Goal: Communication & Community: Connect with others

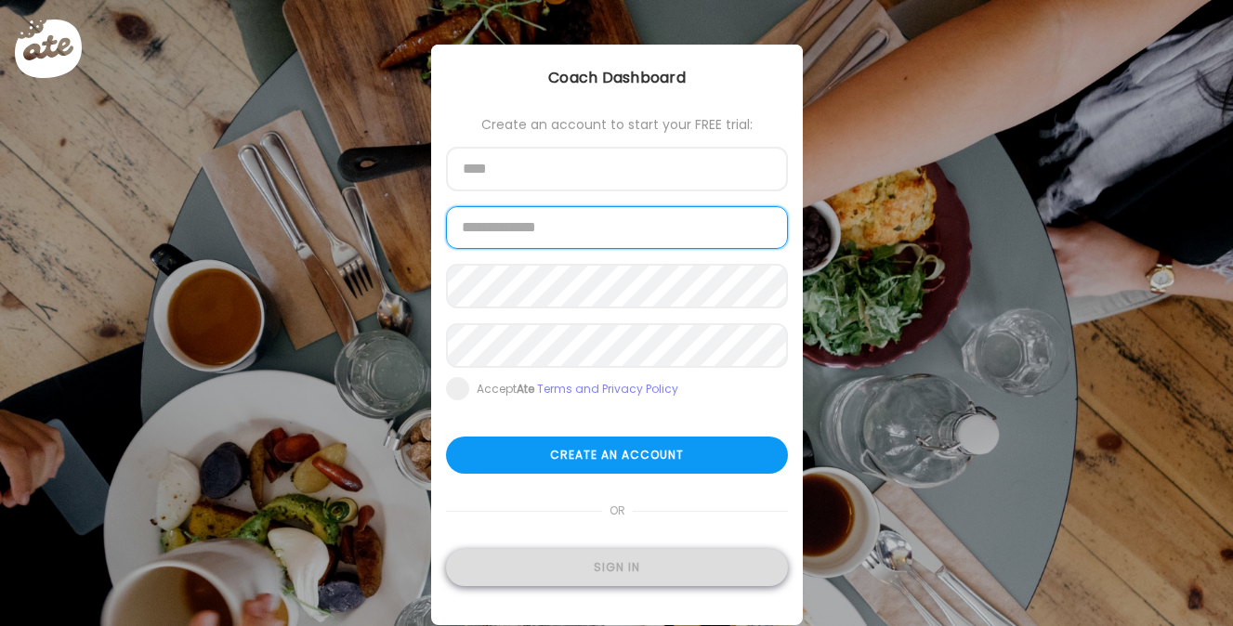
type input "**********"
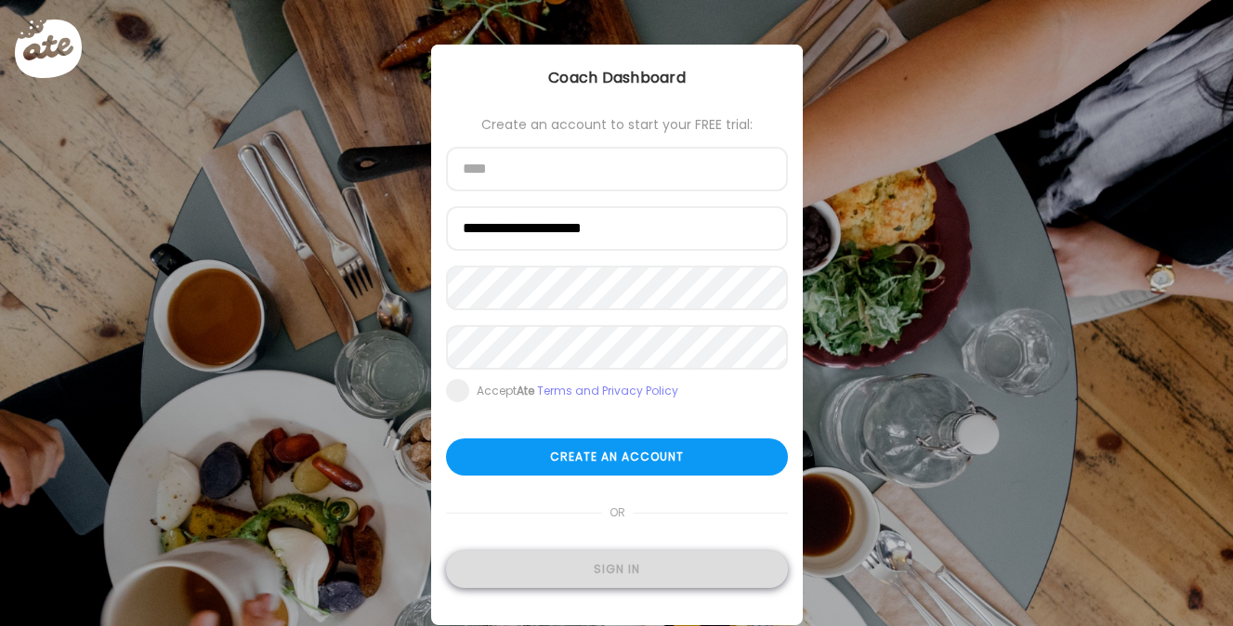
type input "**********"
click at [576, 561] on div "Sign in" at bounding box center [617, 569] width 342 height 37
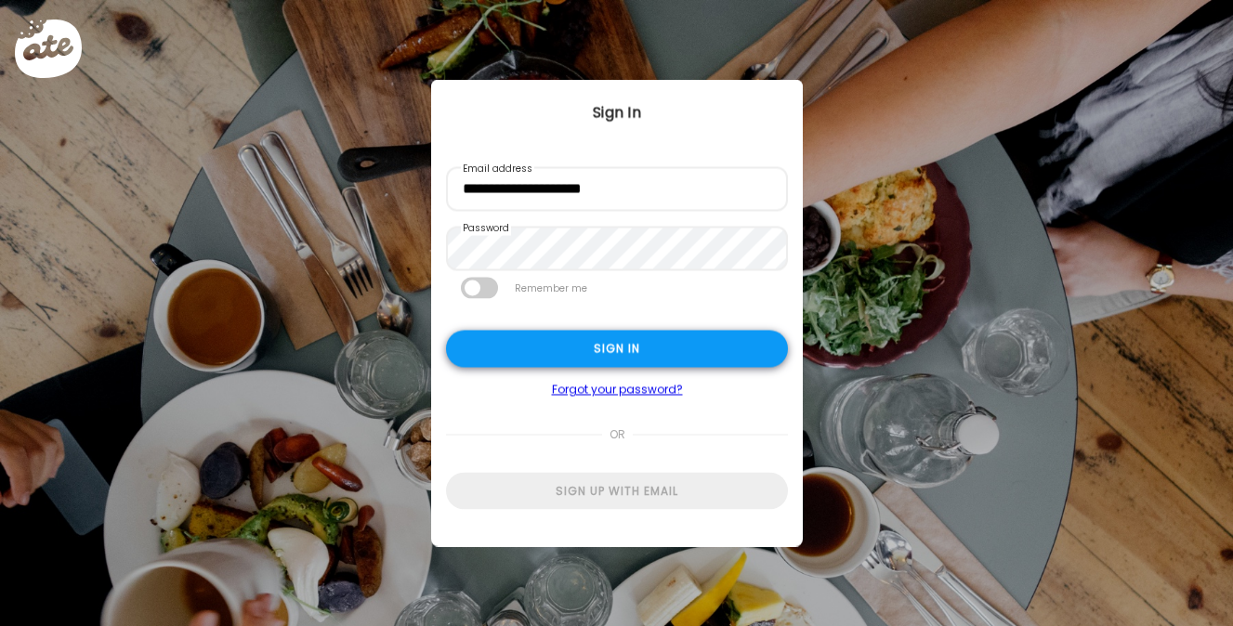
click at [577, 348] on div "Sign in" at bounding box center [617, 349] width 342 height 37
type textarea "**********"
type input "**********"
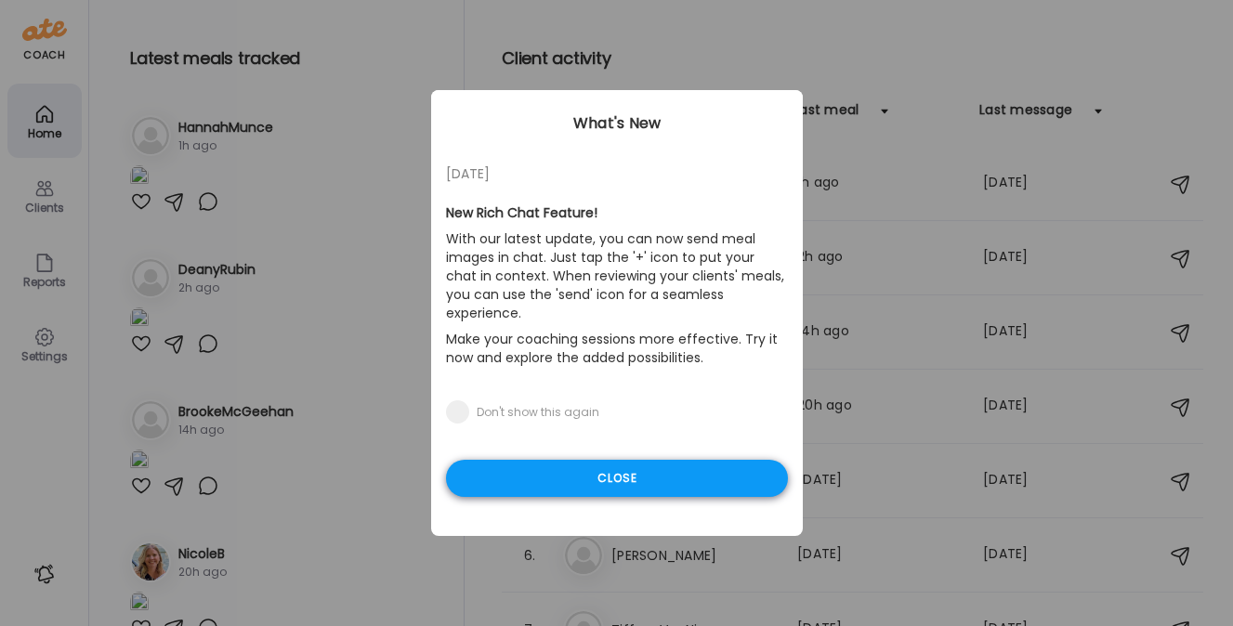
click at [539, 460] on div "Close" at bounding box center [617, 478] width 342 height 37
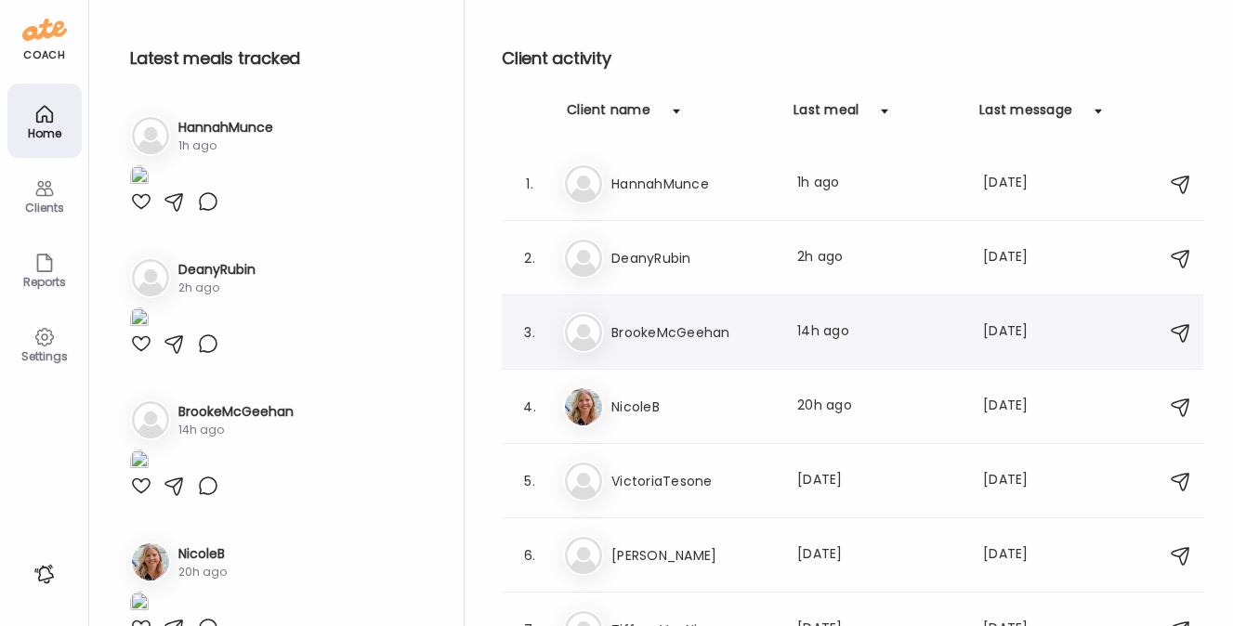
click at [625, 340] on h3 "BrookeMcGeehan" at bounding box center [693, 333] width 164 height 22
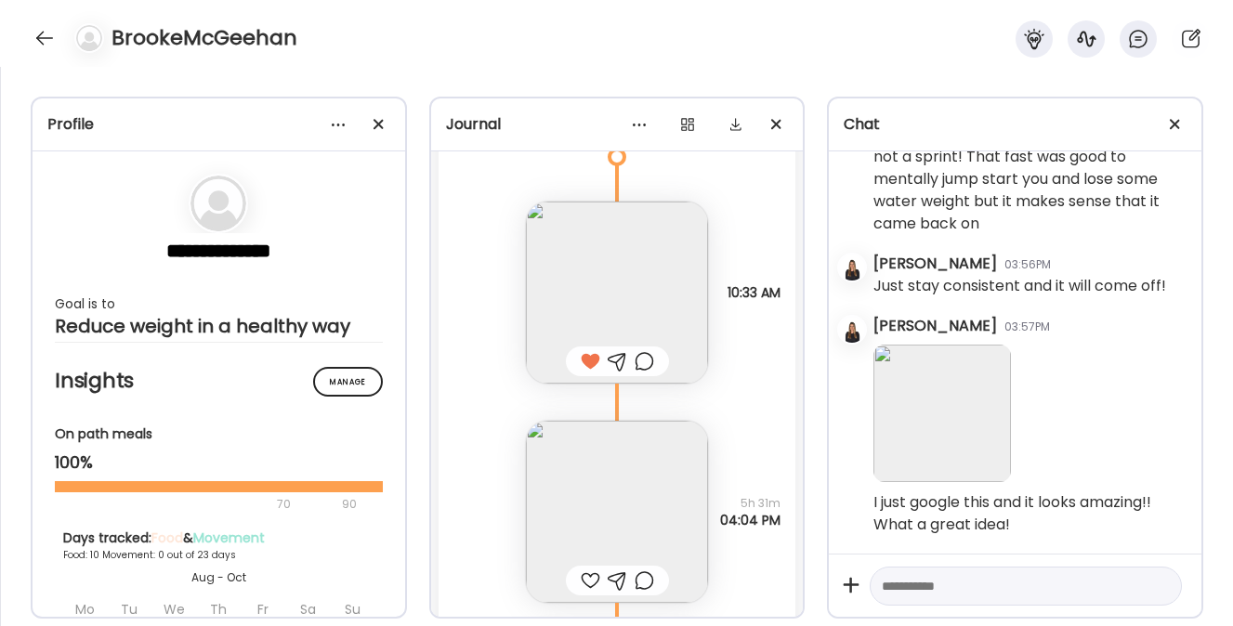
scroll to position [7166, 0]
click at [600, 496] on img at bounding box center [617, 511] width 182 height 182
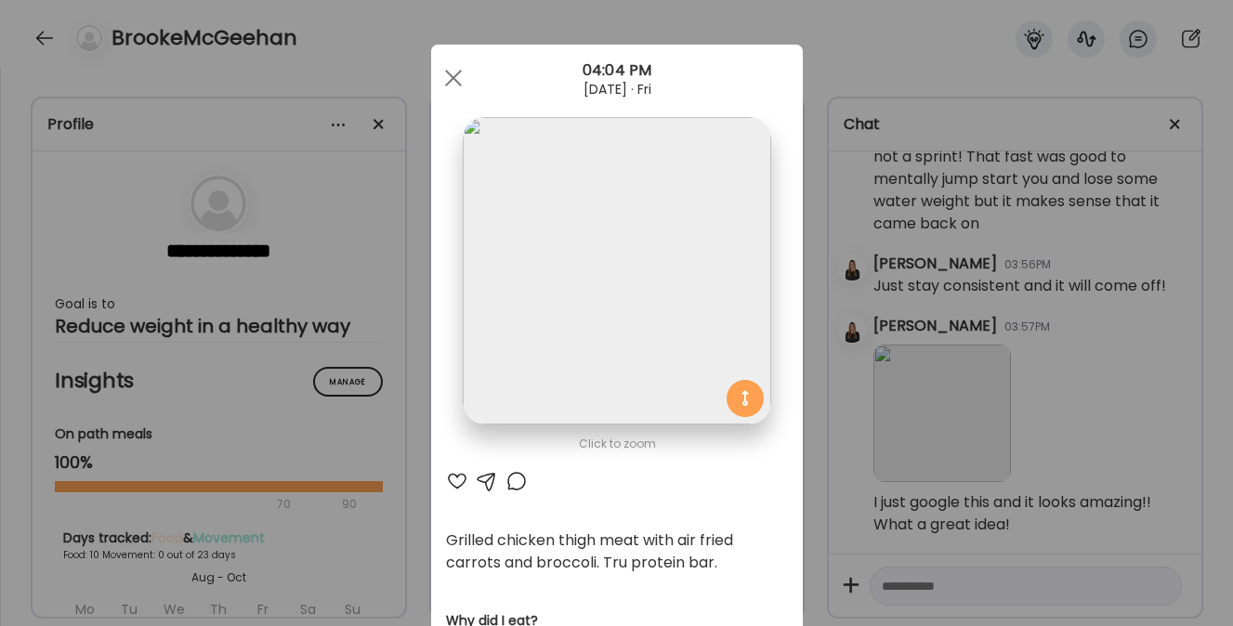
click at [451, 479] on div at bounding box center [457, 481] width 22 height 22
click at [452, 79] on div at bounding box center [453, 77] width 37 height 37
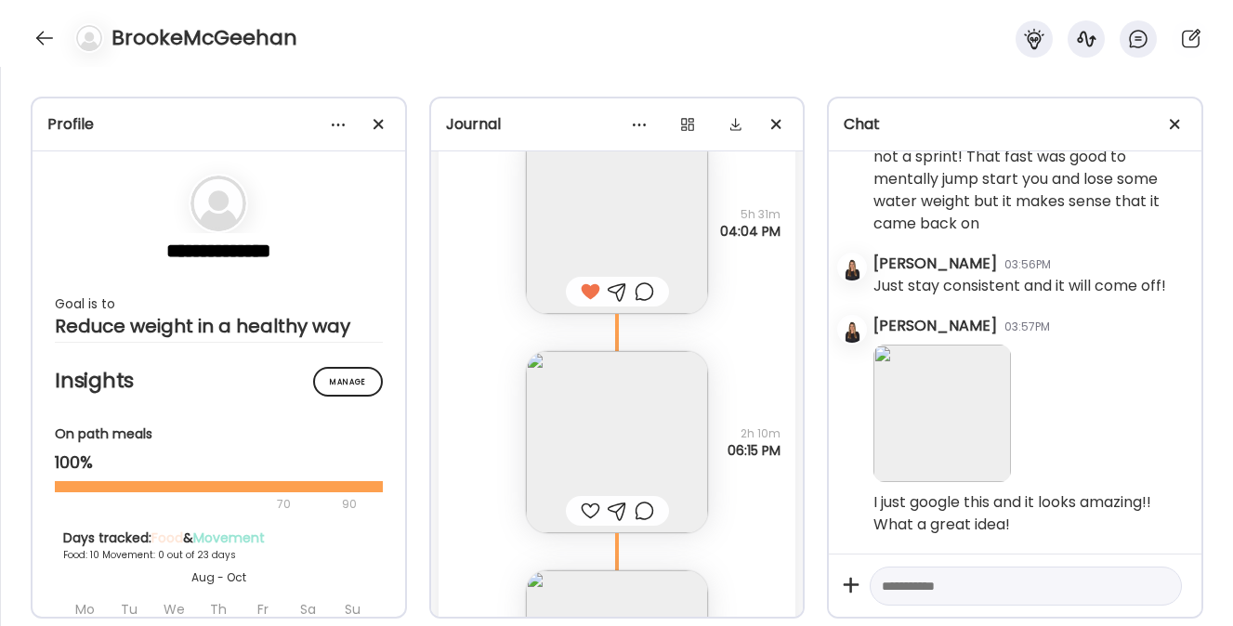
scroll to position [7456, 0]
click at [575, 439] on img at bounding box center [617, 440] width 182 height 182
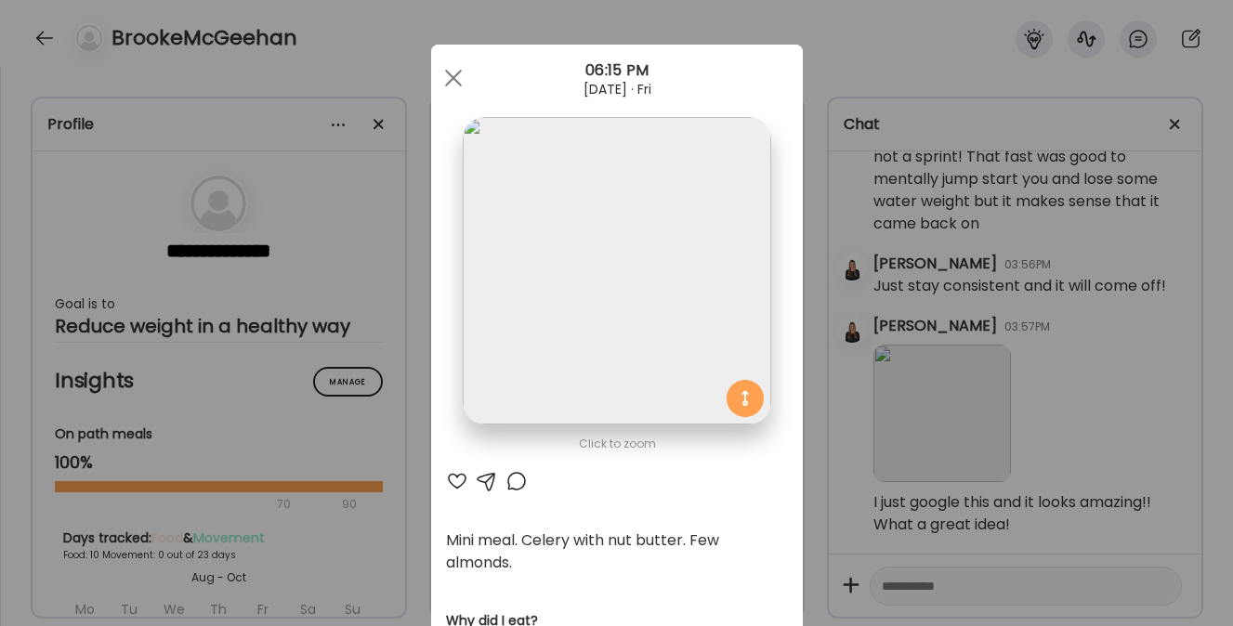
click at [451, 477] on div at bounding box center [457, 481] width 22 height 22
click at [447, 70] on div at bounding box center [453, 77] width 37 height 37
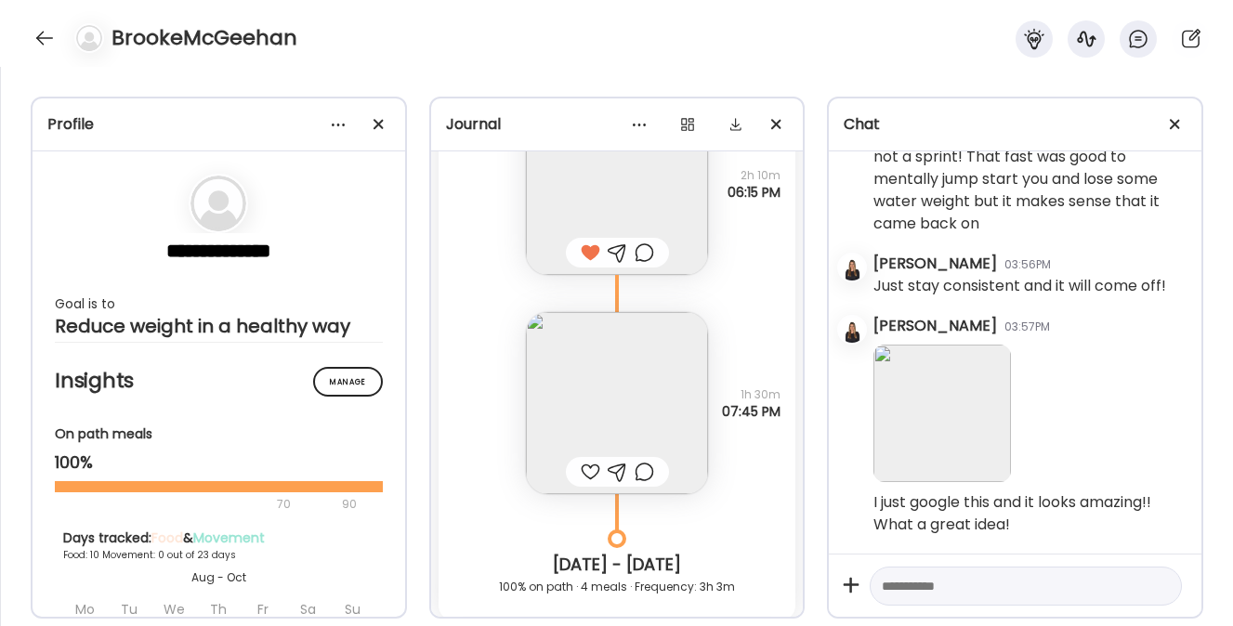
scroll to position [7714, 0]
click at [581, 389] on img at bounding box center [617, 401] width 182 height 182
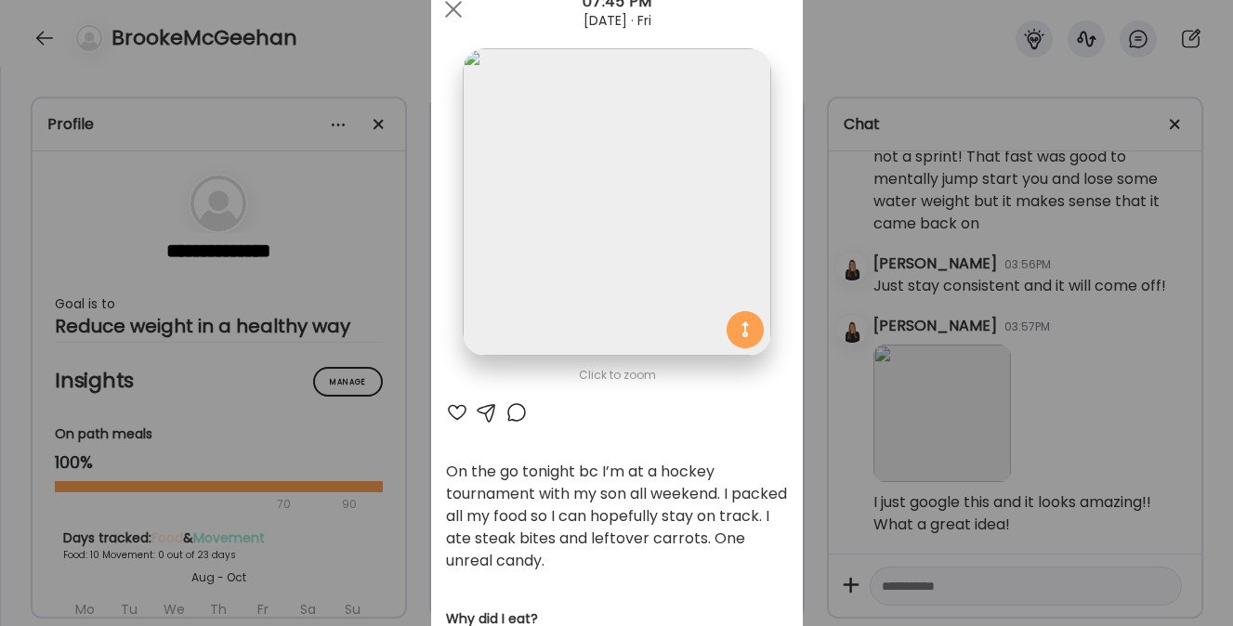
scroll to position [71, 0]
click at [446, 410] on div at bounding box center [457, 411] width 22 height 22
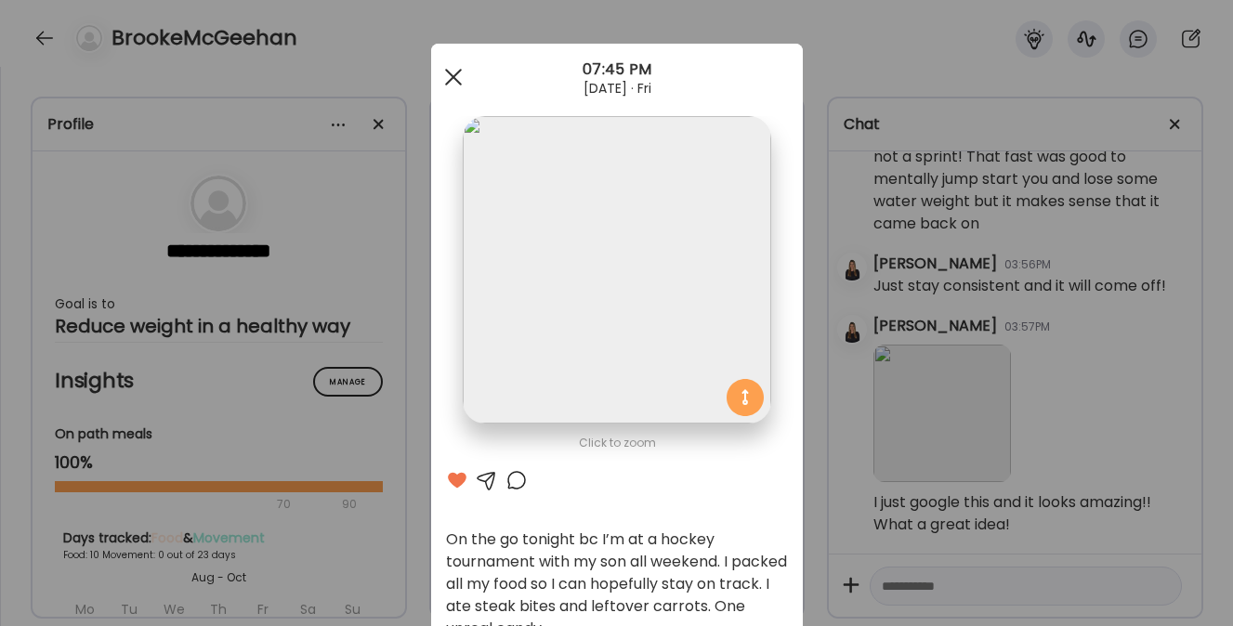
click at [444, 89] on div at bounding box center [453, 77] width 37 height 37
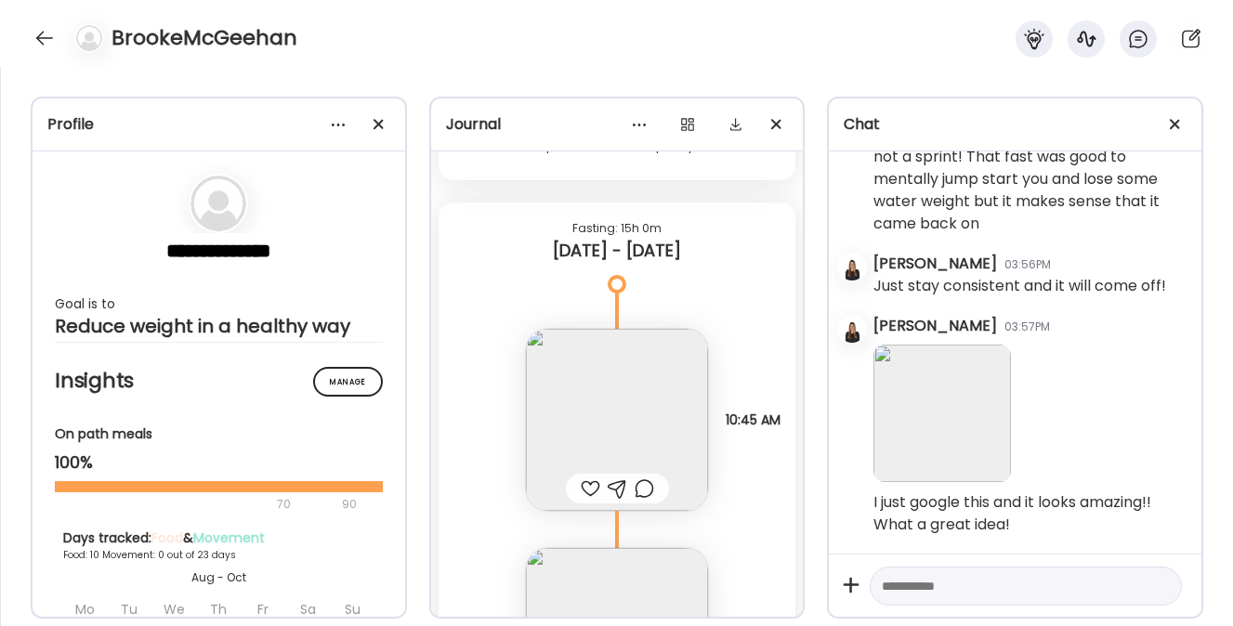
scroll to position [8215, 0]
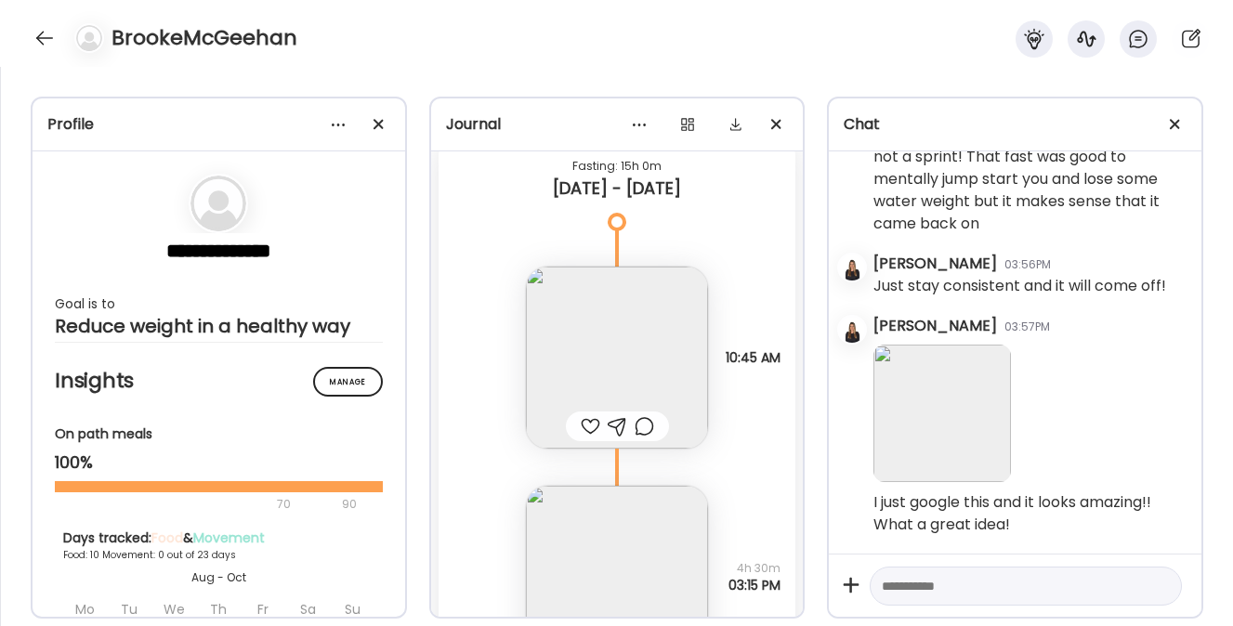
click at [591, 341] on img at bounding box center [617, 358] width 182 height 182
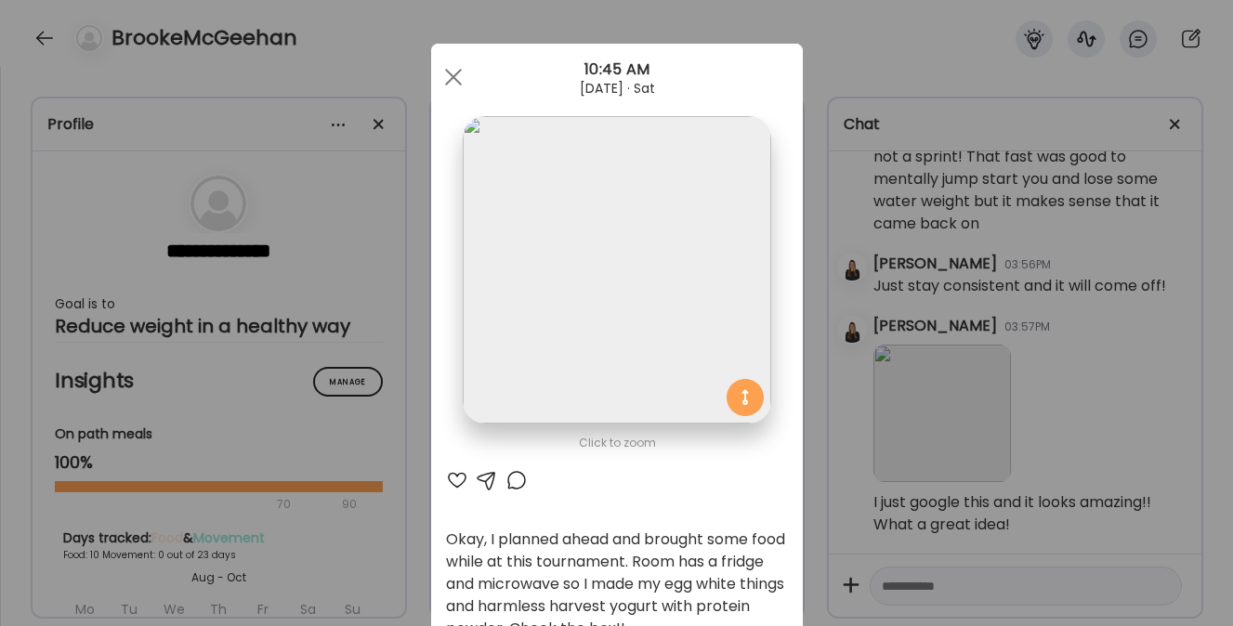
scroll to position [75, 0]
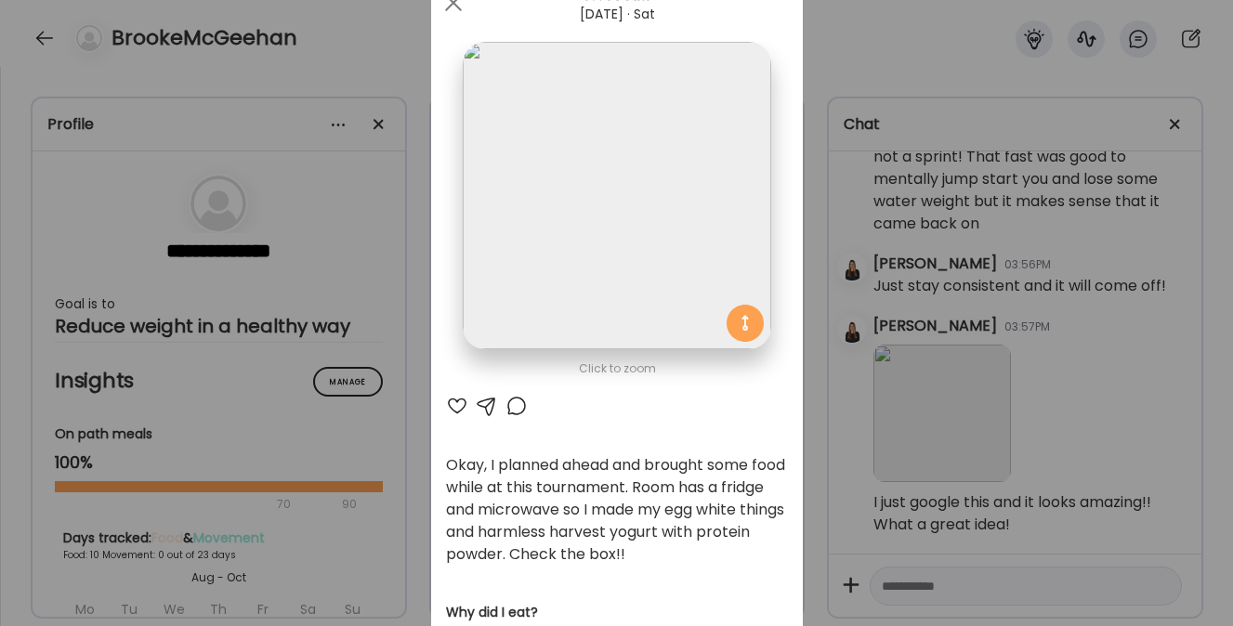
click at [446, 403] on div at bounding box center [457, 406] width 22 height 22
click at [445, 13] on div at bounding box center [453, 2] width 37 height 37
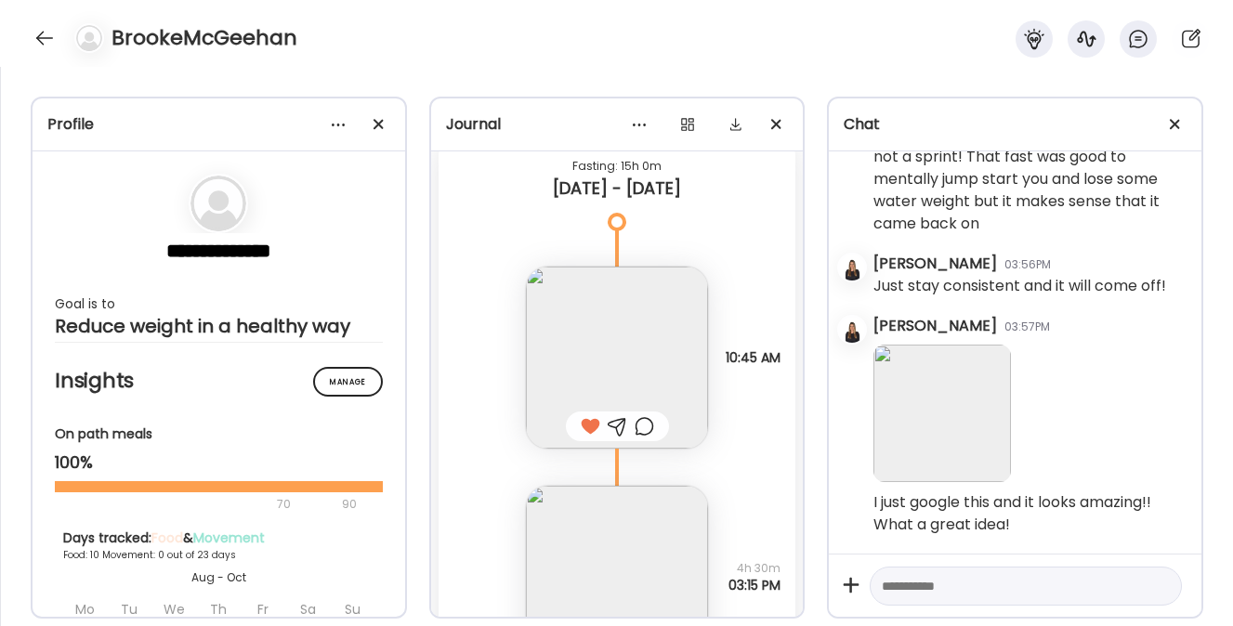
scroll to position [8393, 0]
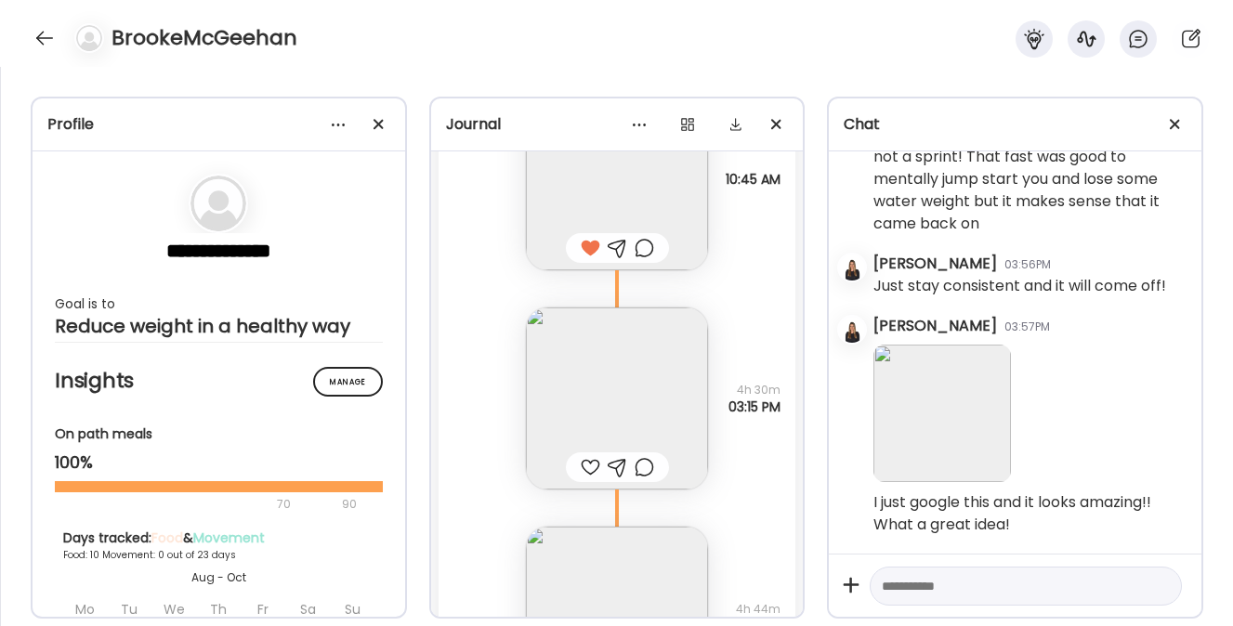
click at [598, 423] on img at bounding box center [617, 399] width 182 height 182
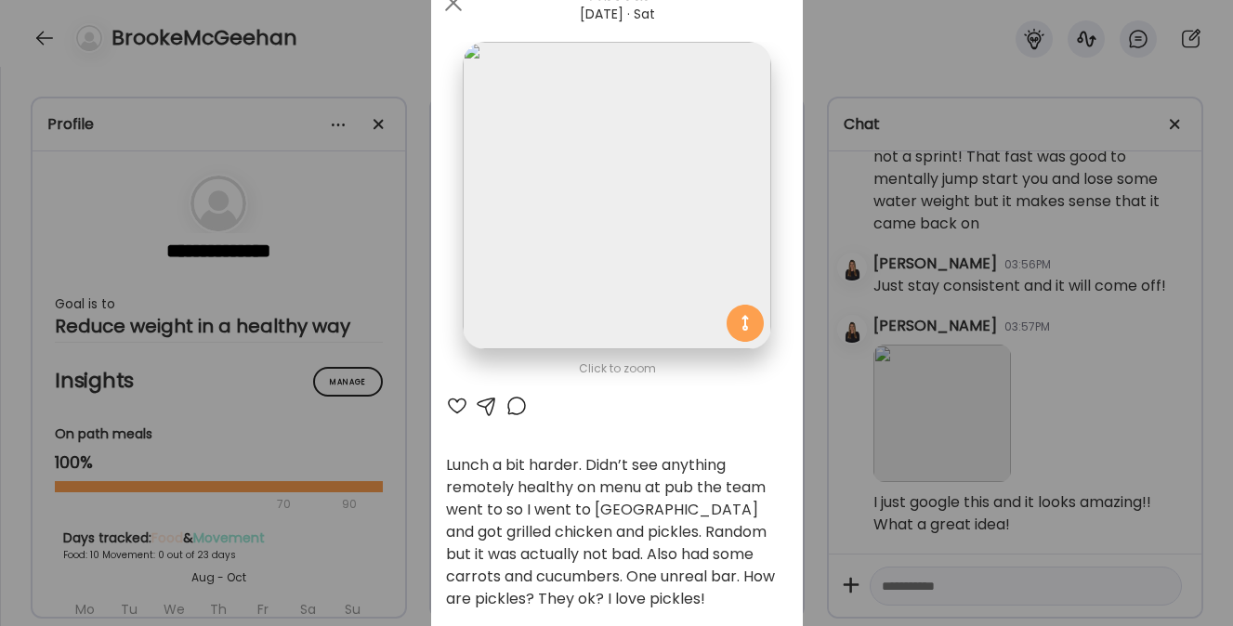
scroll to position [85, 0]
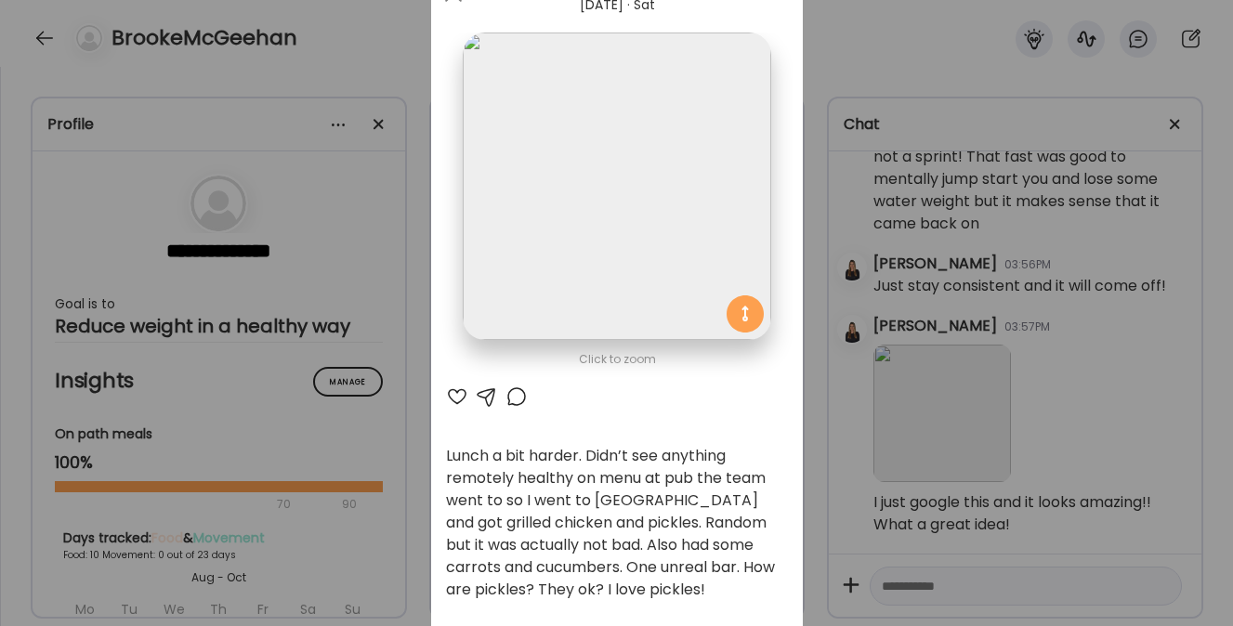
click at [451, 402] on div at bounding box center [457, 397] width 22 height 22
click at [479, 397] on div at bounding box center [487, 397] width 22 height 22
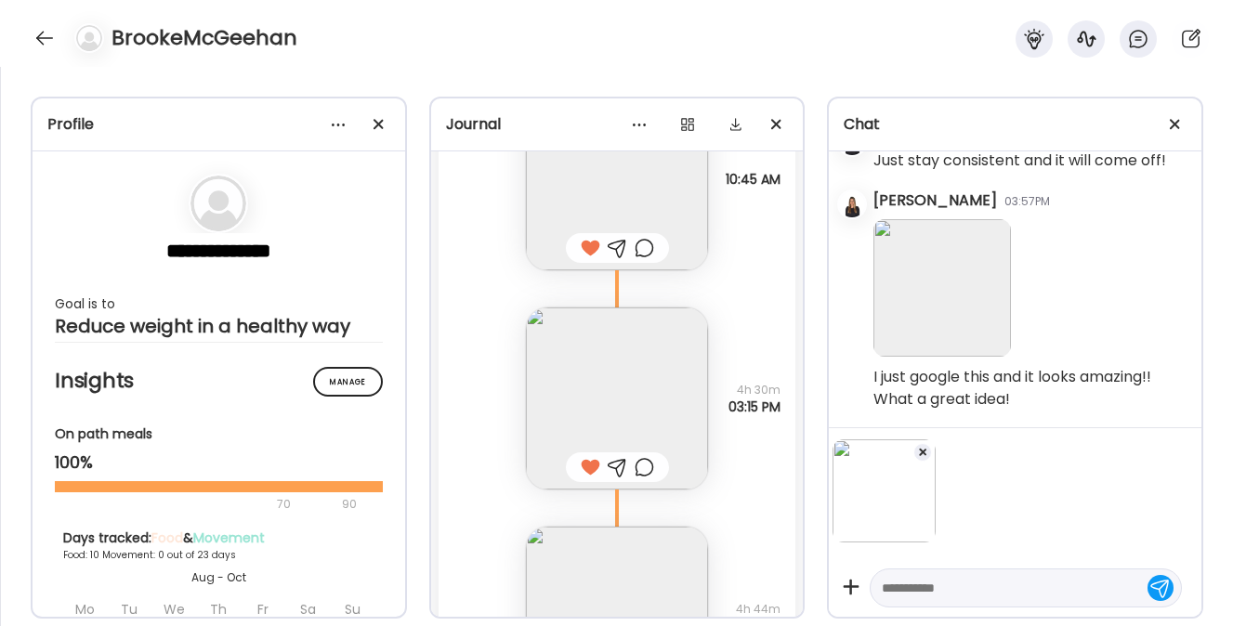
click at [894, 593] on textarea at bounding box center [1009, 588] width 255 height 22
click at [884, 586] on textarea "**********" at bounding box center [1009, 586] width 255 height 22
click at [1044, 583] on textarea "**********" at bounding box center [1009, 586] width 255 height 22
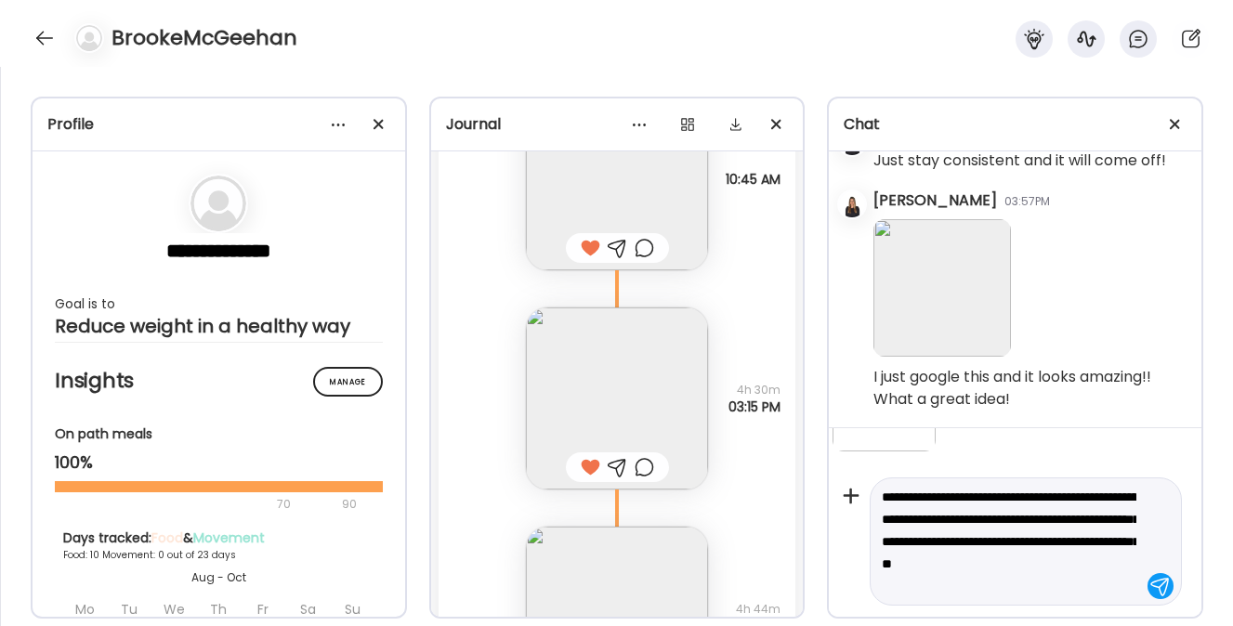
scroll to position [113, 0]
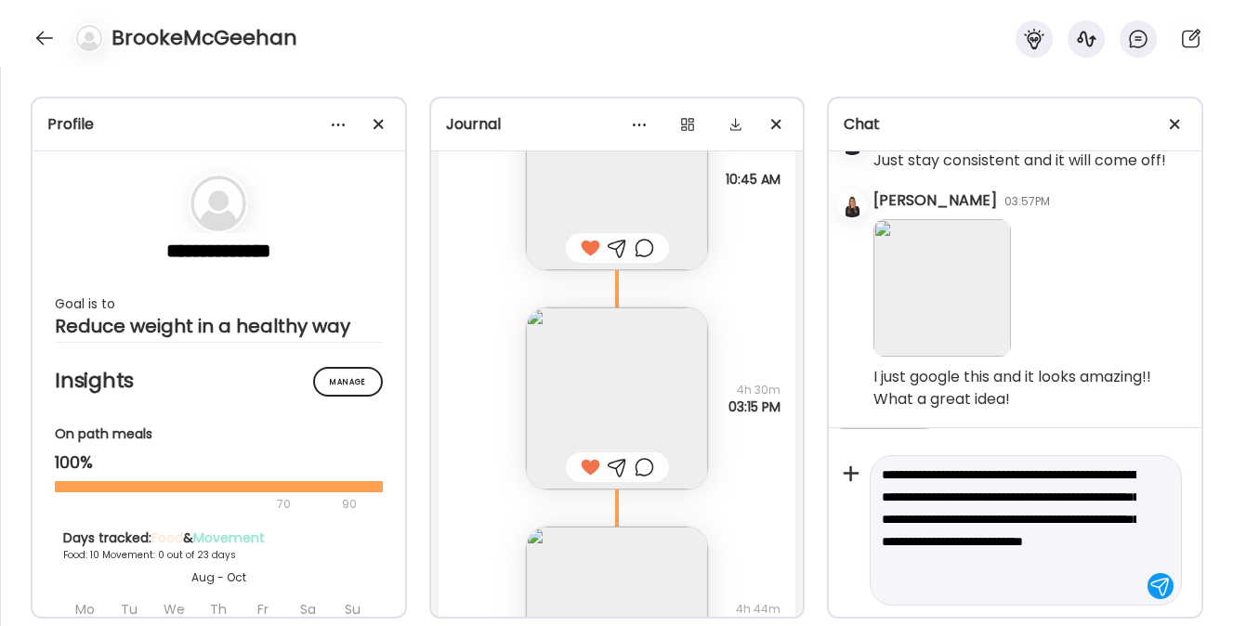
type textarea "**********"
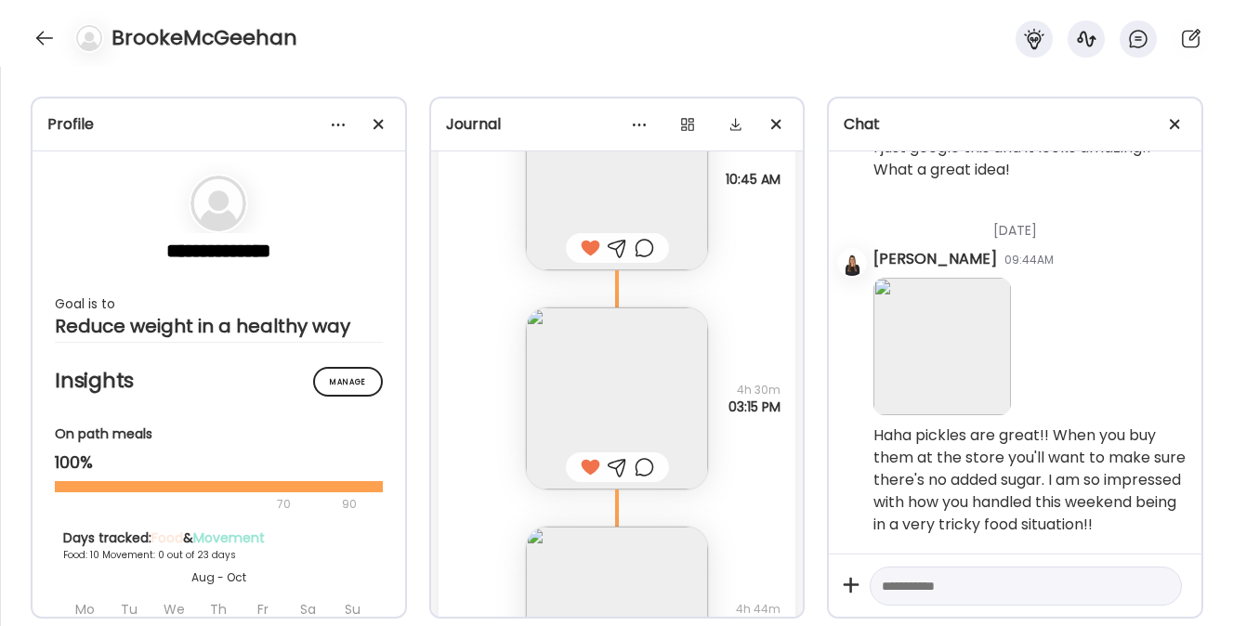
scroll to position [8600, 0]
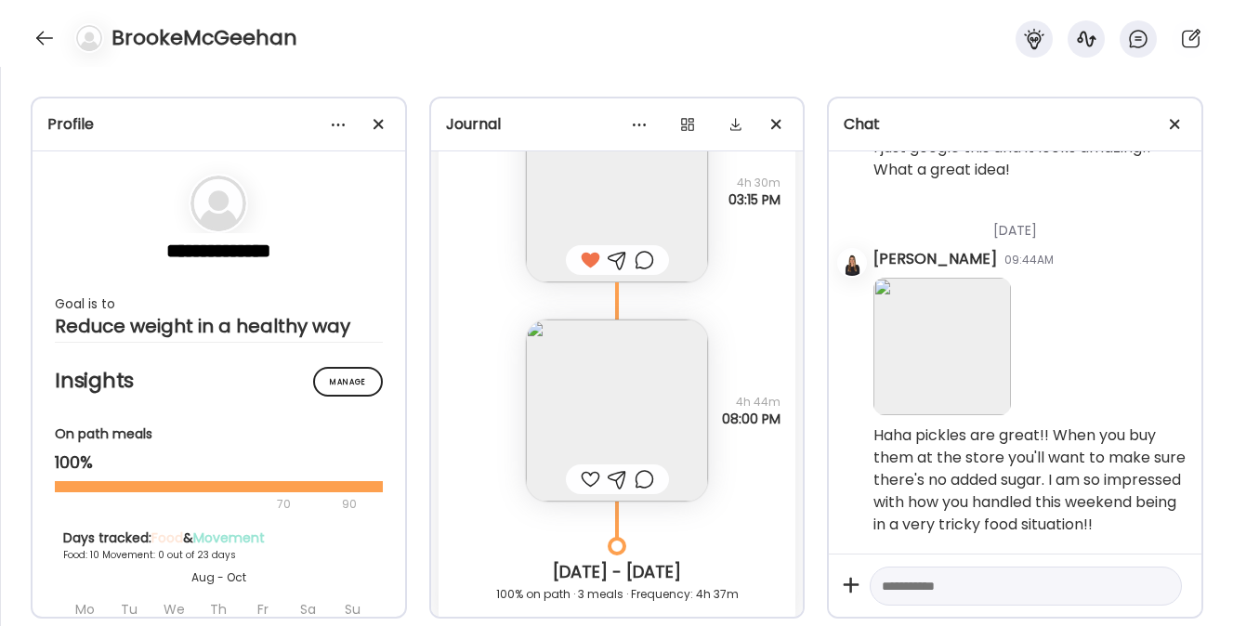
click at [604, 402] on img at bounding box center [617, 411] width 182 height 182
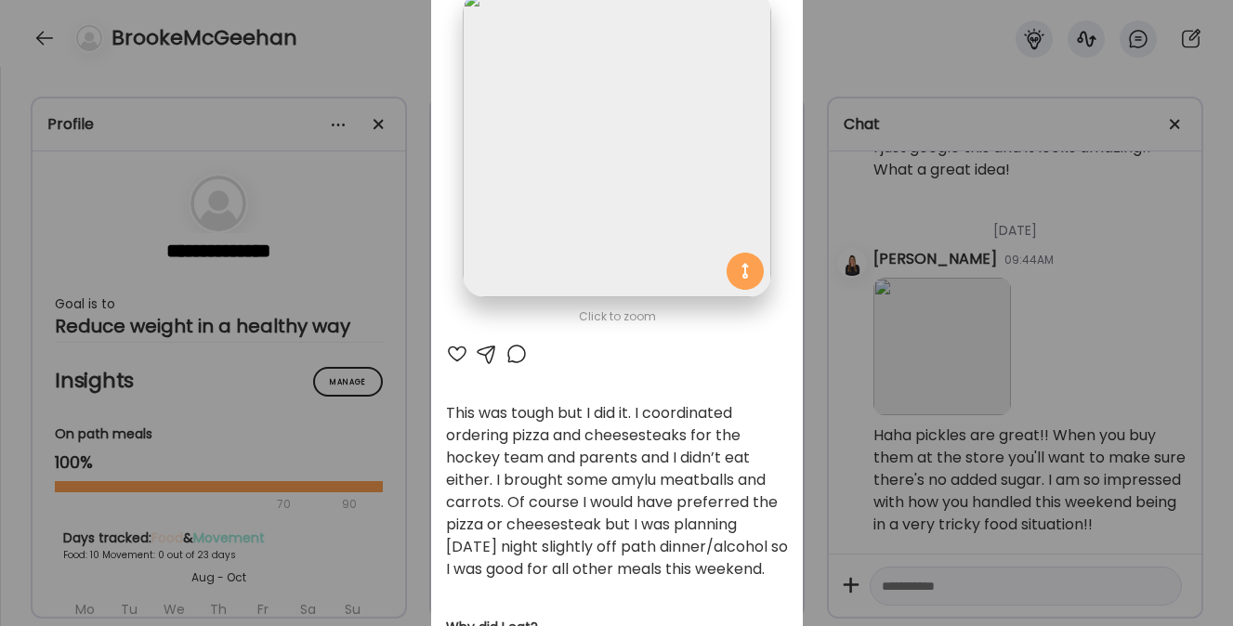
scroll to position [131, 0]
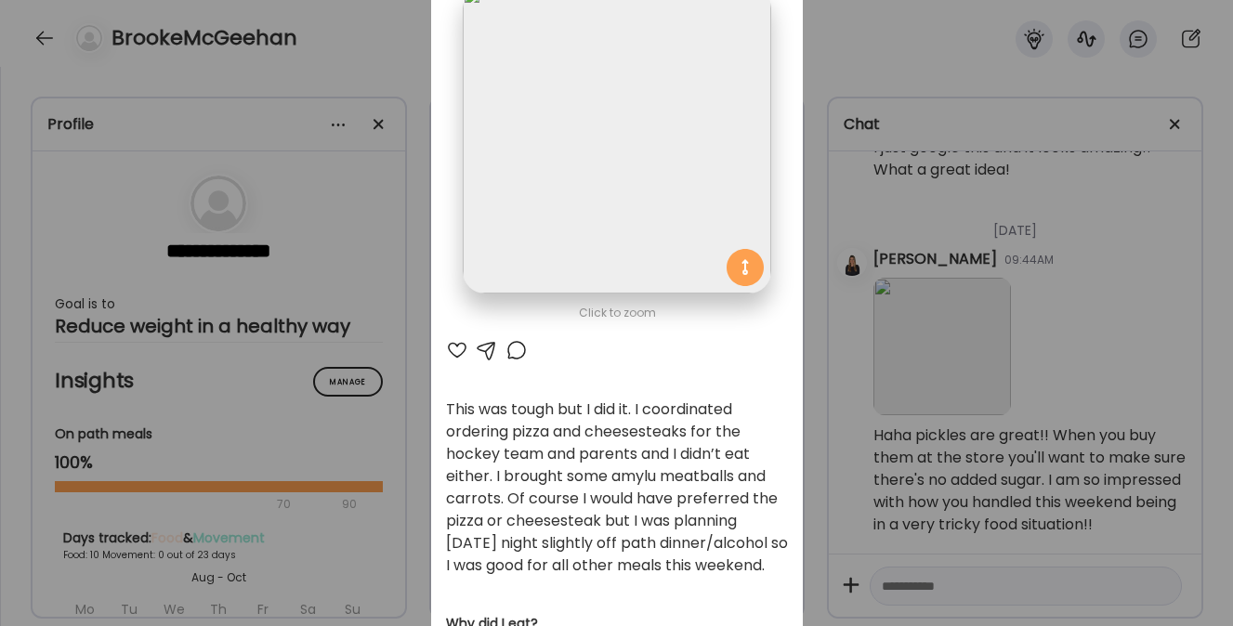
click at [453, 346] on div at bounding box center [457, 350] width 22 height 22
click at [476, 345] on div at bounding box center [487, 350] width 22 height 22
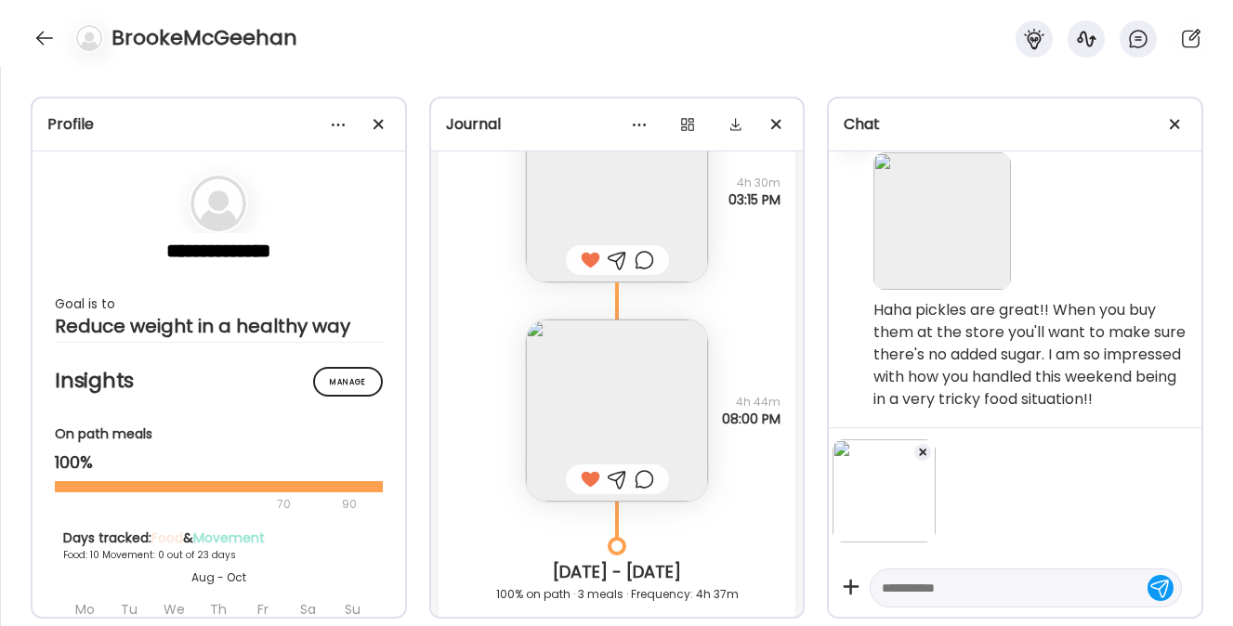
scroll to position [7977, 0]
click at [920, 592] on textarea at bounding box center [1009, 588] width 255 height 22
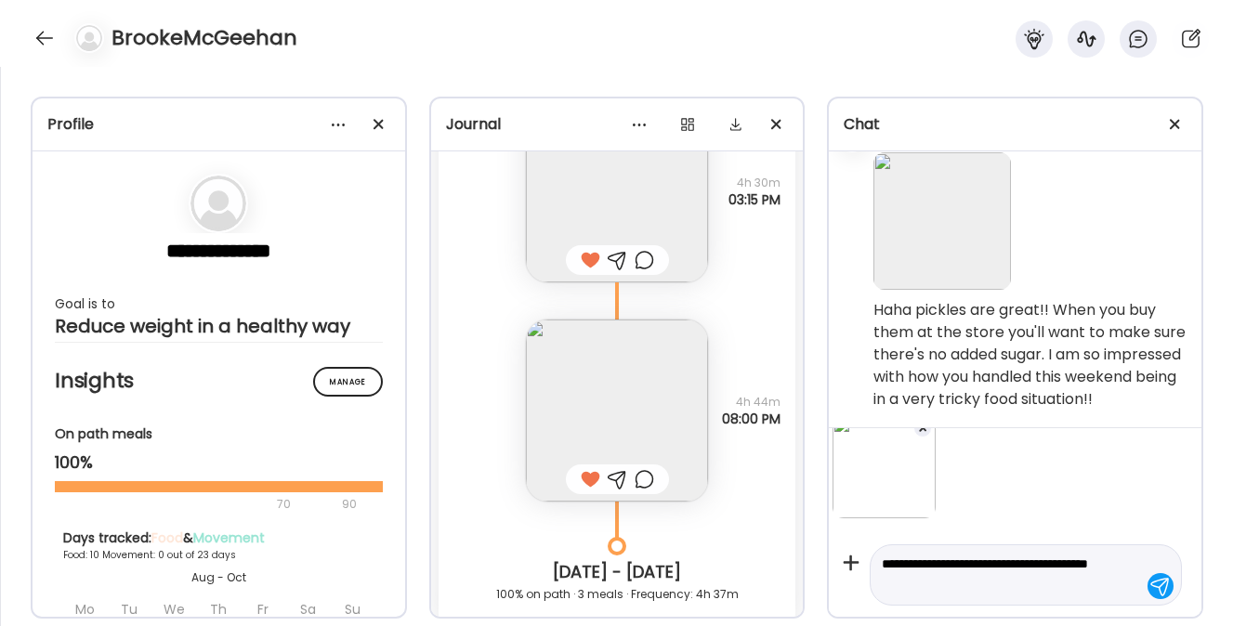
type textarea "**********"
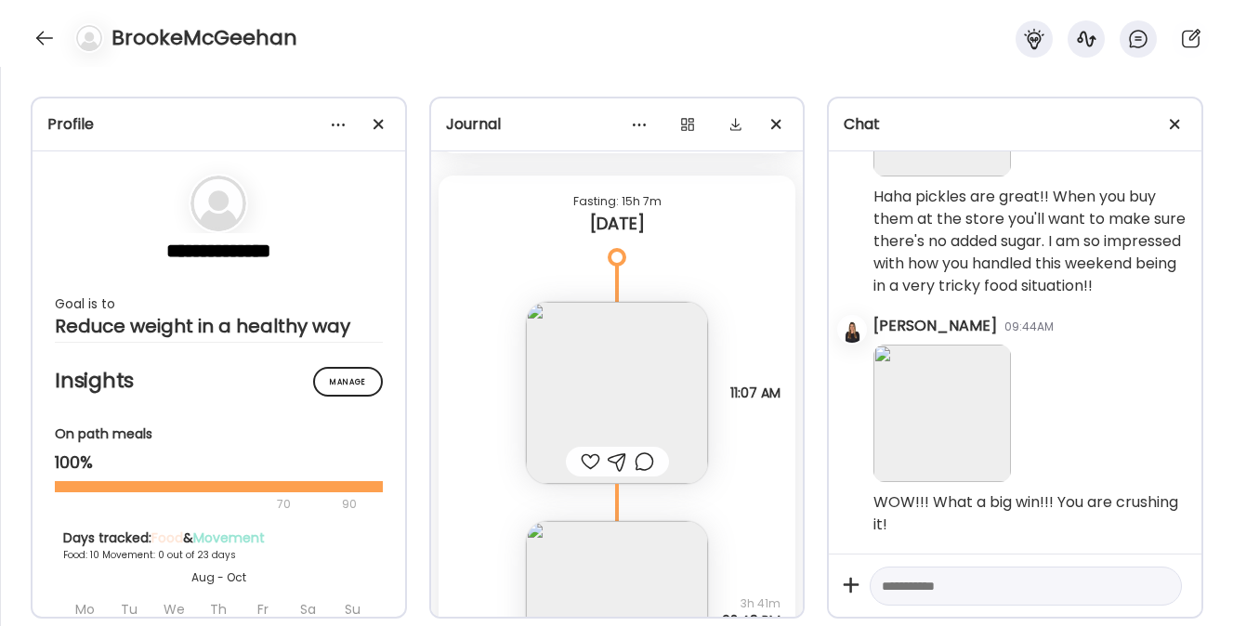
scroll to position [9076, 0]
click at [635, 398] on img at bounding box center [617, 392] width 182 height 182
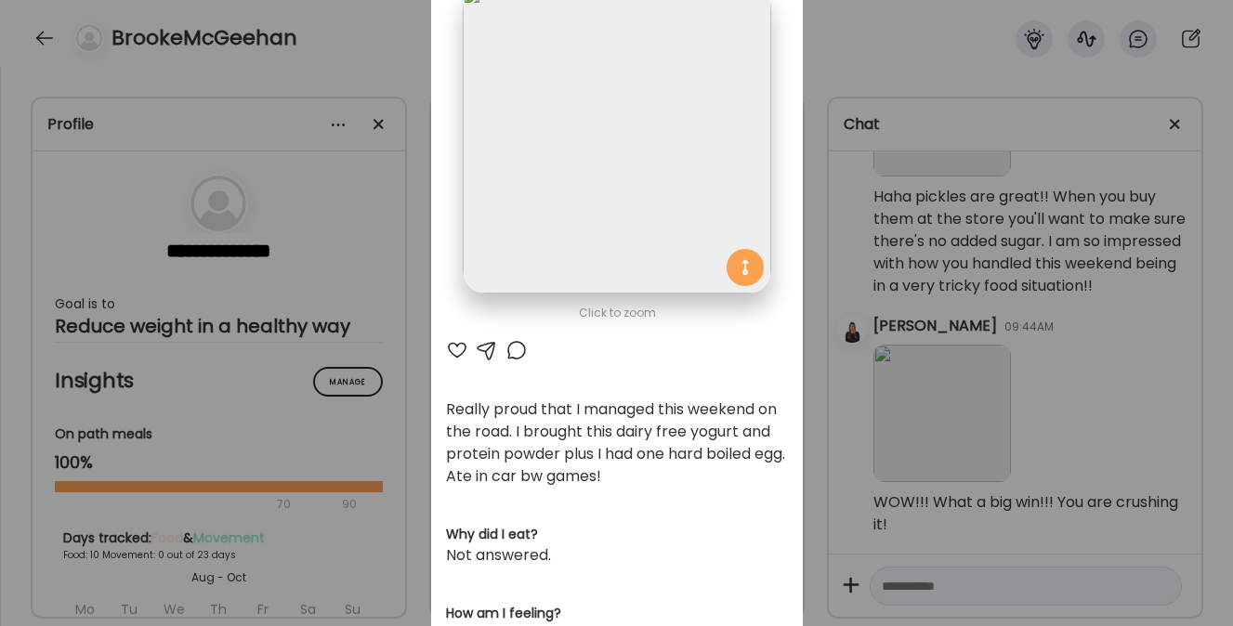
click at [446, 348] on div at bounding box center [457, 350] width 22 height 22
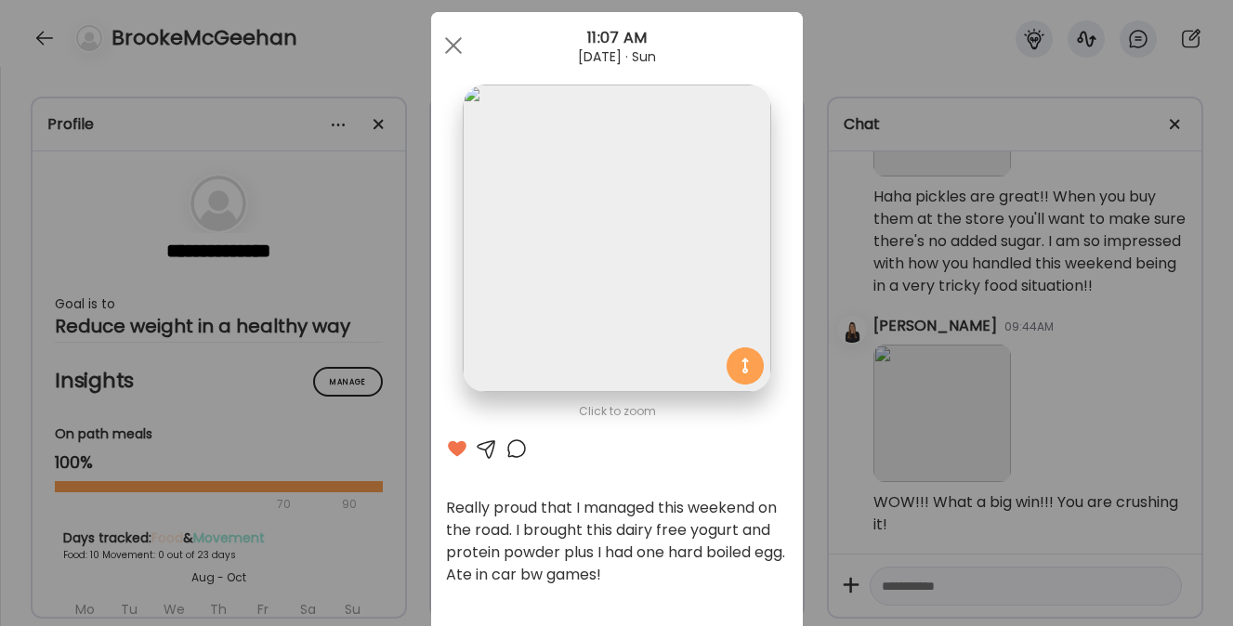
scroll to position [0, 0]
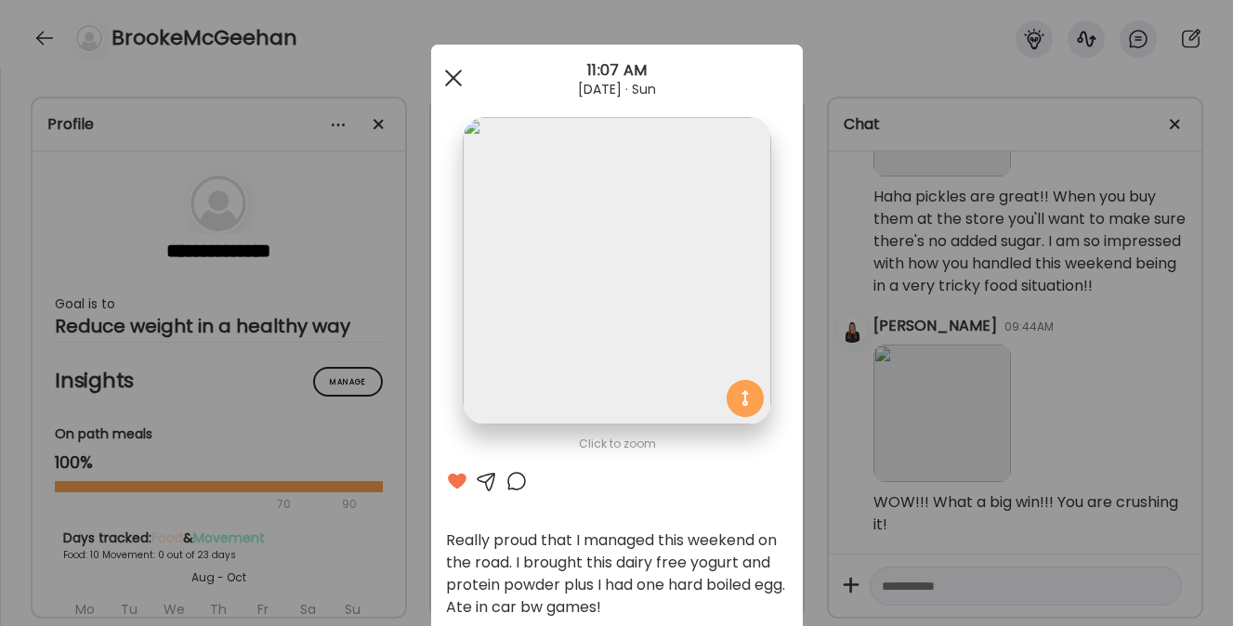
click at [451, 83] on span at bounding box center [452, 78] width 17 height 17
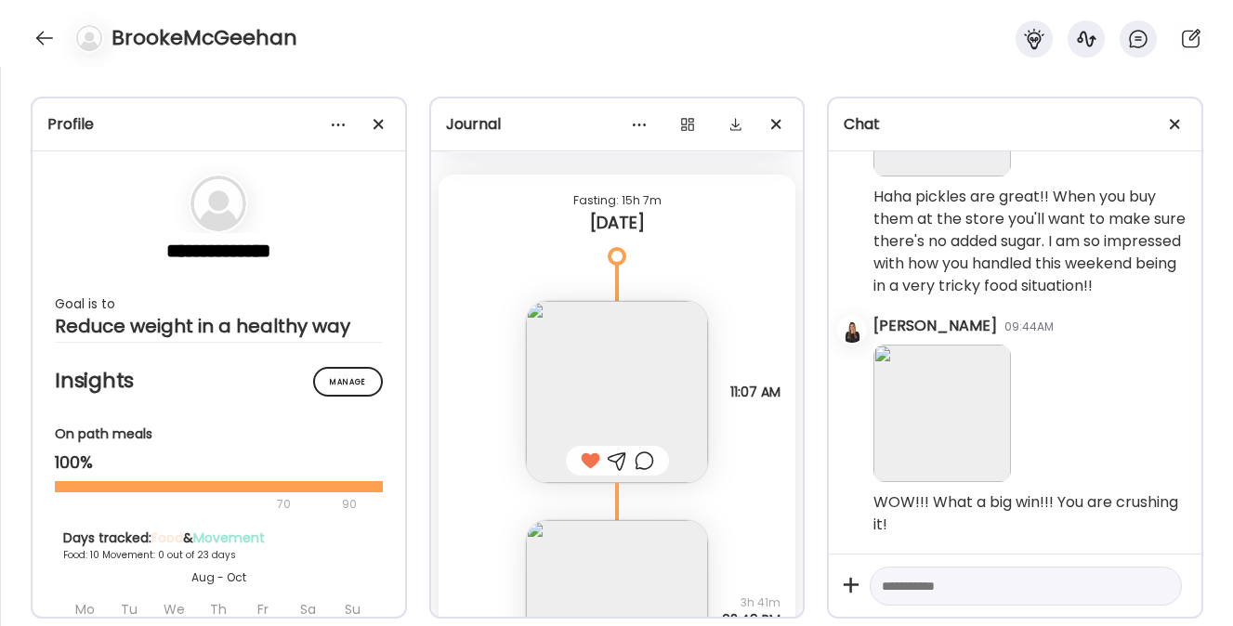
scroll to position [9350, 0]
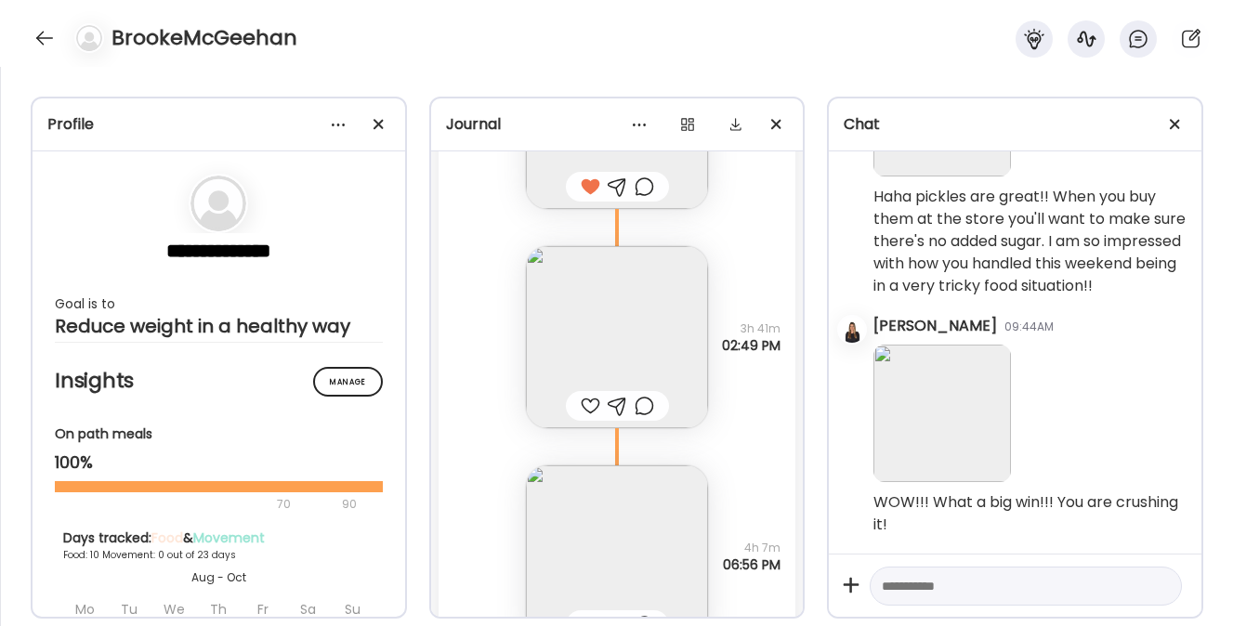
click at [588, 317] on img at bounding box center [617, 337] width 182 height 182
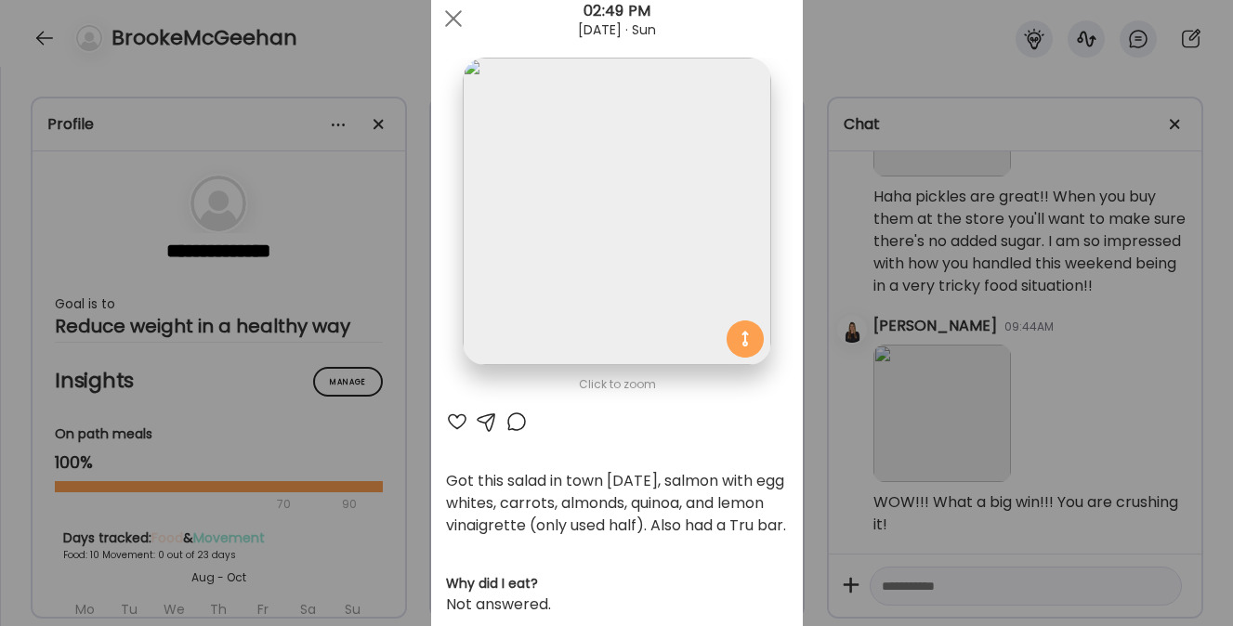
scroll to position [61, 0]
click at [447, 422] on div at bounding box center [457, 420] width 22 height 22
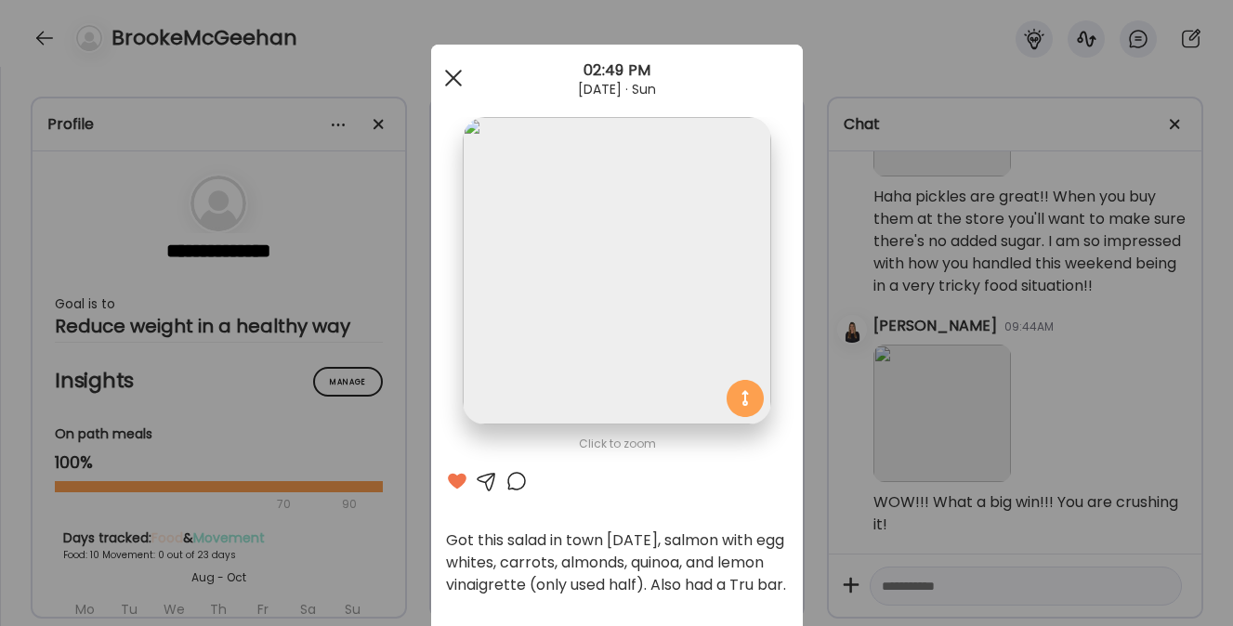
click at [445, 75] on span at bounding box center [452, 78] width 17 height 17
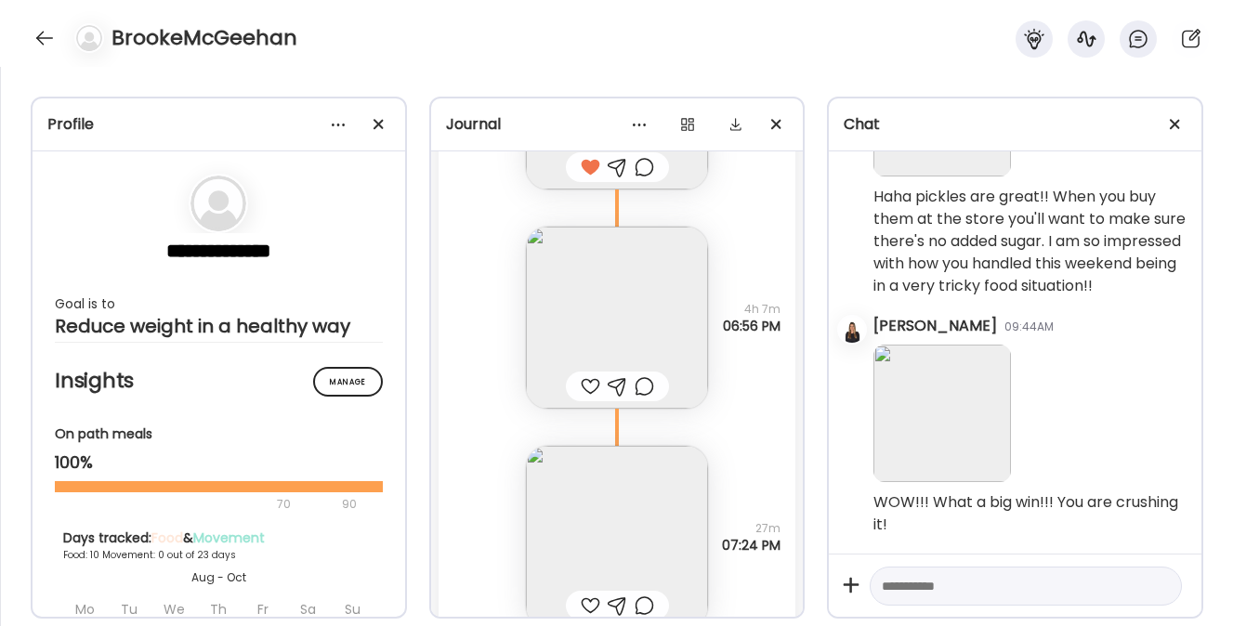
scroll to position [9686, 0]
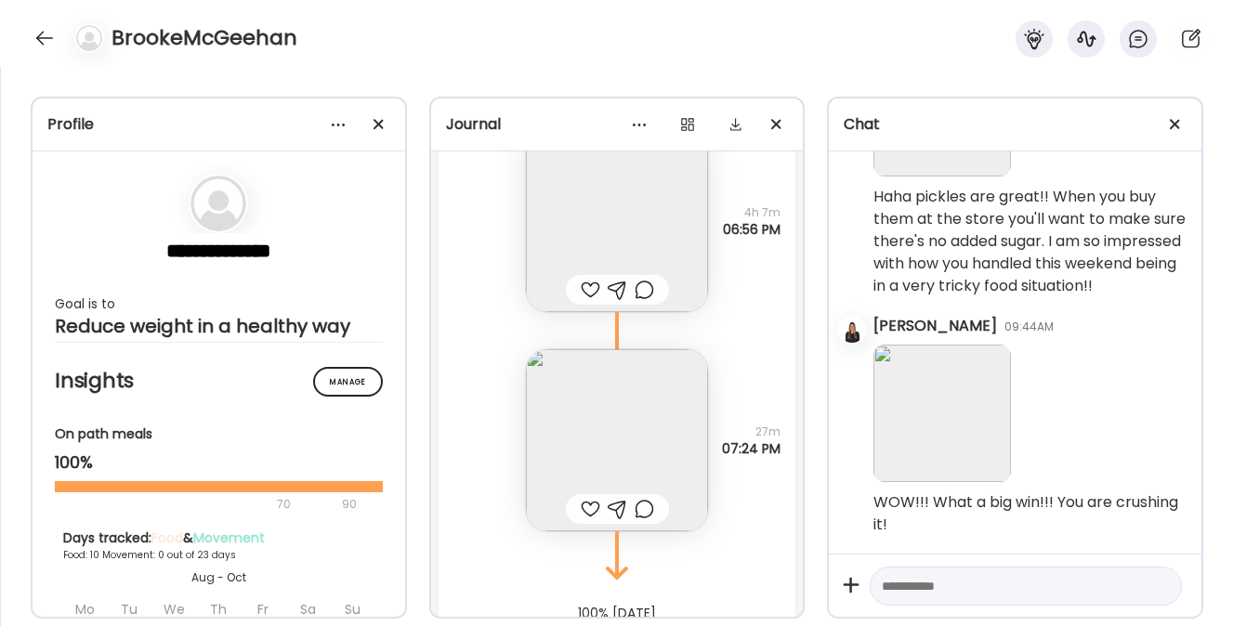
click at [564, 208] on img at bounding box center [617, 221] width 182 height 182
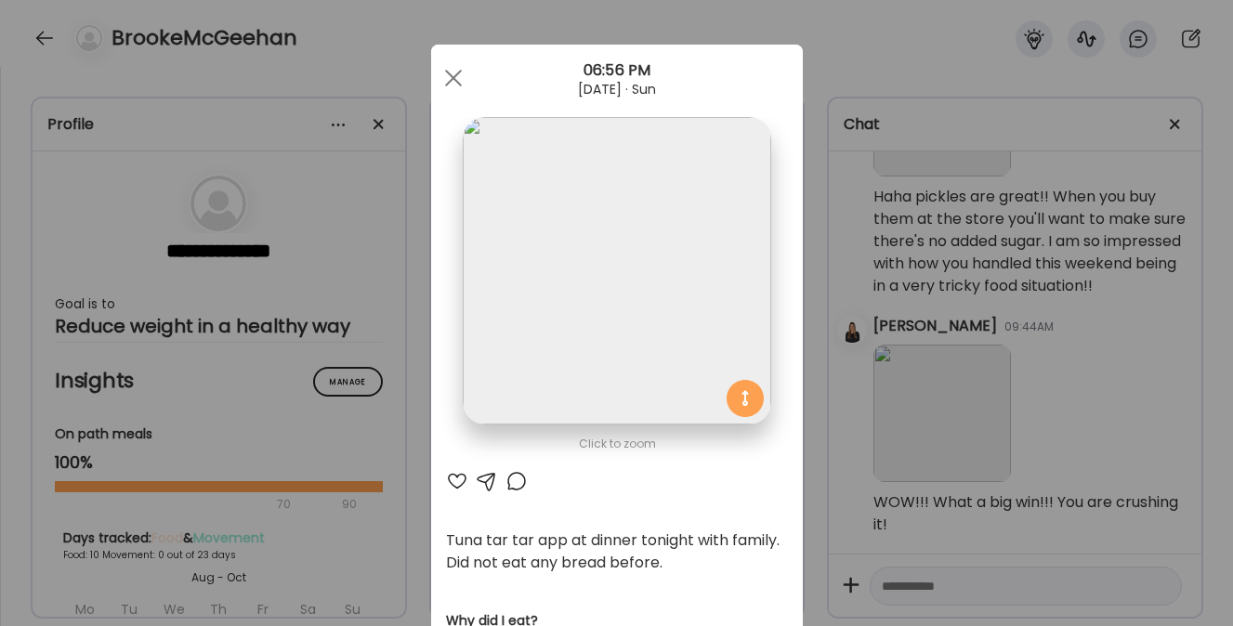
click at [450, 481] on div at bounding box center [457, 481] width 22 height 22
click at [442, 68] on div at bounding box center [453, 77] width 37 height 37
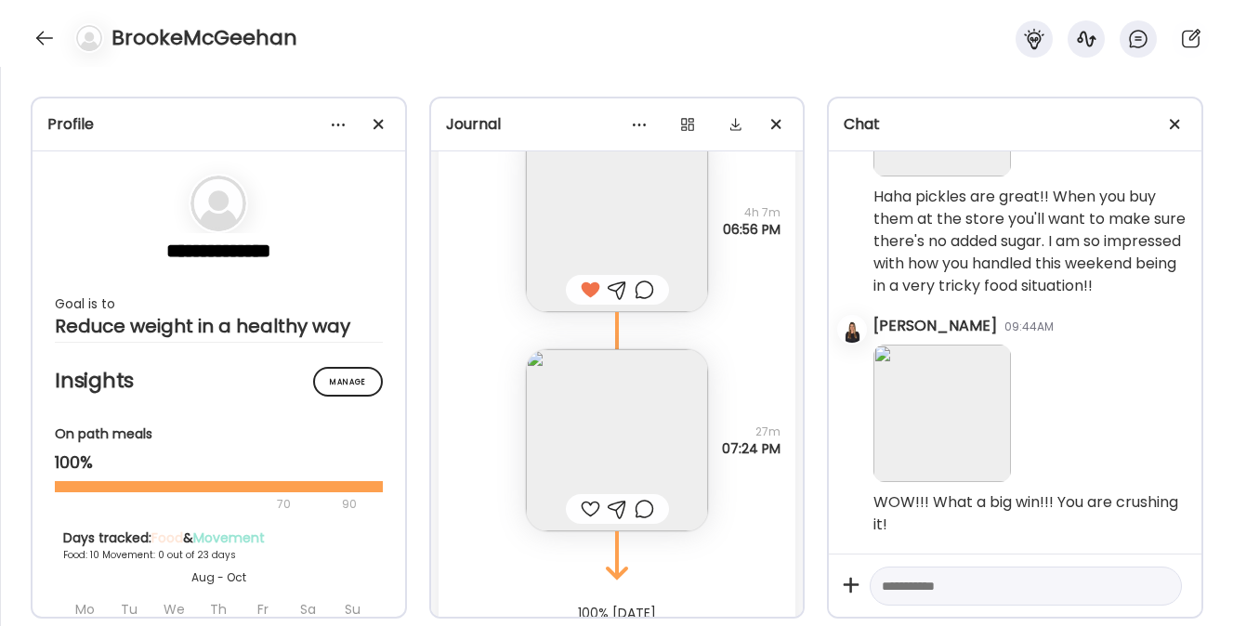
scroll to position [9756, 0]
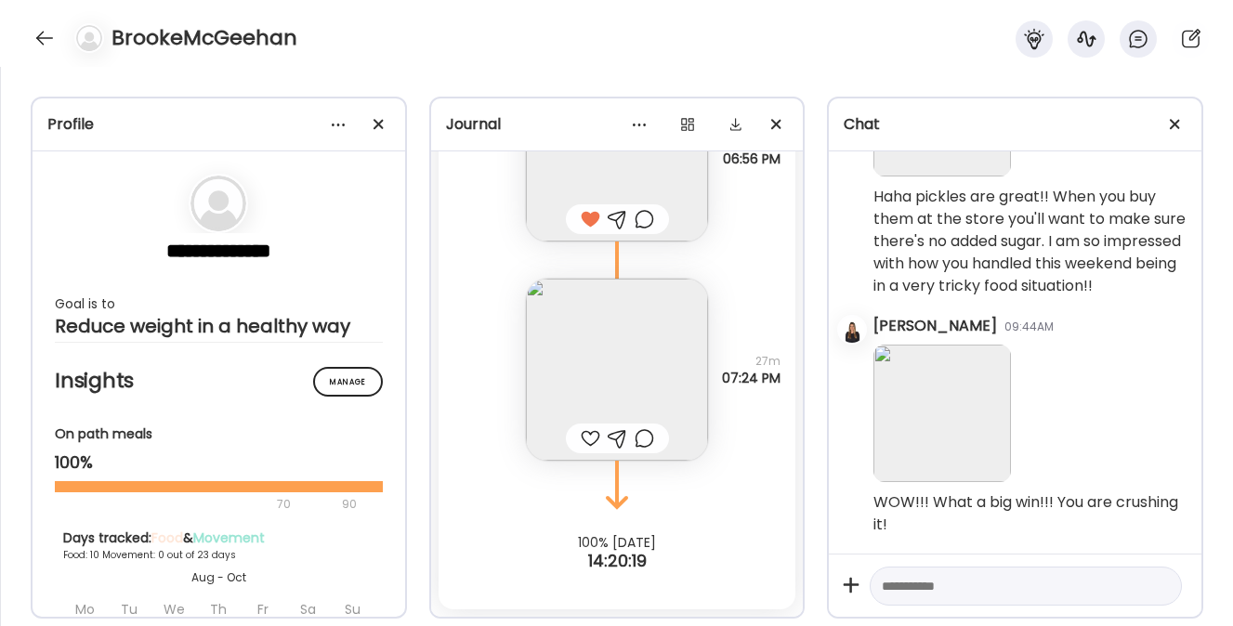
click at [578, 369] on img at bounding box center [617, 370] width 182 height 182
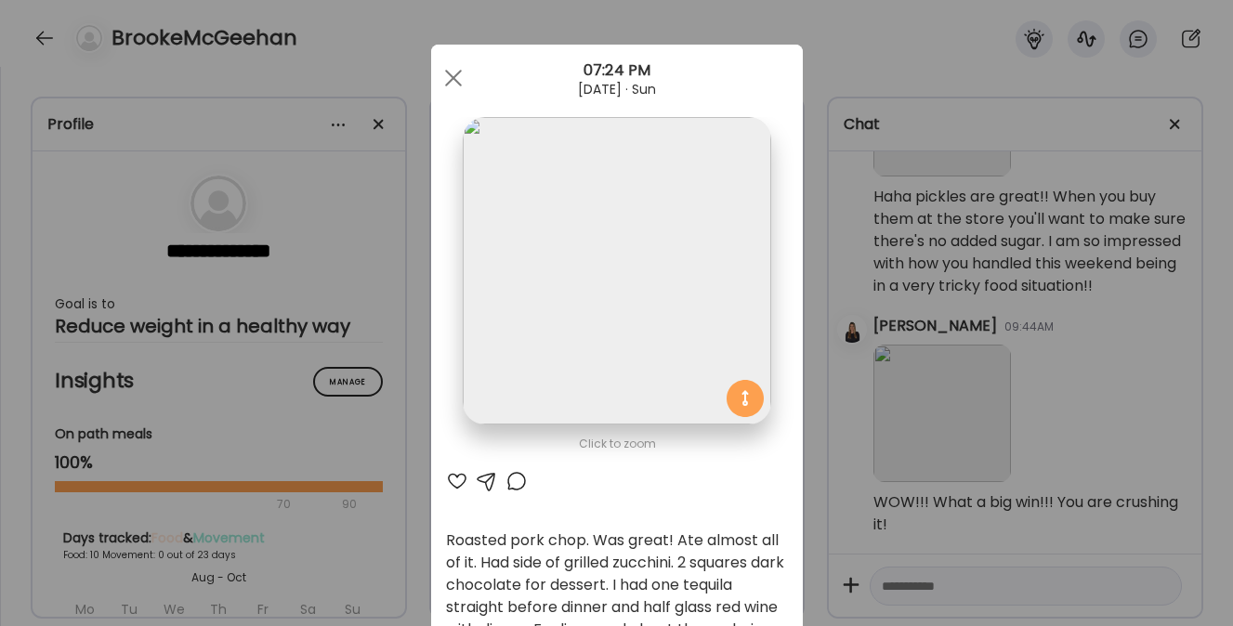
scroll to position [46, 0]
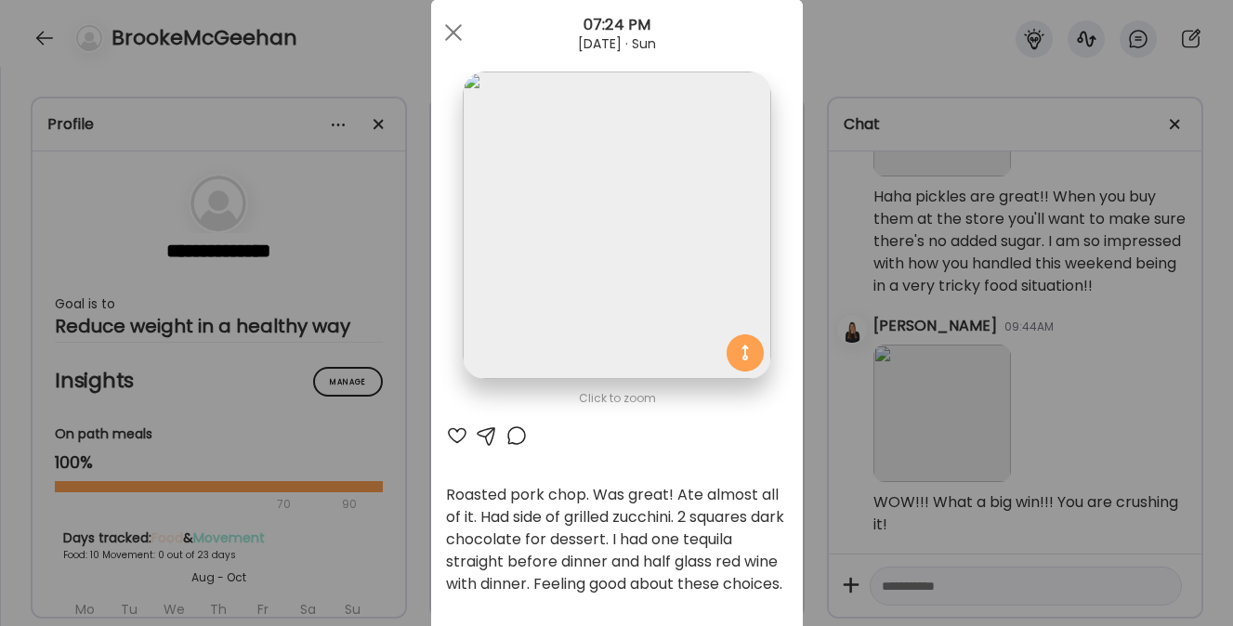
click at [447, 432] on div at bounding box center [457, 436] width 22 height 22
click at [446, 31] on span at bounding box center [452, 32] width 17 height 17
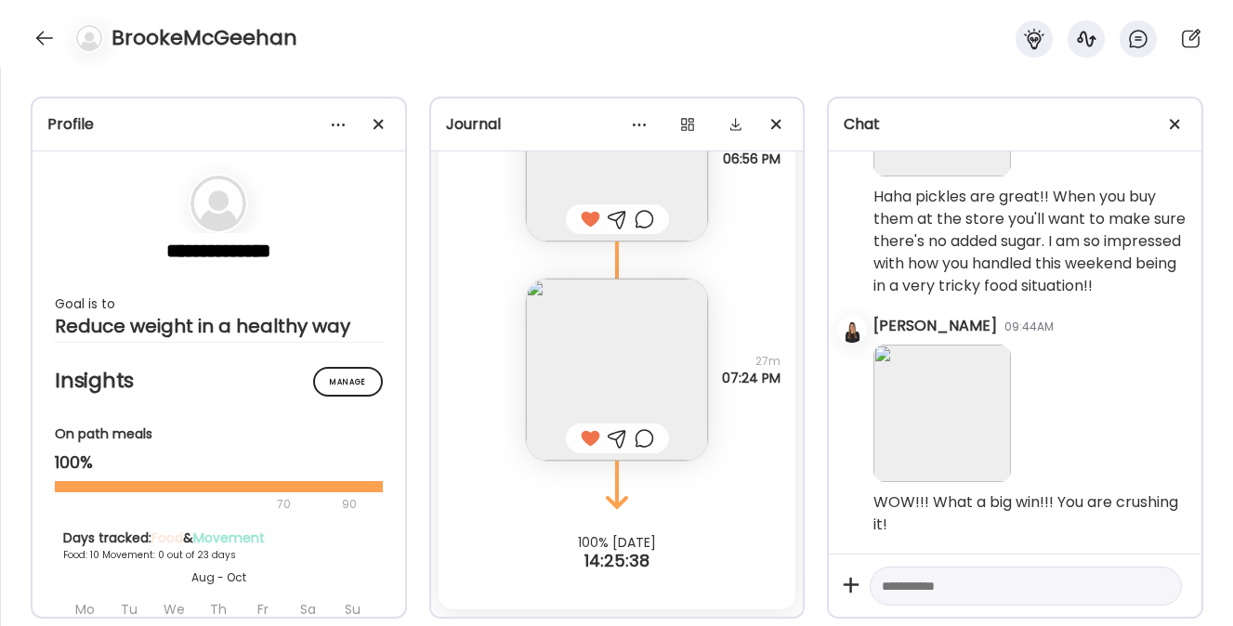
click at [926, 581] on textarea at bounding box center [1009, 586] width 255 height 22
paste textarea "**********"
type textarea "**********"
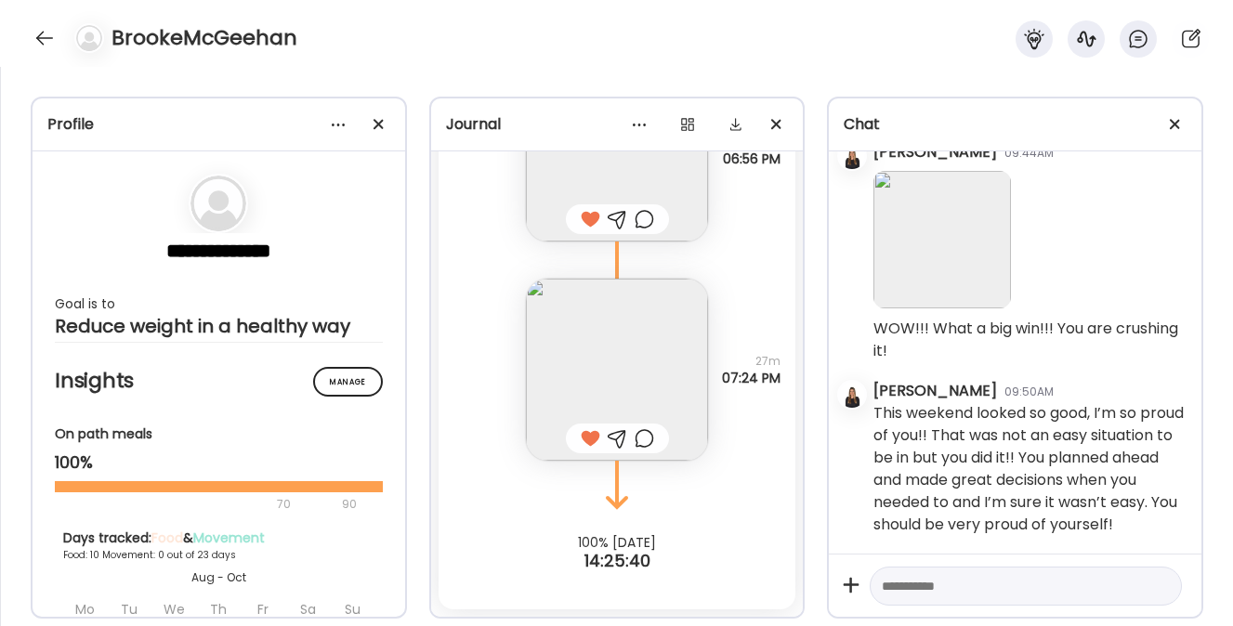
scroll to position [8295, 0]
click at [44, 42] on div at bounding box center [45, 38] width 30 height 30
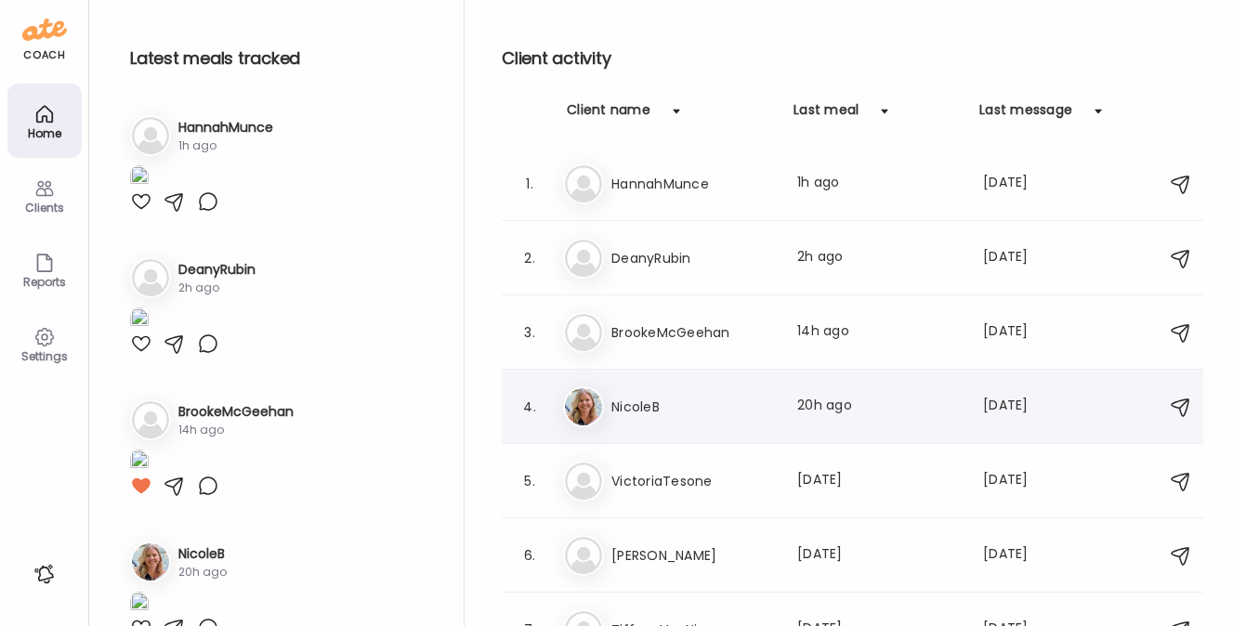
click at [641, 403] on h3 "NicoleB" at bounding box center [693, 407] width 164 height 22
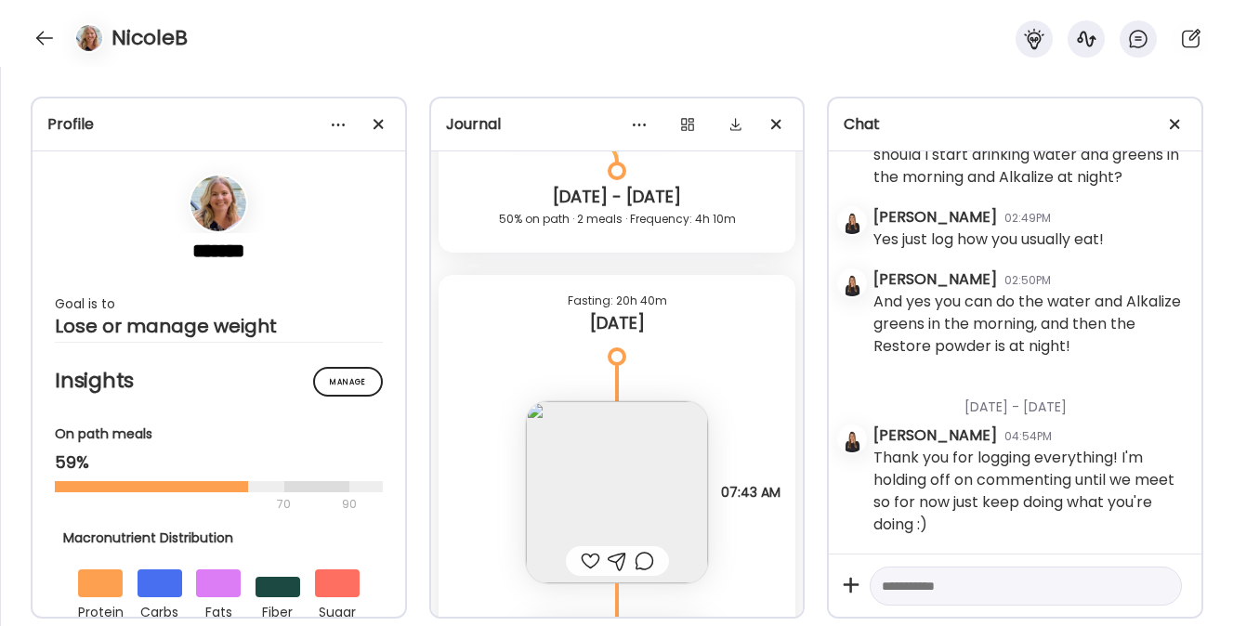
scroll to position [4226, 0]
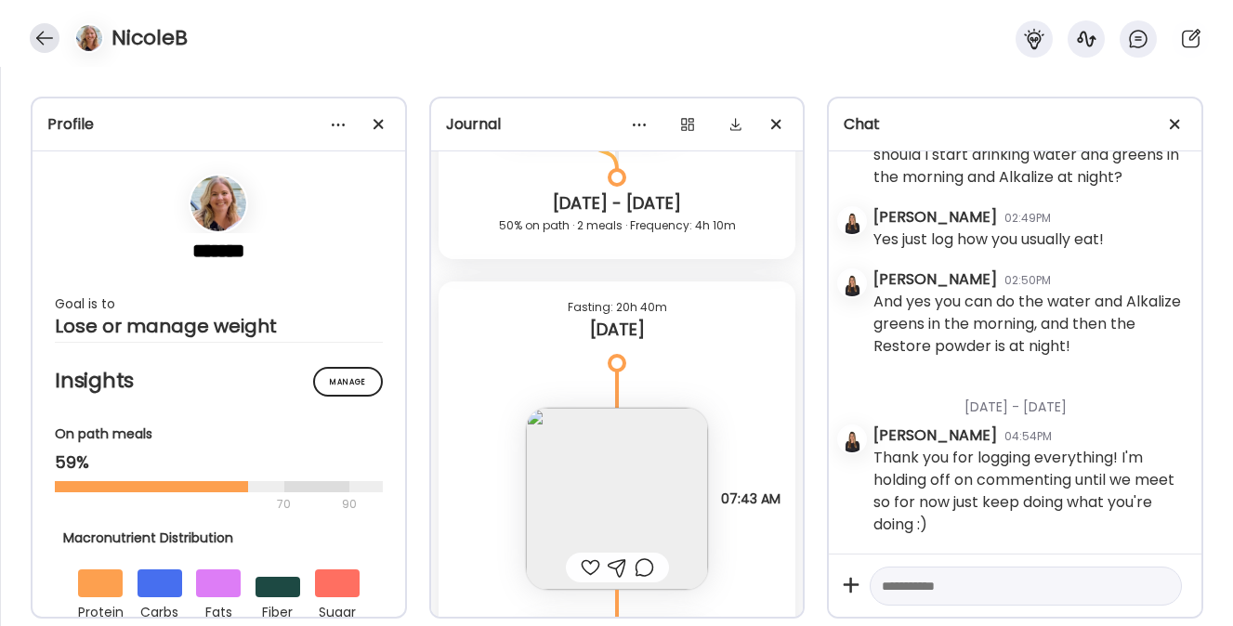
click at [46, 37] on div at bounding box center [45, 38] width 30 height 30
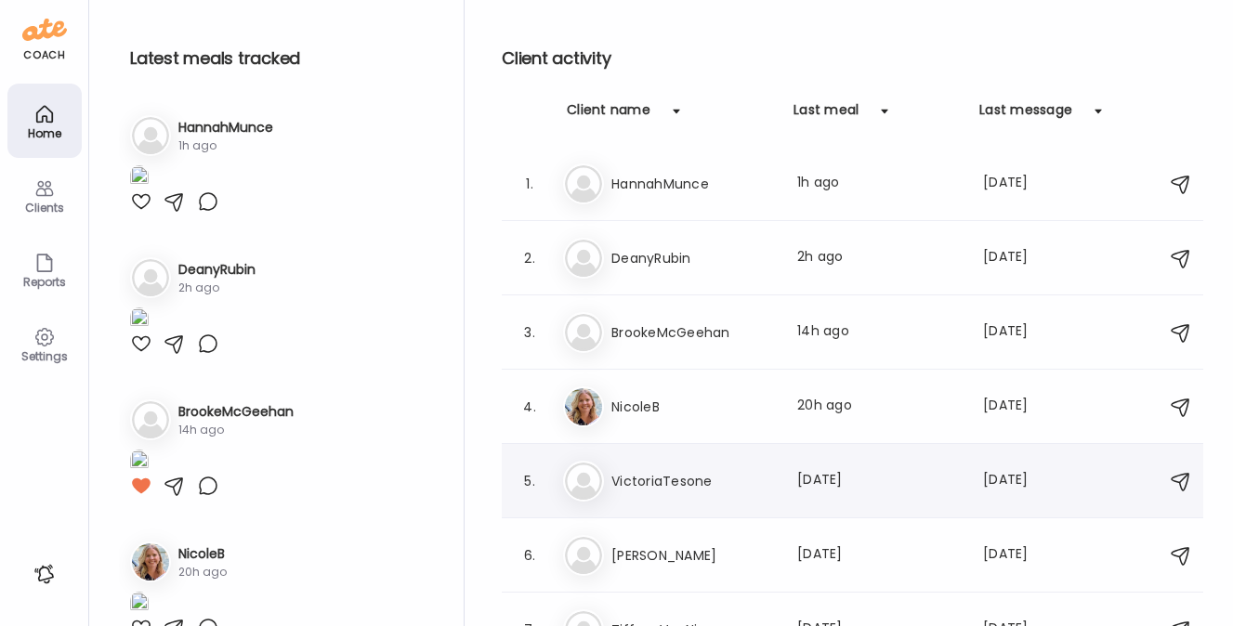
click at [637, 474] on h3 "VictoriaTesone" at bounding box center [693, 481] width 164 height 22
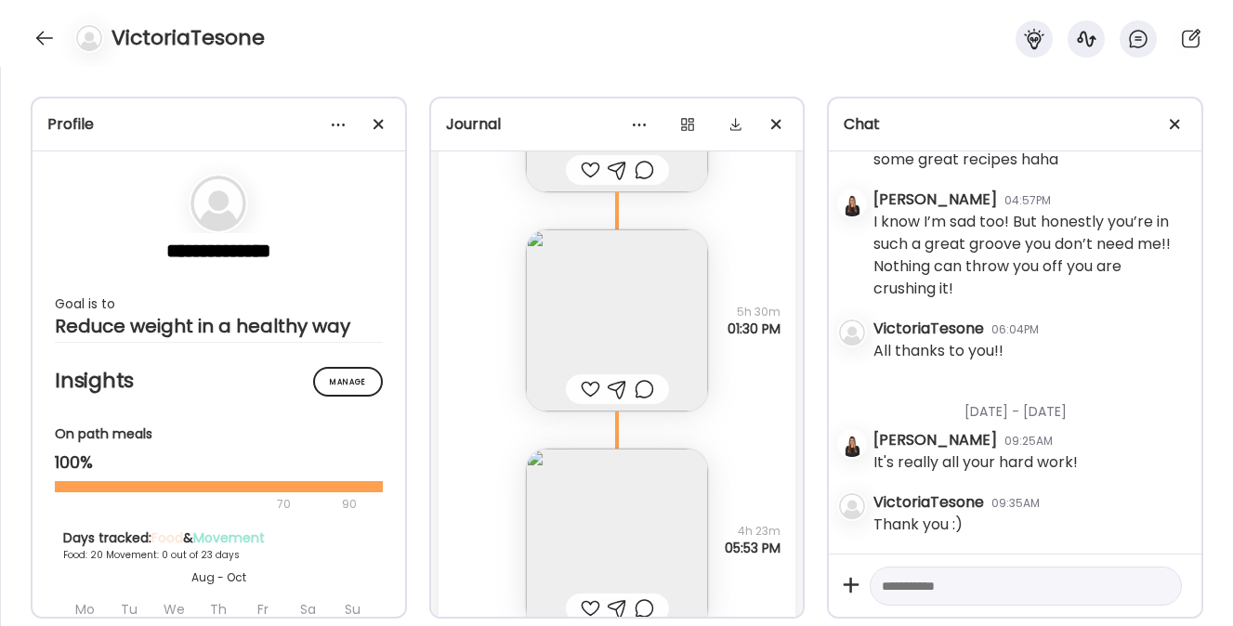
scroll to position [34776, 0]
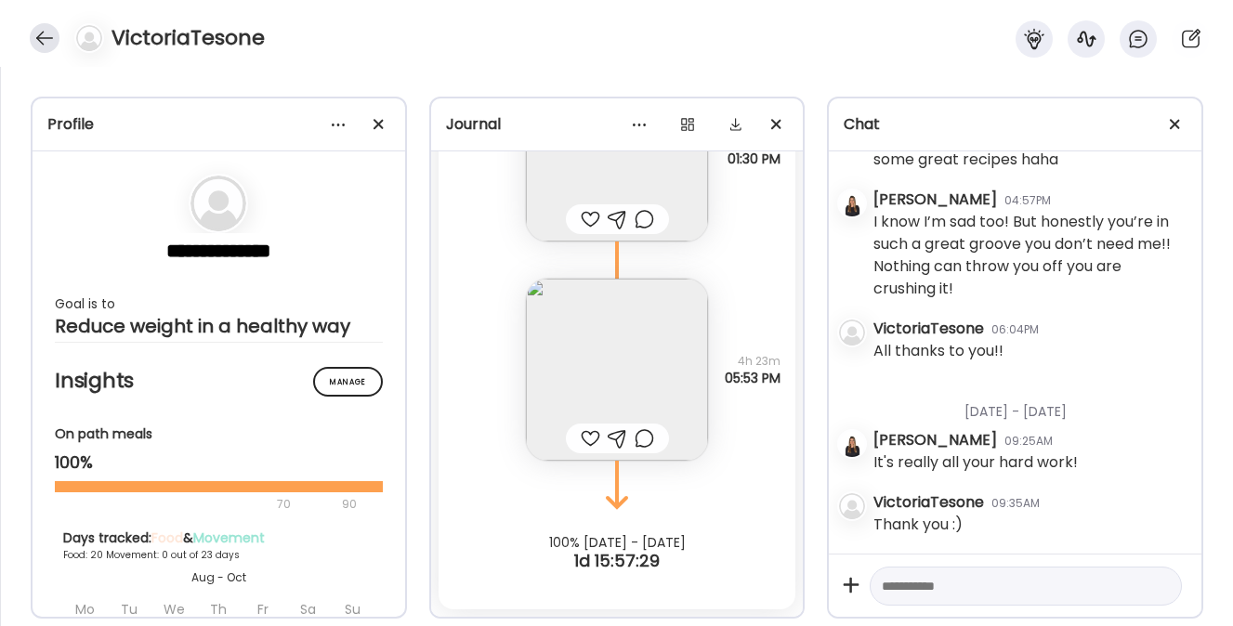
click at [44, 44] on div at bounding box center [45, 38] width 30 height 30
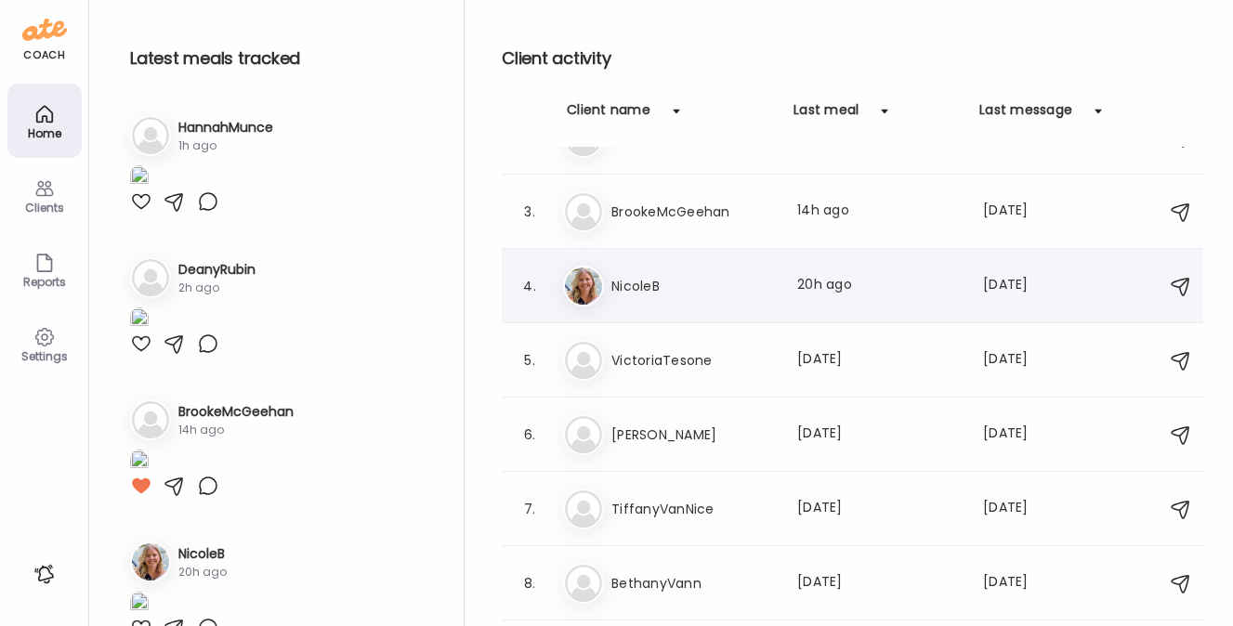
scroll to position [124, 0]
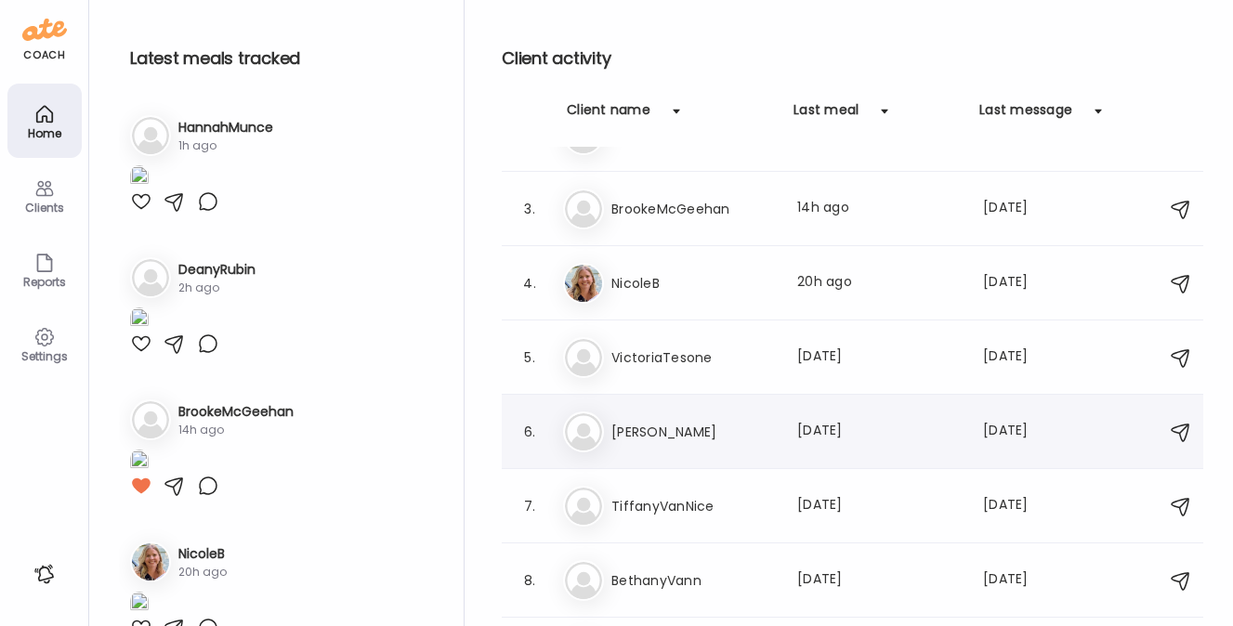
click at [650, 418] on div "Ma [PERSON_NAME] Last meal: [DATE] Last message: [DATE] You: LOOOVE so full of …" at bounding box center [855, 432] width 585 height 41
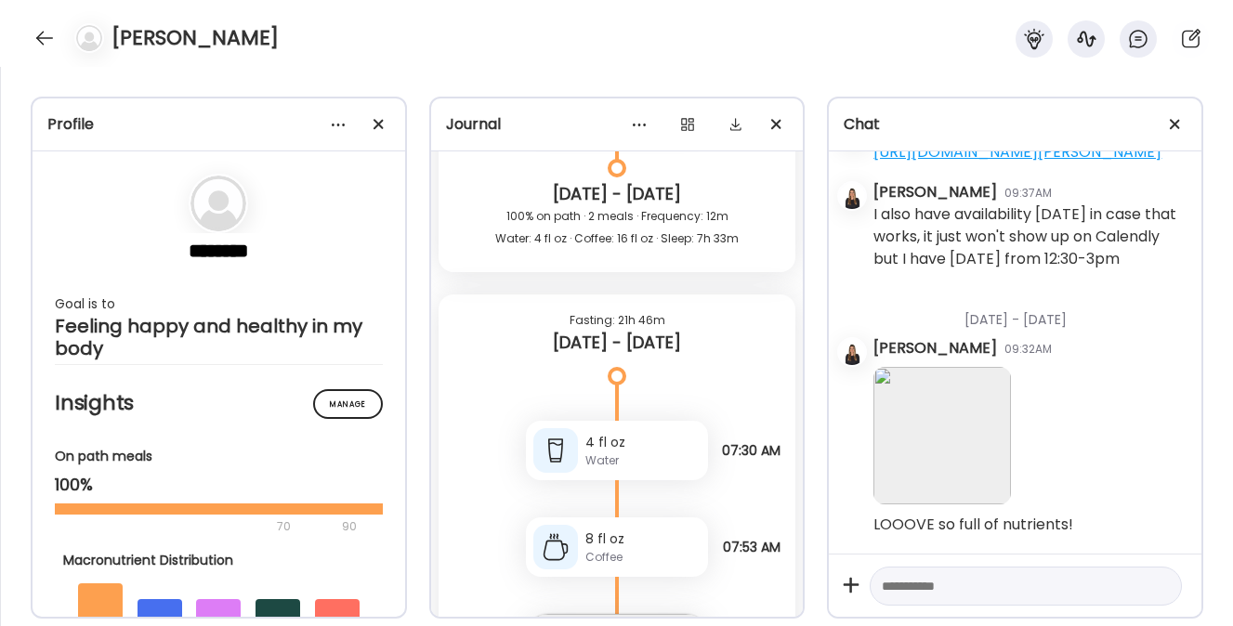
scroll to position [33373, 0]
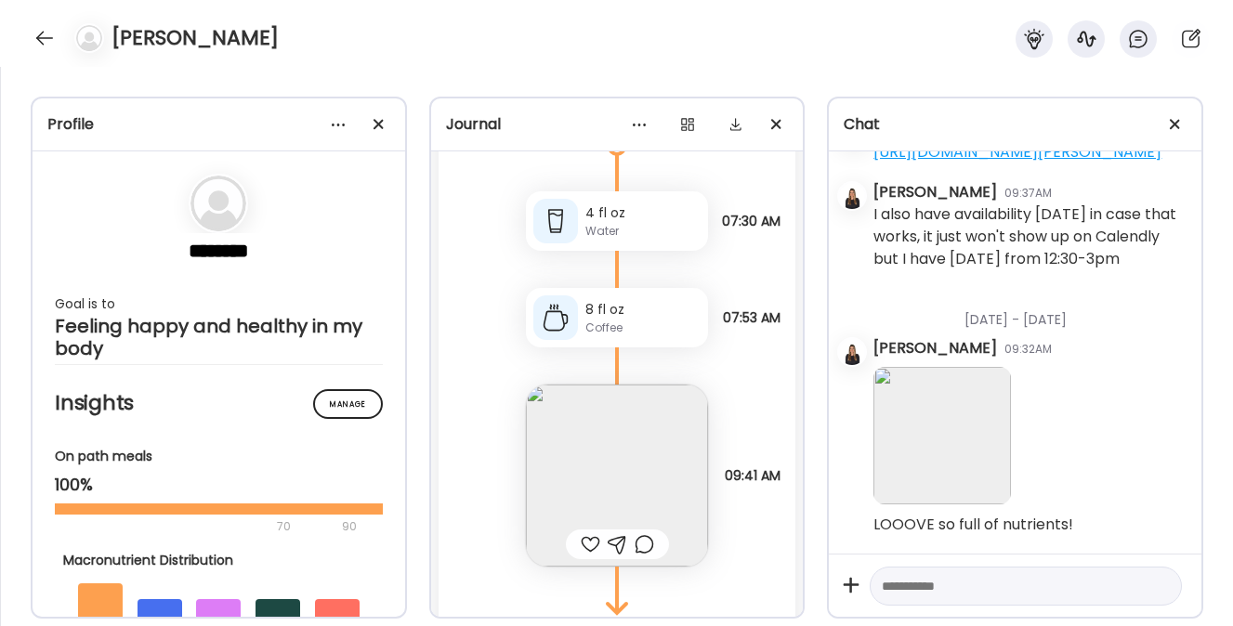
click at [555, 436] on img at bounding box center [617, 476] width 182 height 182
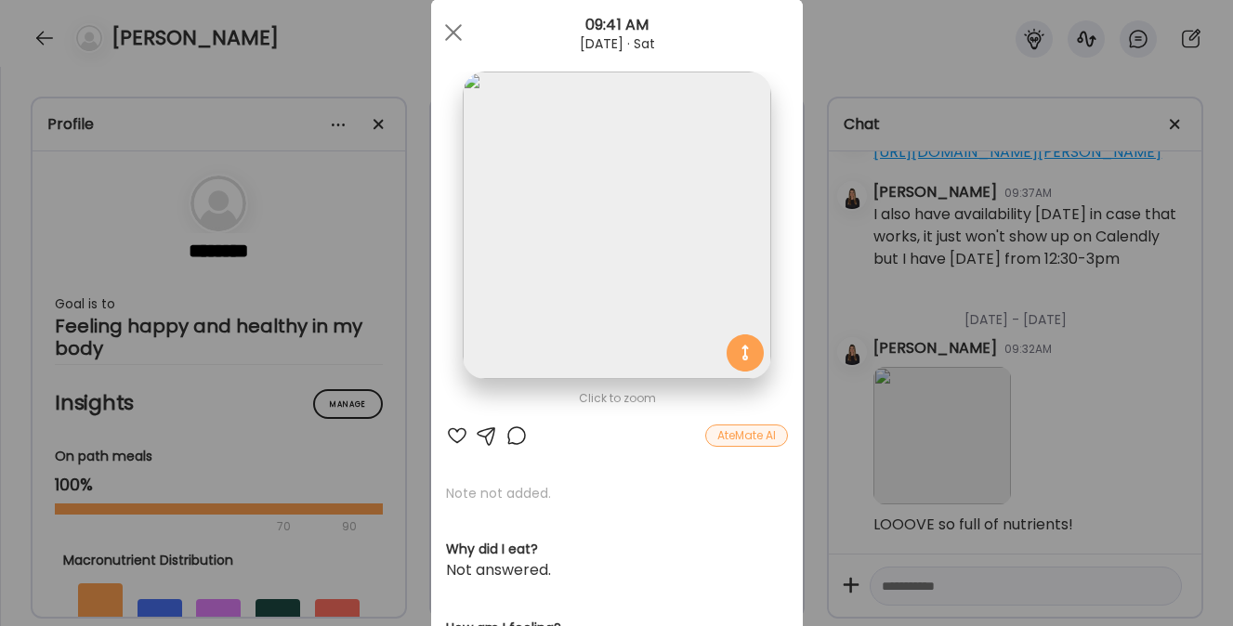
click at [446, 431] on div at bounding box center [457, 436] width 22 height 22
click at [449, 33] on div at bounding box center [453, 32] width 37 height 37
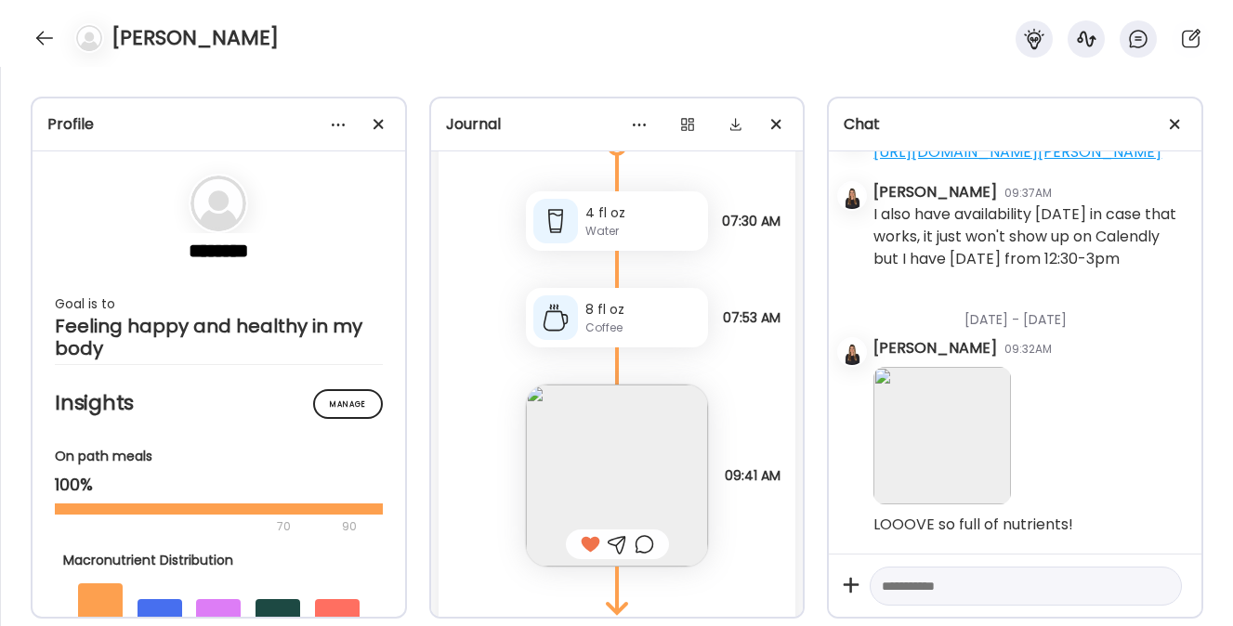
scroll to position [33479, 0]
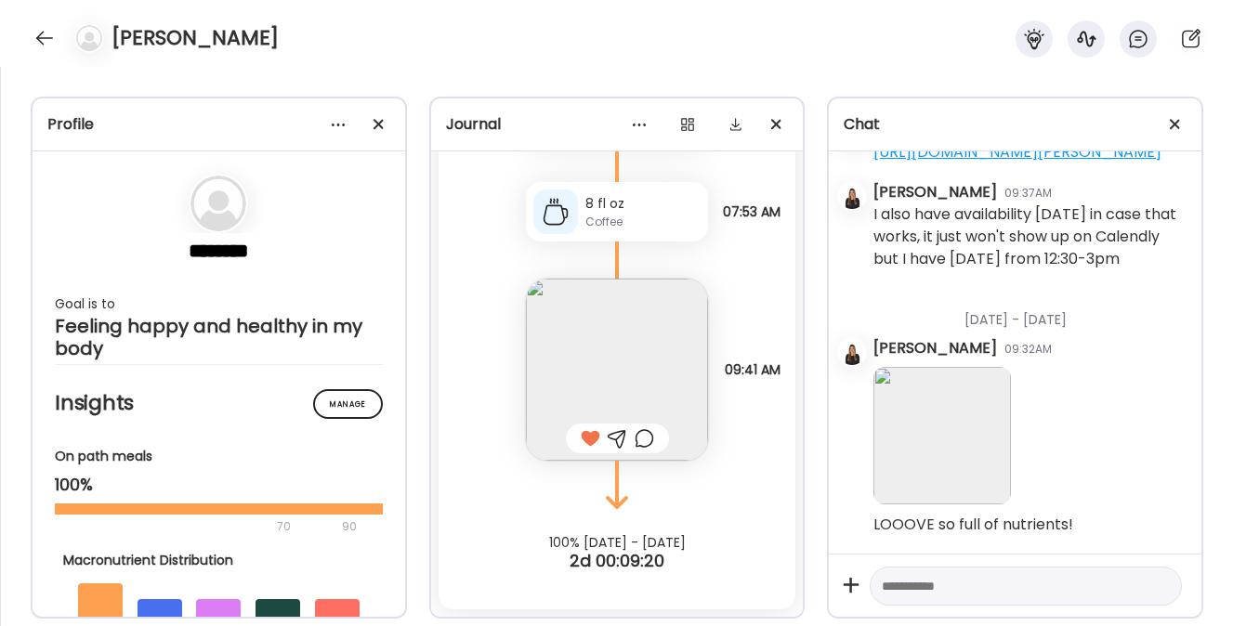
click at [905, 590] on textarea at bounding box center [1009, 586] width 255 height 22
type textarea "**********"
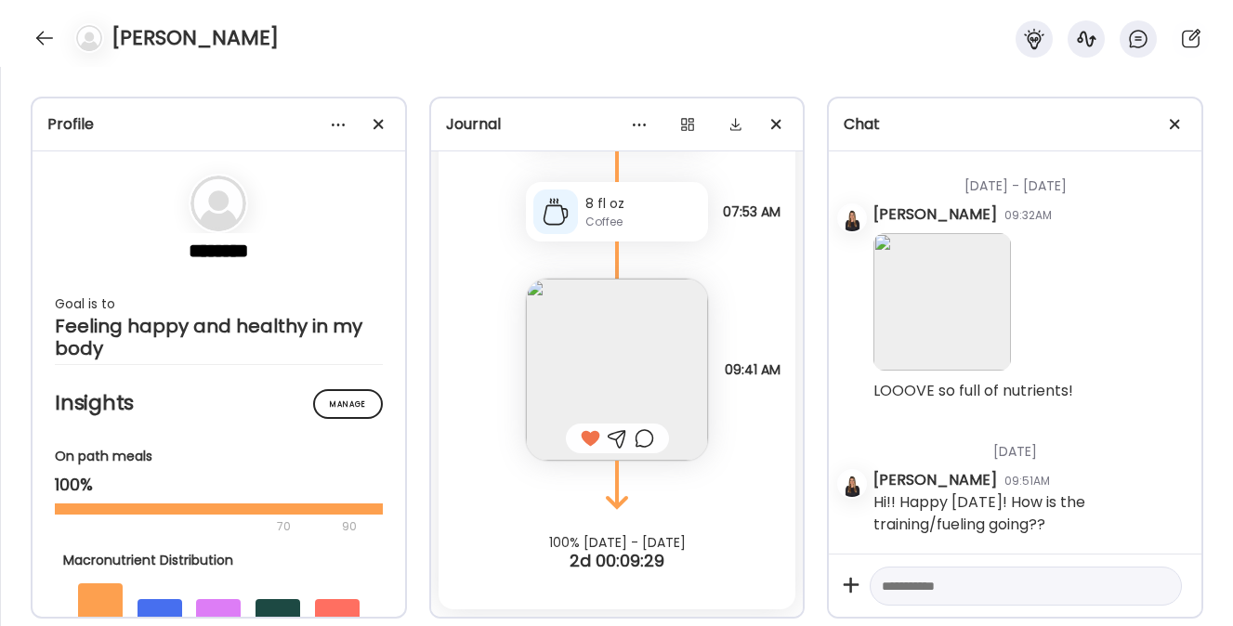
scroll to position [38598, 0]
click at [47, 31] on div at bounding box center [45, 38] width 30 height 30
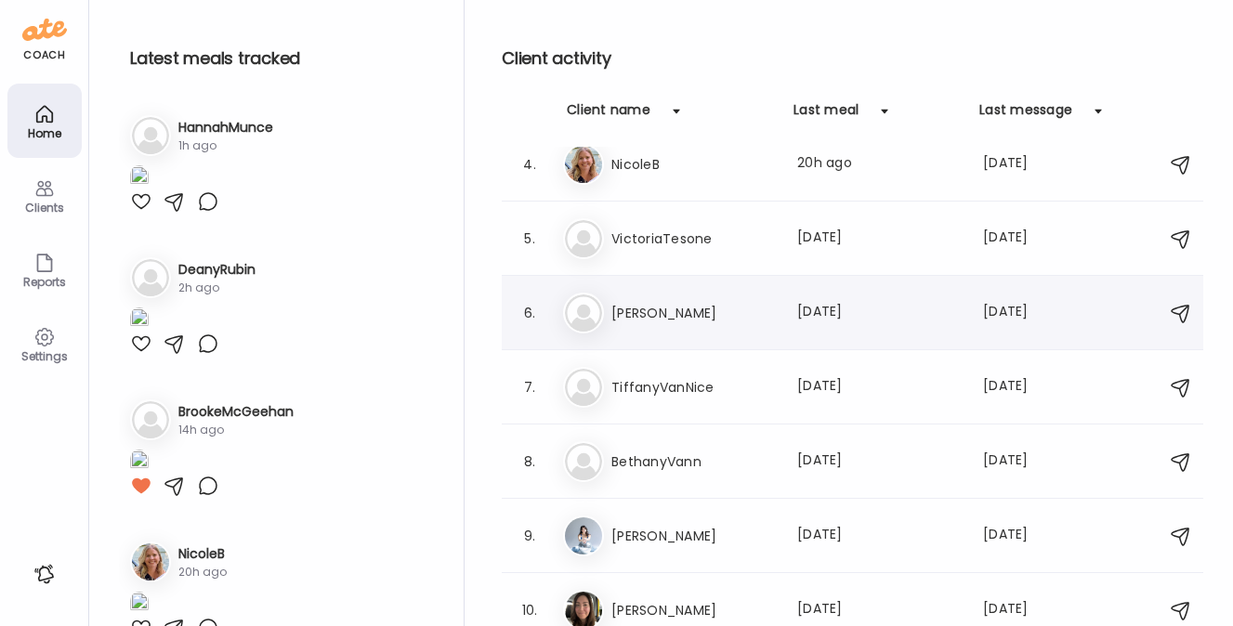
scroll to position [245, 0]
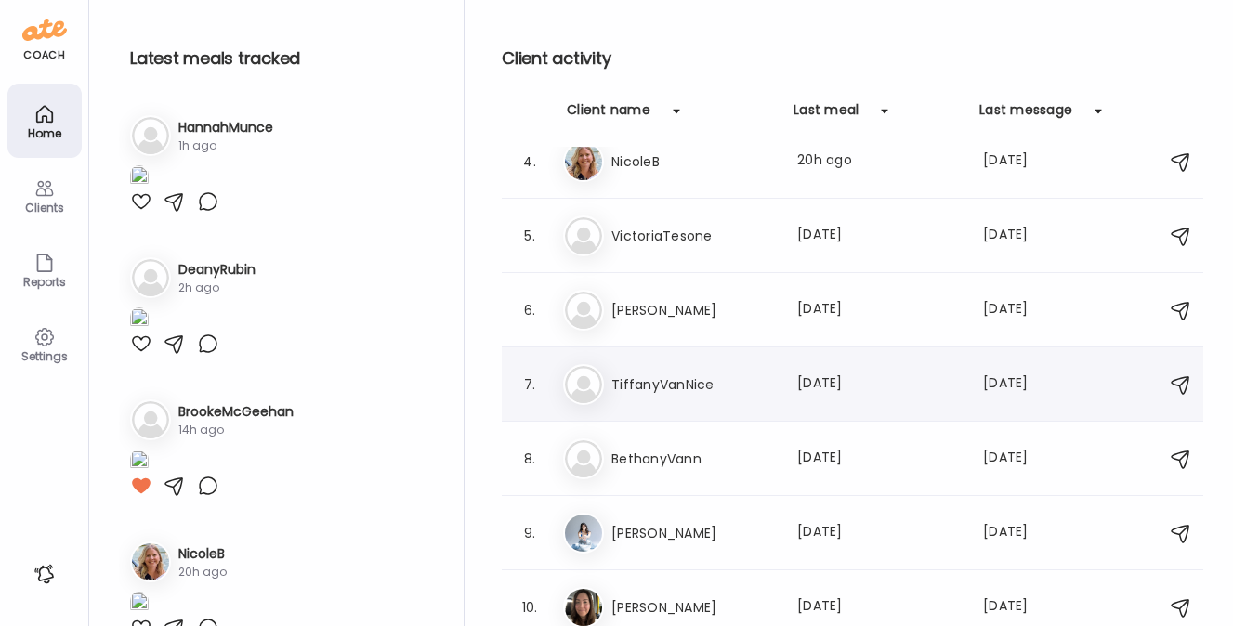
click at [645, 390] on h3 "TiffanyVanNice" at bounding box center [693, 385] width 164 height 22
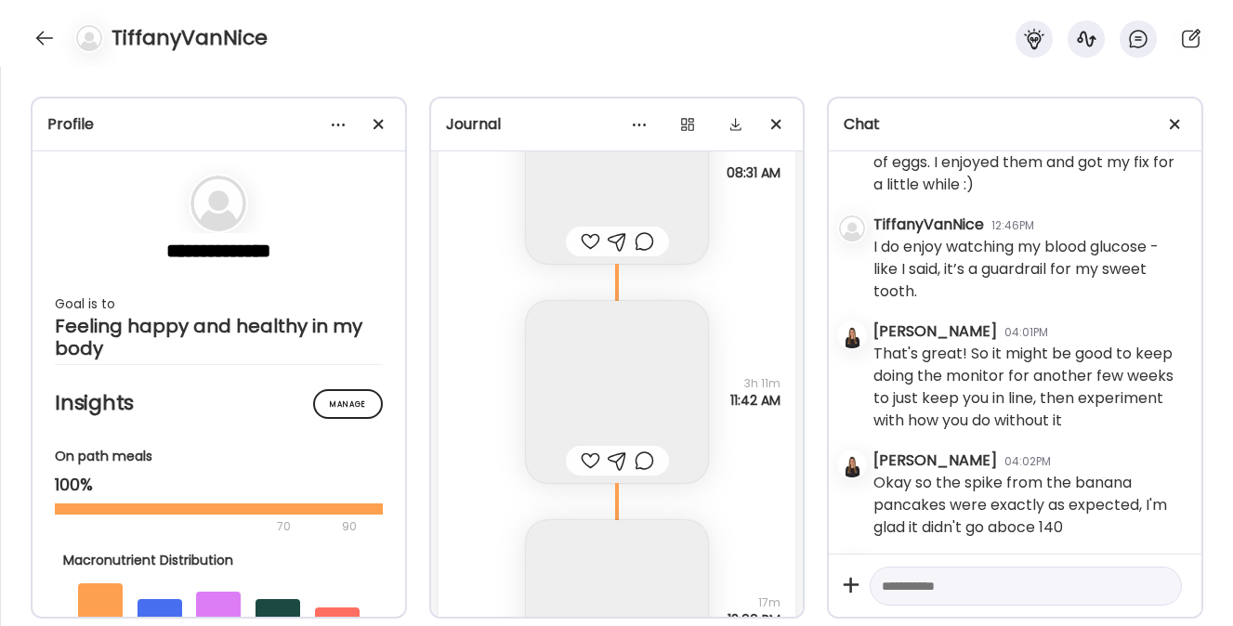
scroll to position [0, 0]
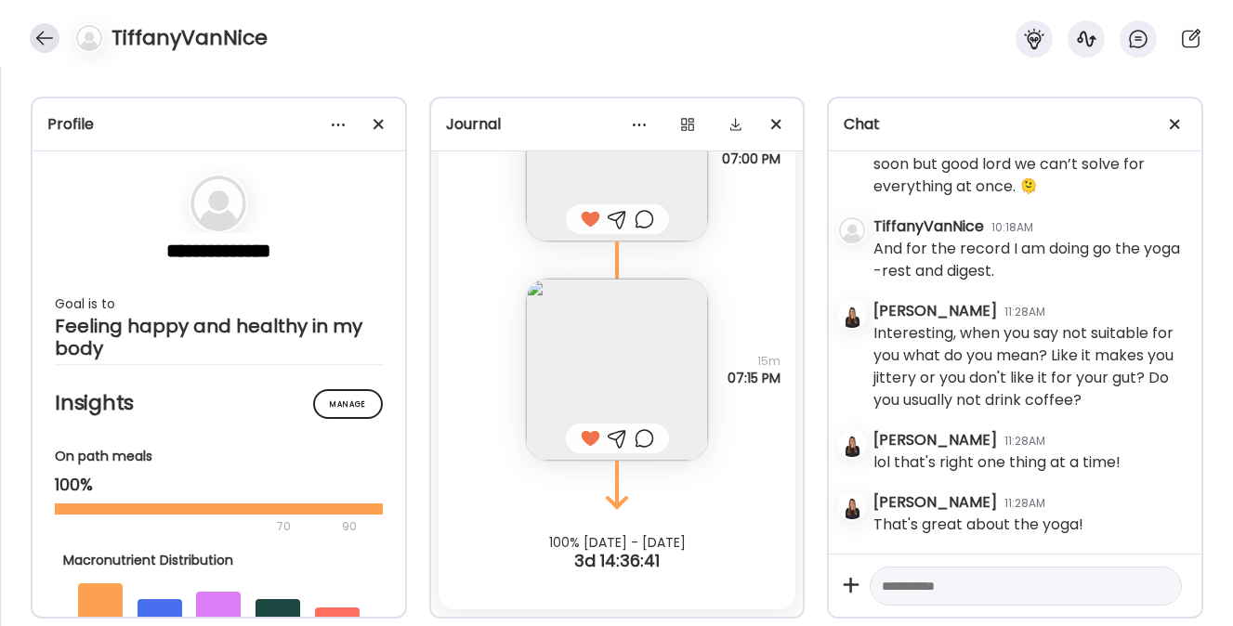
click at [46, 38] on div at bounding box center [45, 38] width 30 height 30
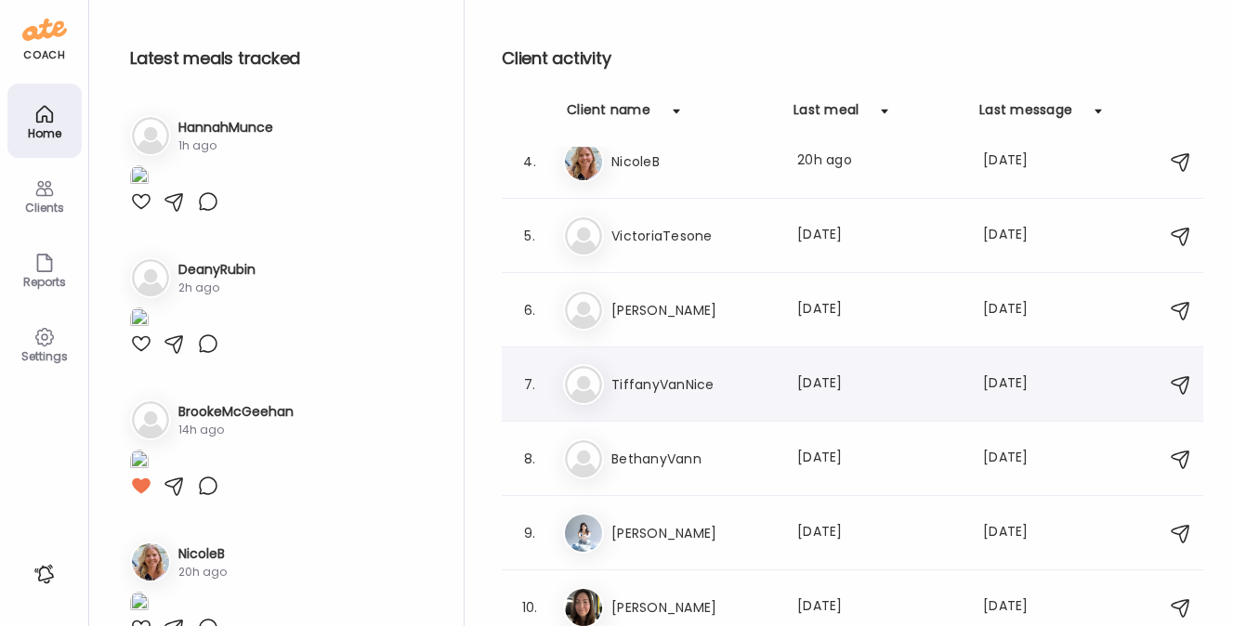
scroll to position [403, 0]
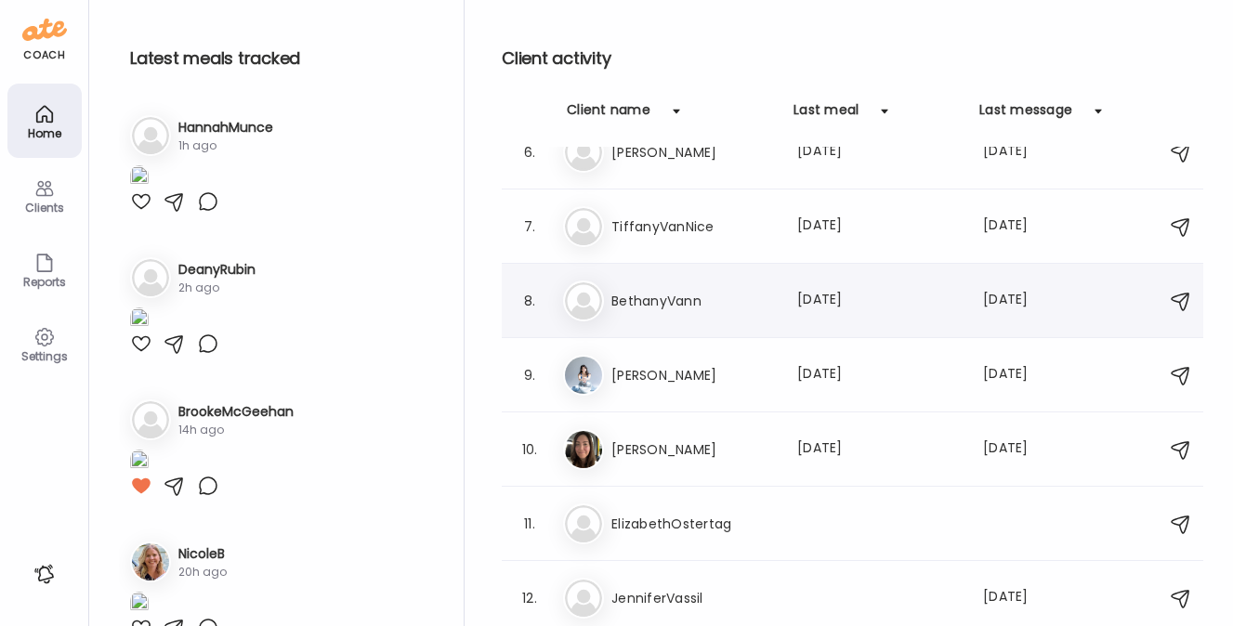
click at [654, 302] on h3 "BethanyVann" at bounding box center [693, 301] width 164 height 22
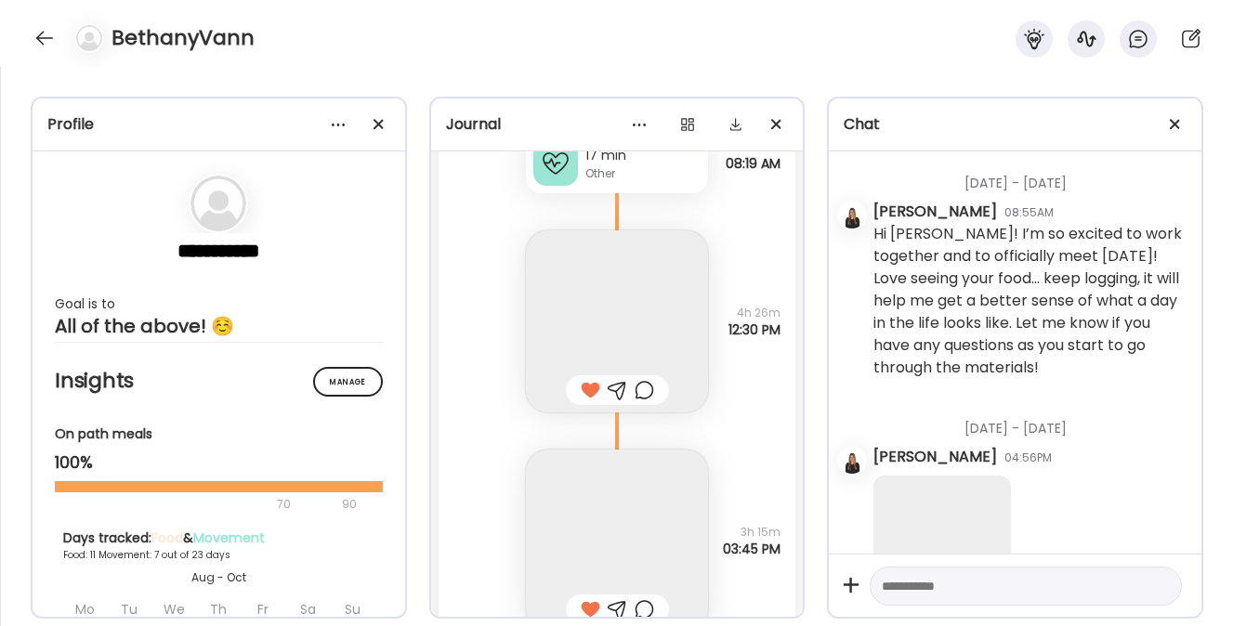
scroll to position [21168, 0]
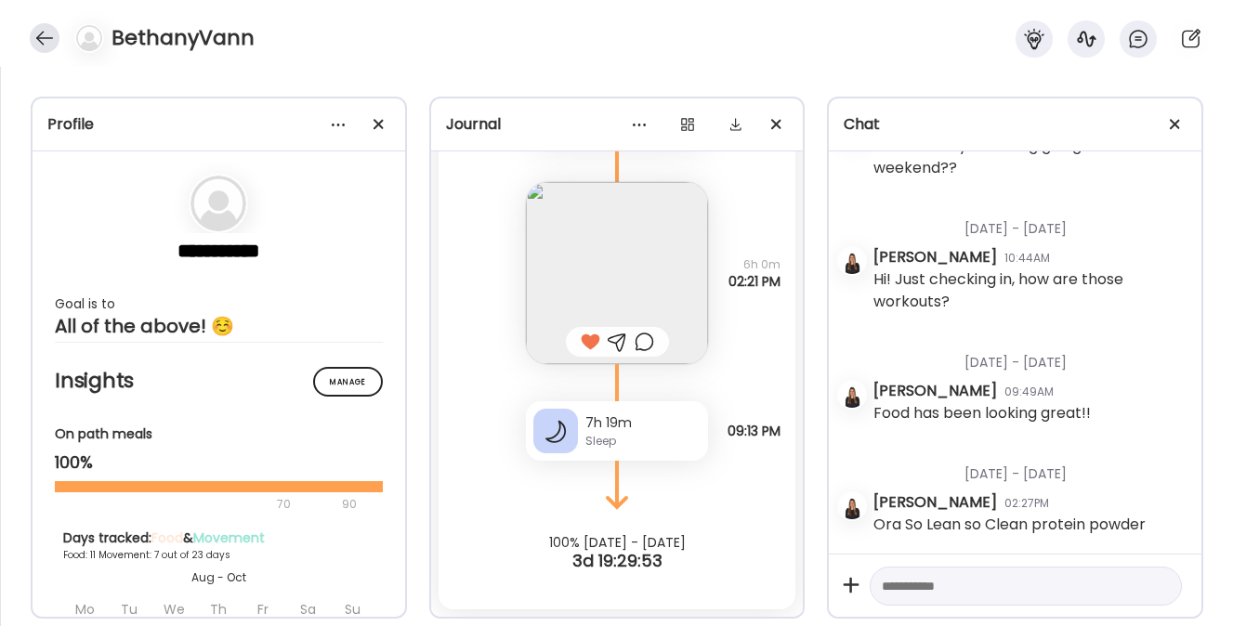
click at [40, 36] on div at bounding box center [45, 38] width 30 height 30
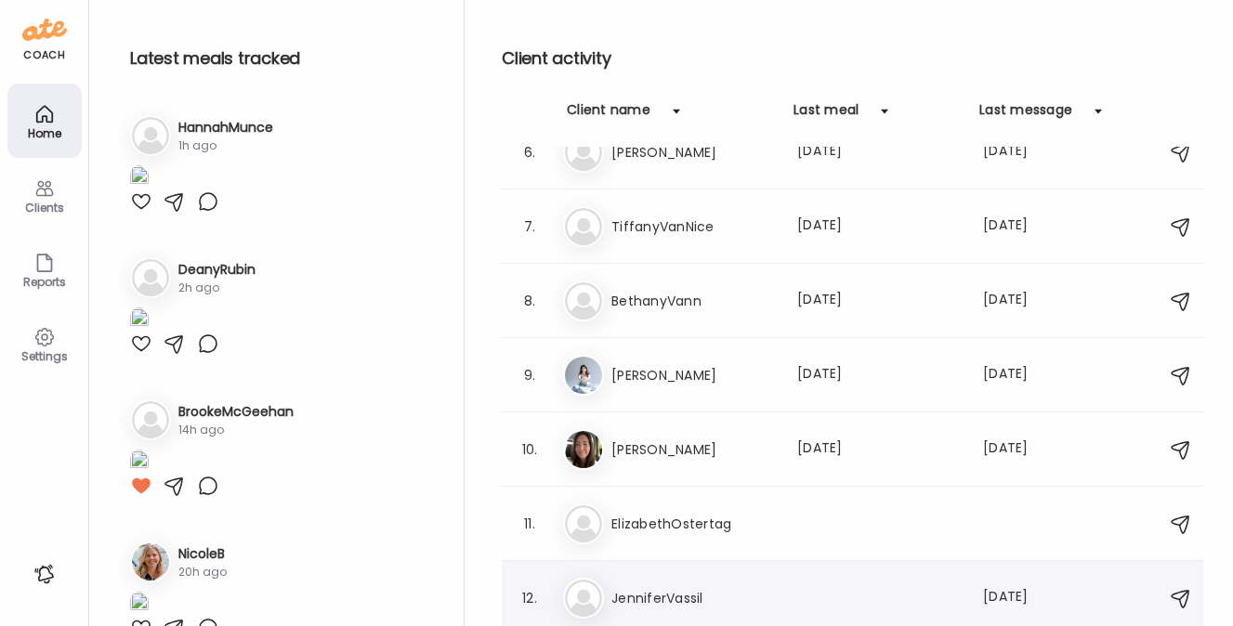
click at [638, 585] on div "Je [PERSON_NAME] Last message: [DATE] You: Hi [PERSON_NAME]! So glad we’re conn…" at bounding box center [855, 598] width 585 height 41
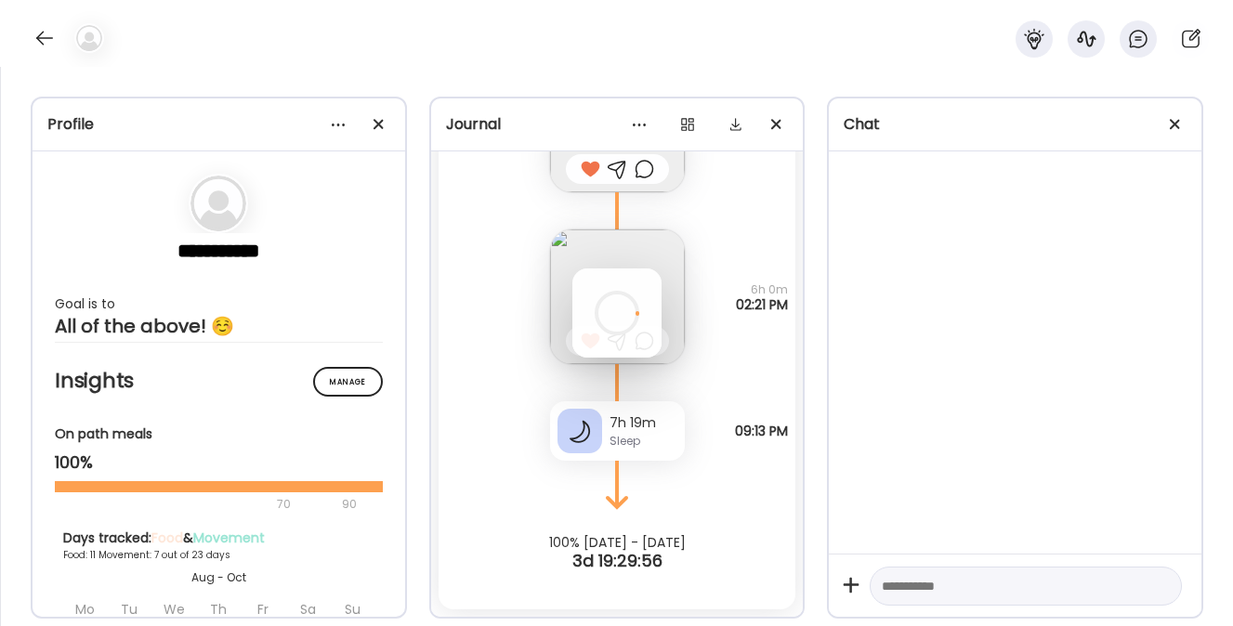
scroll to position [0, 0]
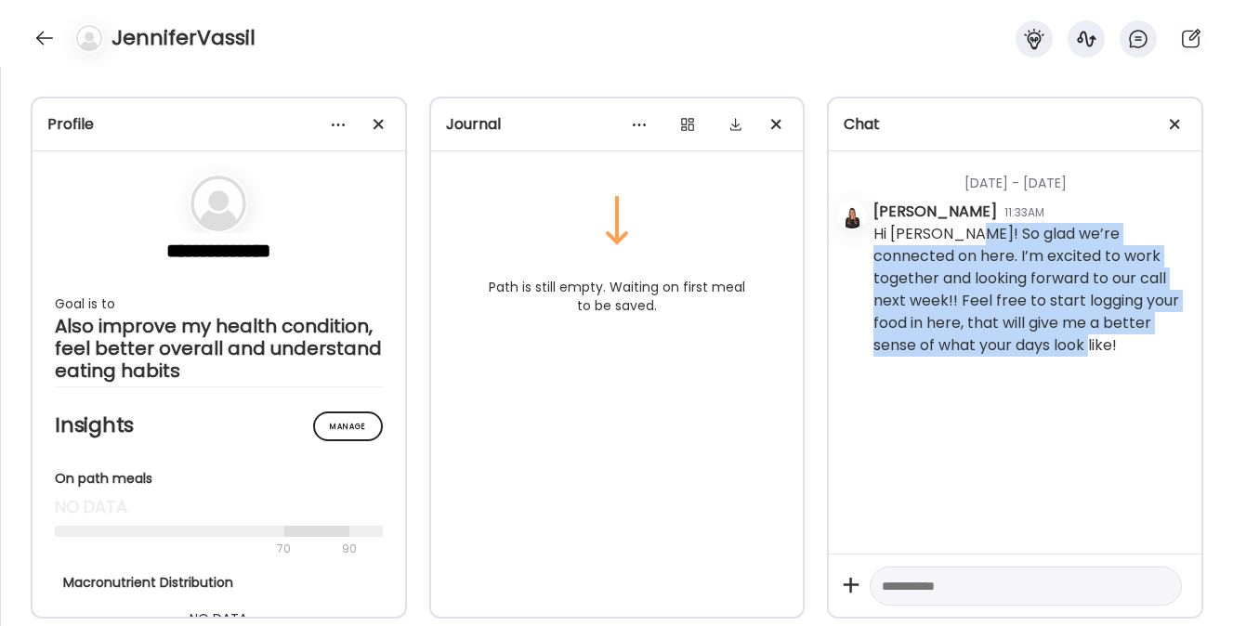
drag, startPoint x: 1020, startPoint y: 344, endPoint x: 964, endPoint y: 238, distance: 120.1
click at [964, 238] on div "Hi [PERSON_NAME]! So glad we’re connected on here. I’m excited to work together…" at bounding box center [1030, 290] width 313 height 134
copy div "o glad we’re connected on here. I’m excited to work together and looking forwar…"
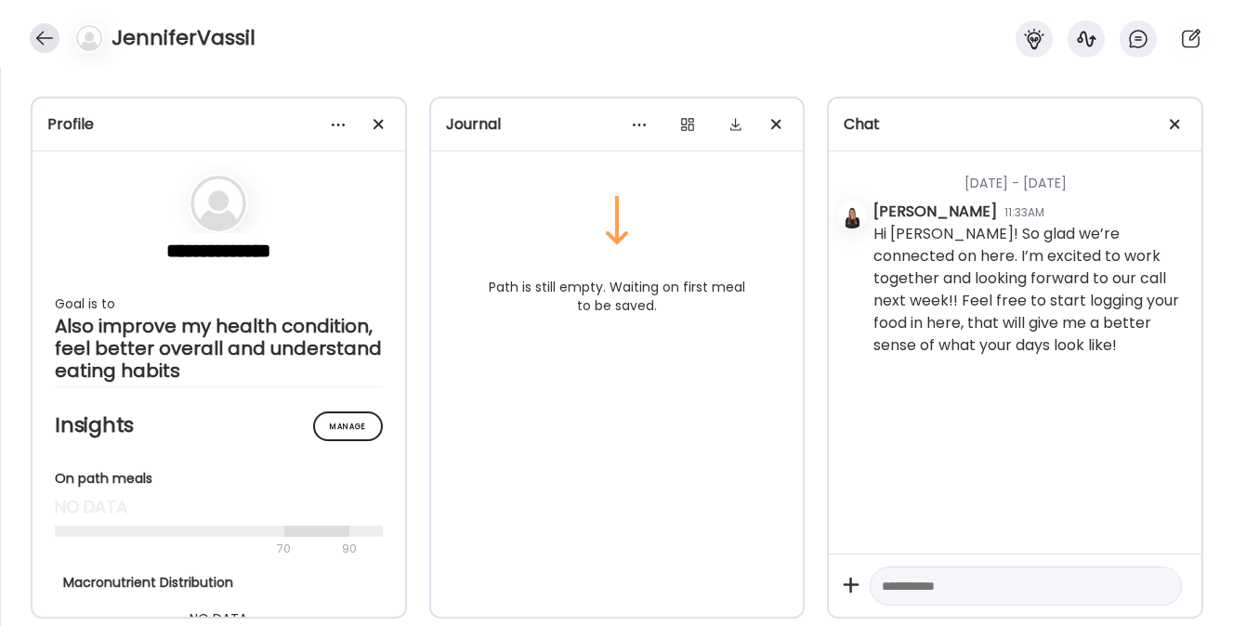
click at [46, 35] on div at bounding box center [45, 38] width 30 height 30
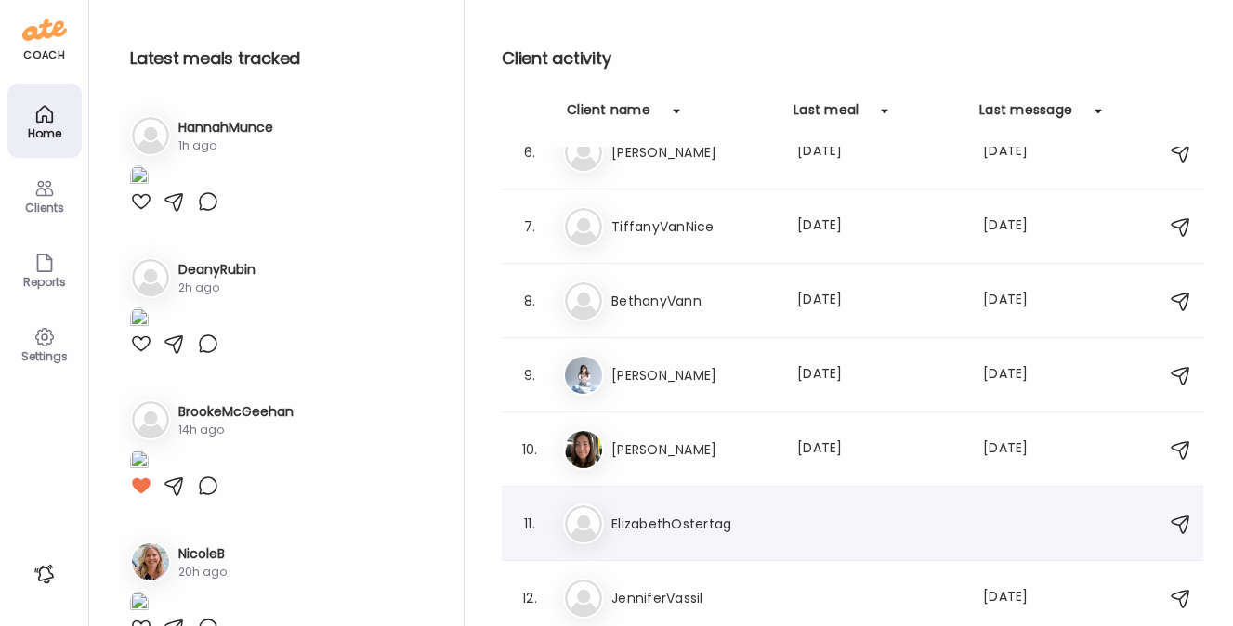
click at [668, 519] on h3 "ElizabethOstertag" at bounding box center [693, 524] width 164 height 22
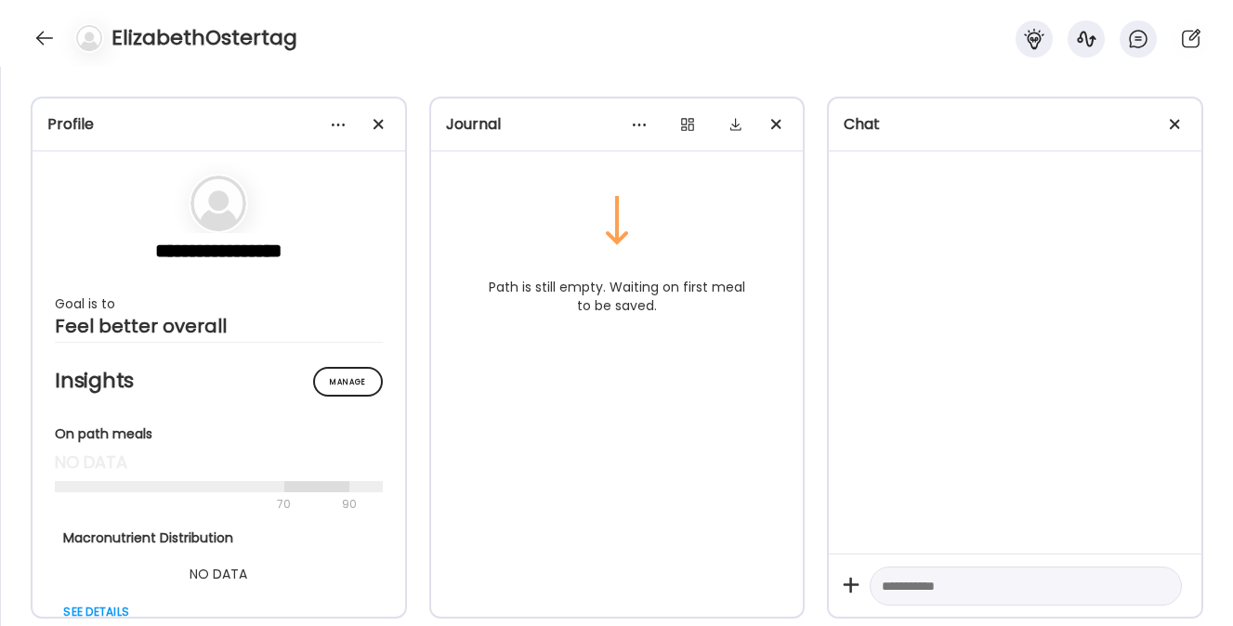
click at [915, 588] on textarea at bounding box center [1009, 586] width 255 height 22
paste textarea "**********"
type textarea "**********"
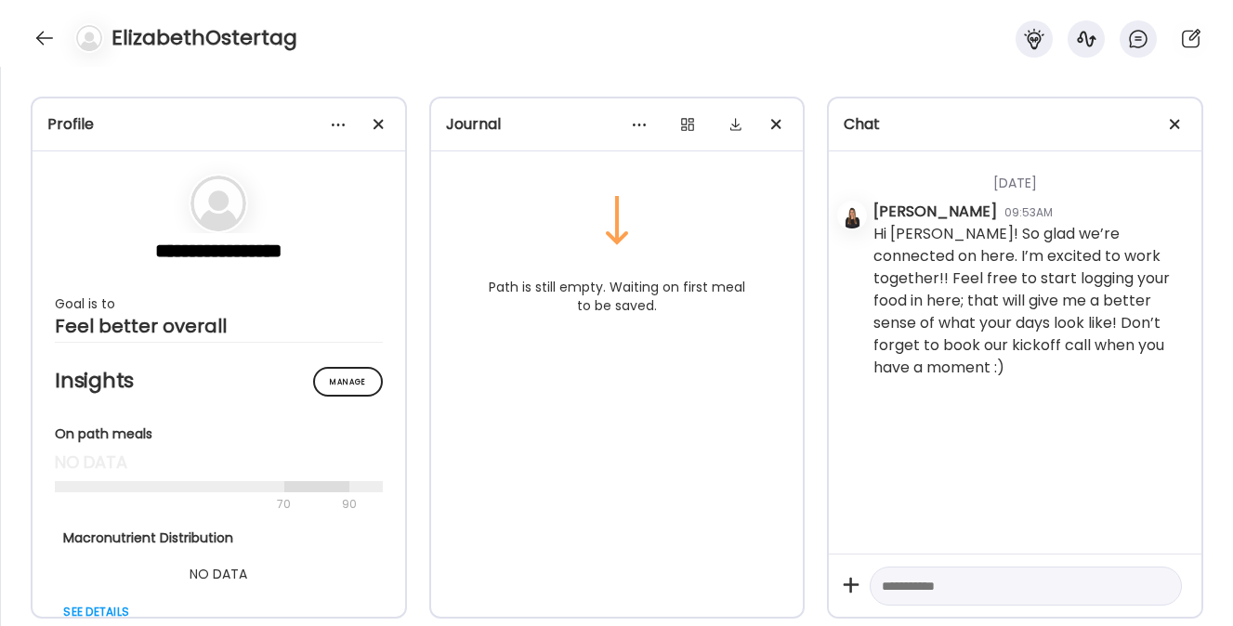
drag, startPoint x: 304, startPoint y: 253, endPoint x: 138, endPoint y: 251, distance: 165.4
click at [138, 251] on section "**********" at bounding box center [219, 256] width 328 height 164
copy section
click at [49, 34] on div at bounding box center [45, 38] width 30 height 30
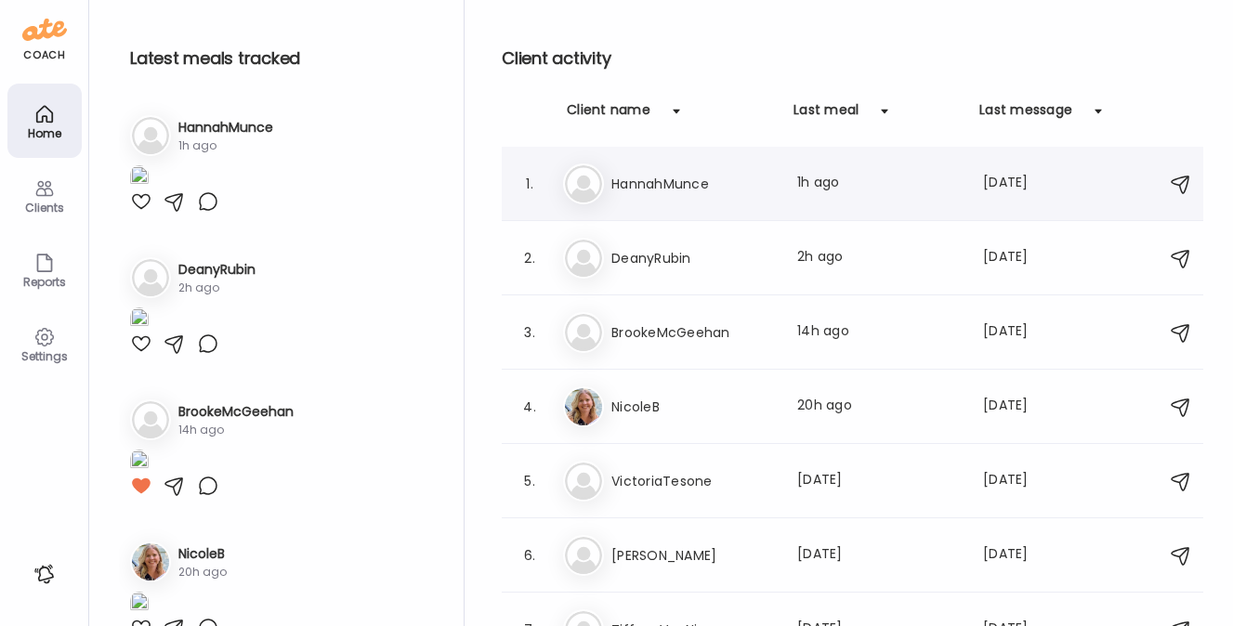
click at [661, 189] on h3 "HannahMunce" at bounding box center [693, 184] width 164 height 22
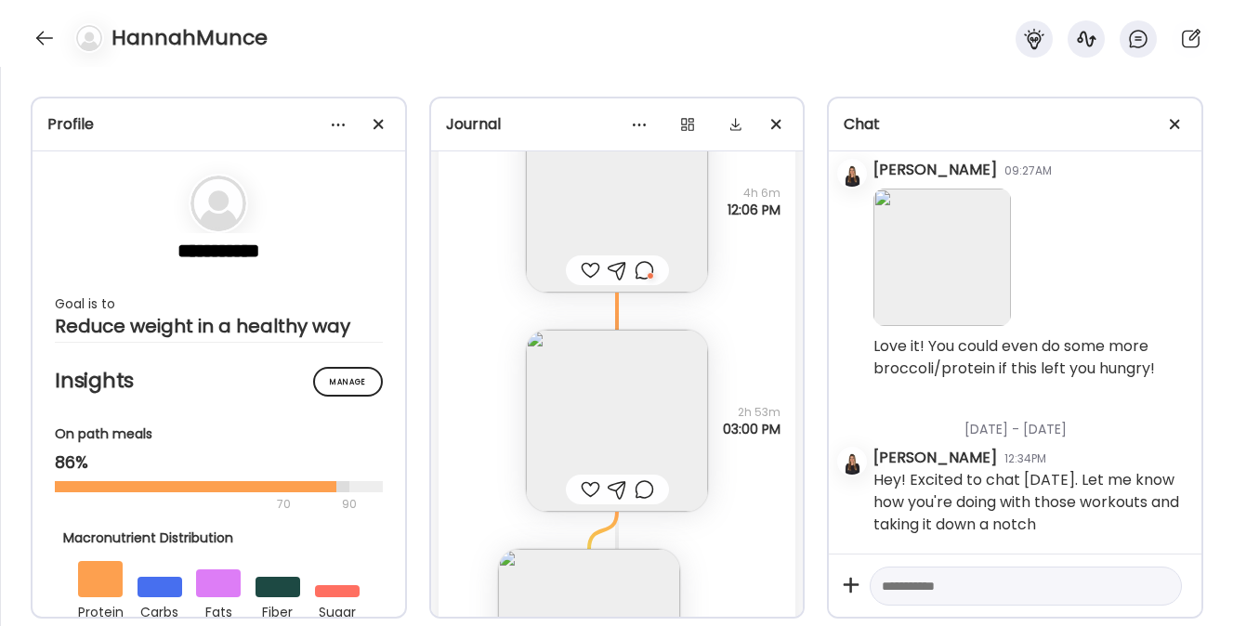
scroll to position [13116, 0]
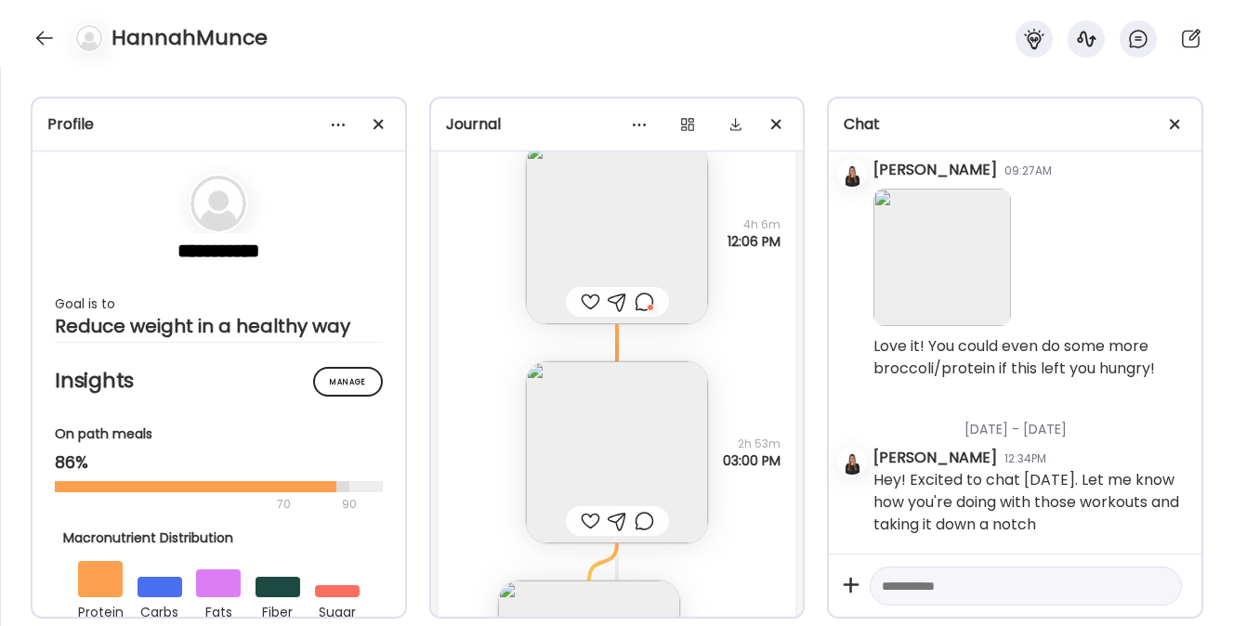
click at [598, 226] on img at bounding box center [617, 233] width 182 height 182
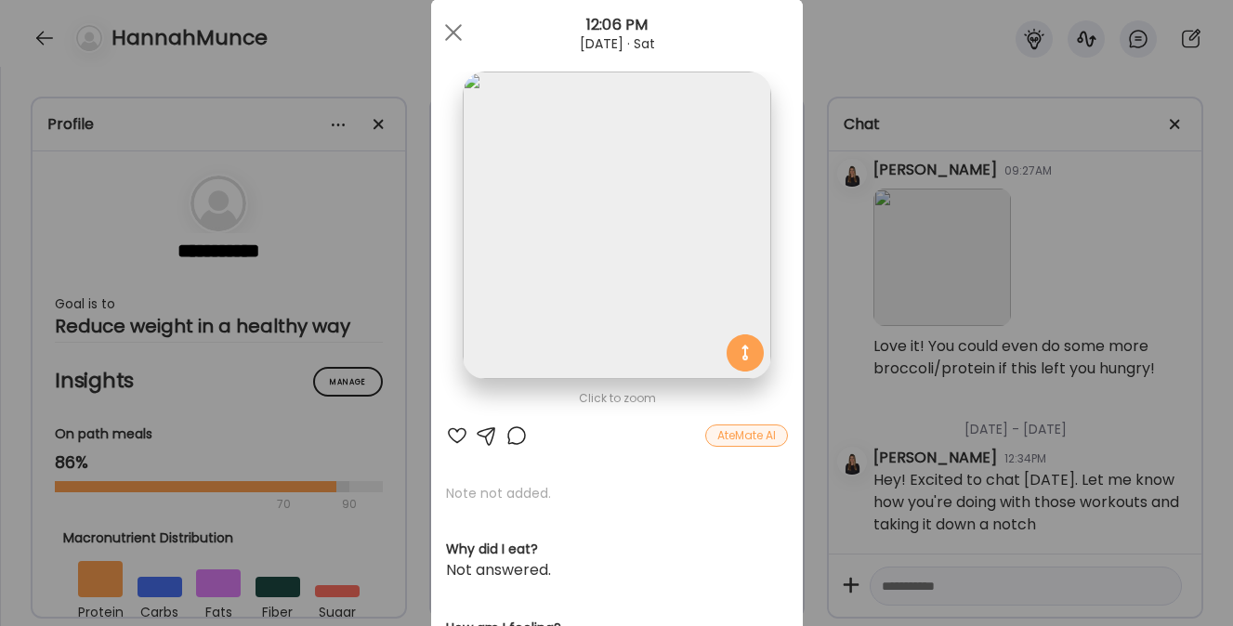
click at [511, 433] on div at bounding box center [517, 436] width 22 height 22
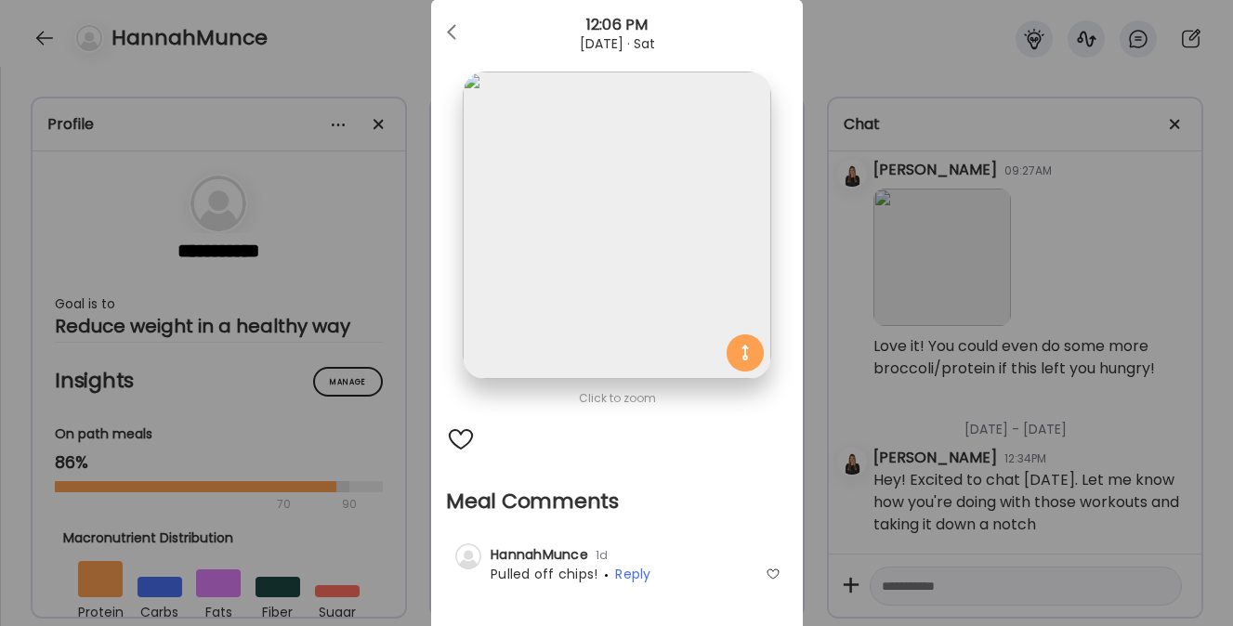
scroll to position [56, 0]
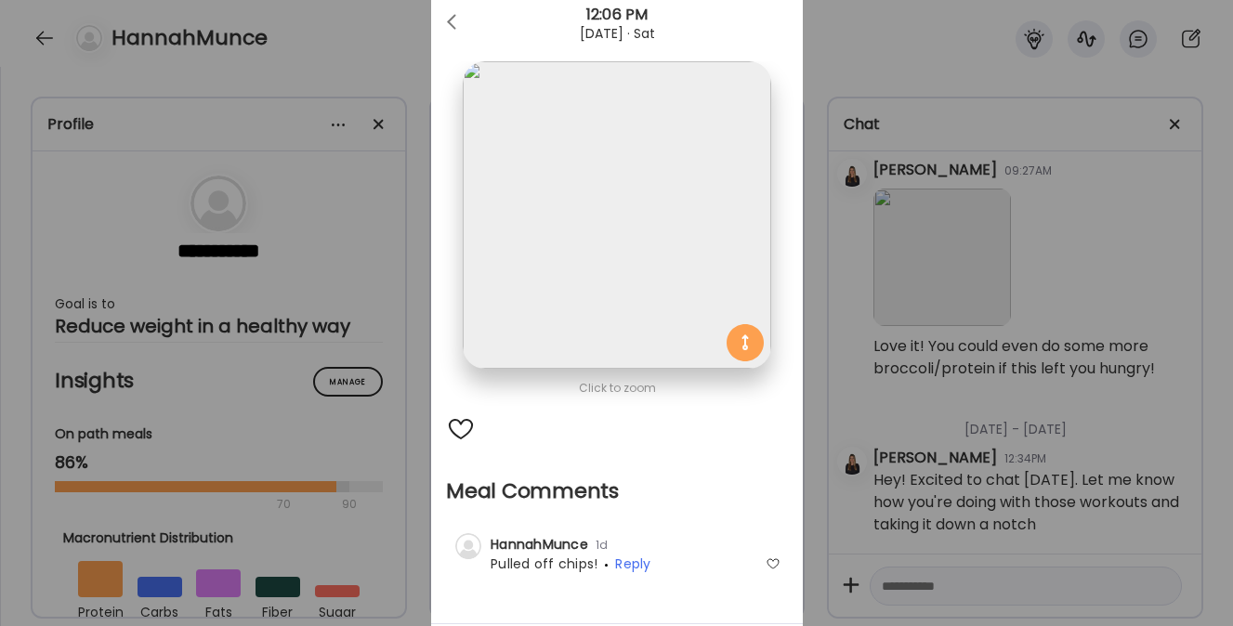
click at [766, 564] on div at bounding box center [773, 564] width 15 height 15
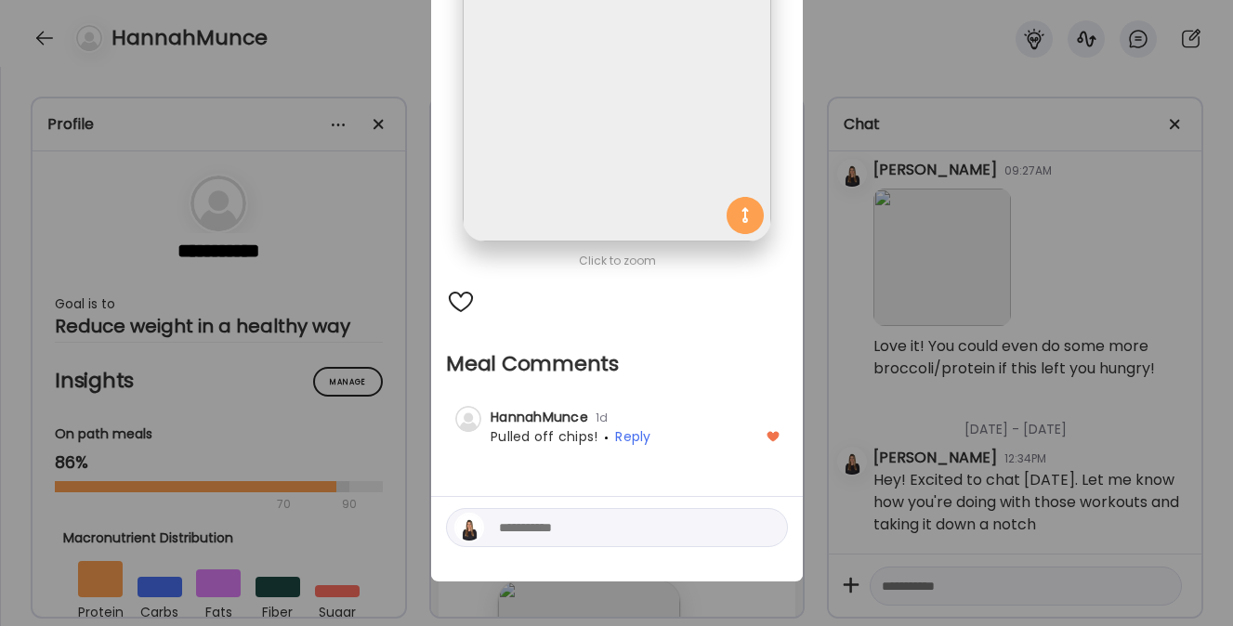
click at [615, 528] on textarea at bounding box center [624, 528] width 251 height 22
type textarea "*********"
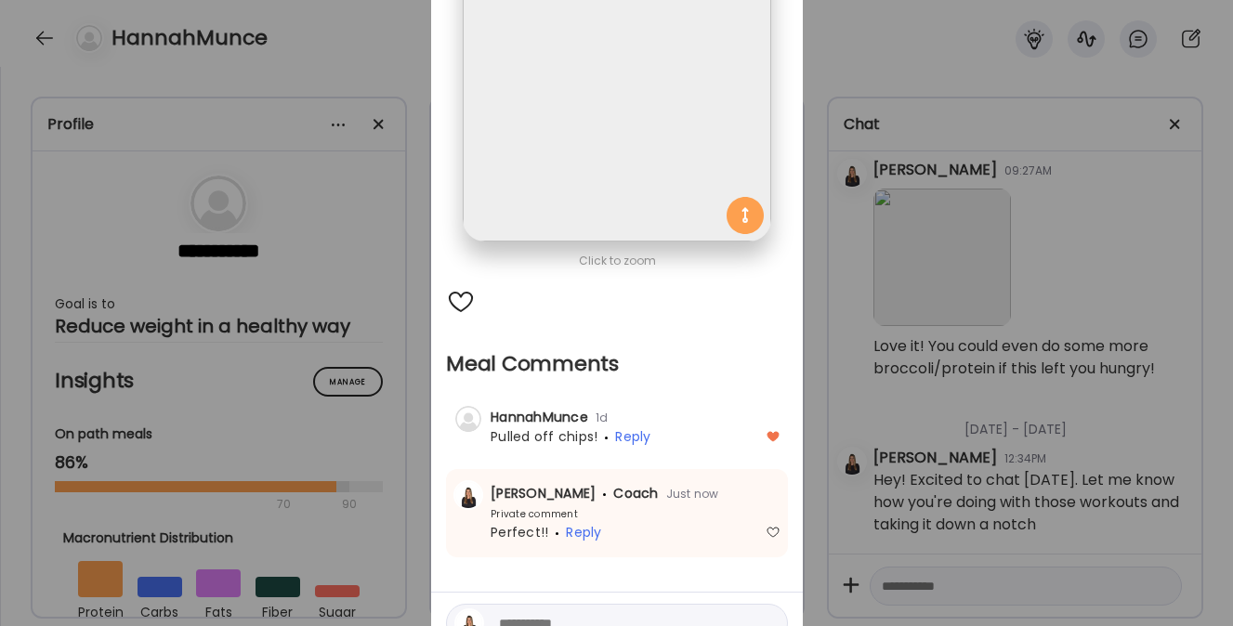
scroll to position [0, 0]
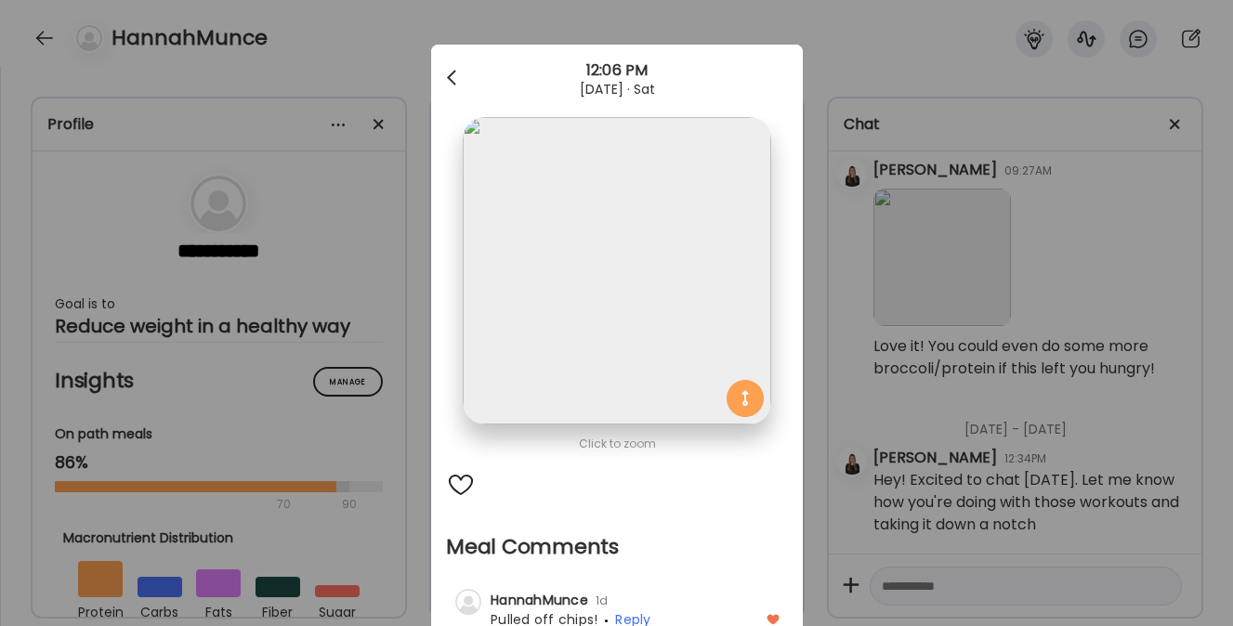
click at [443, 77] on div at bounding box center [453, 77] width 37 height 37
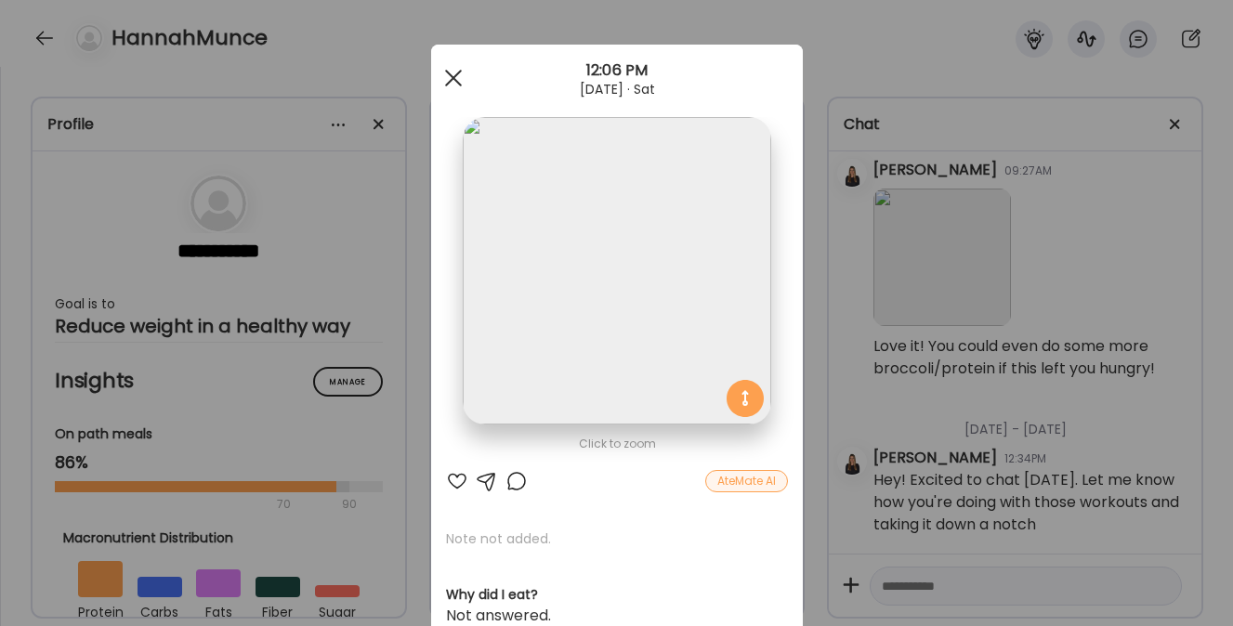
click at [449, 72] on span at bounding box center [452, 78] width 17 height 17
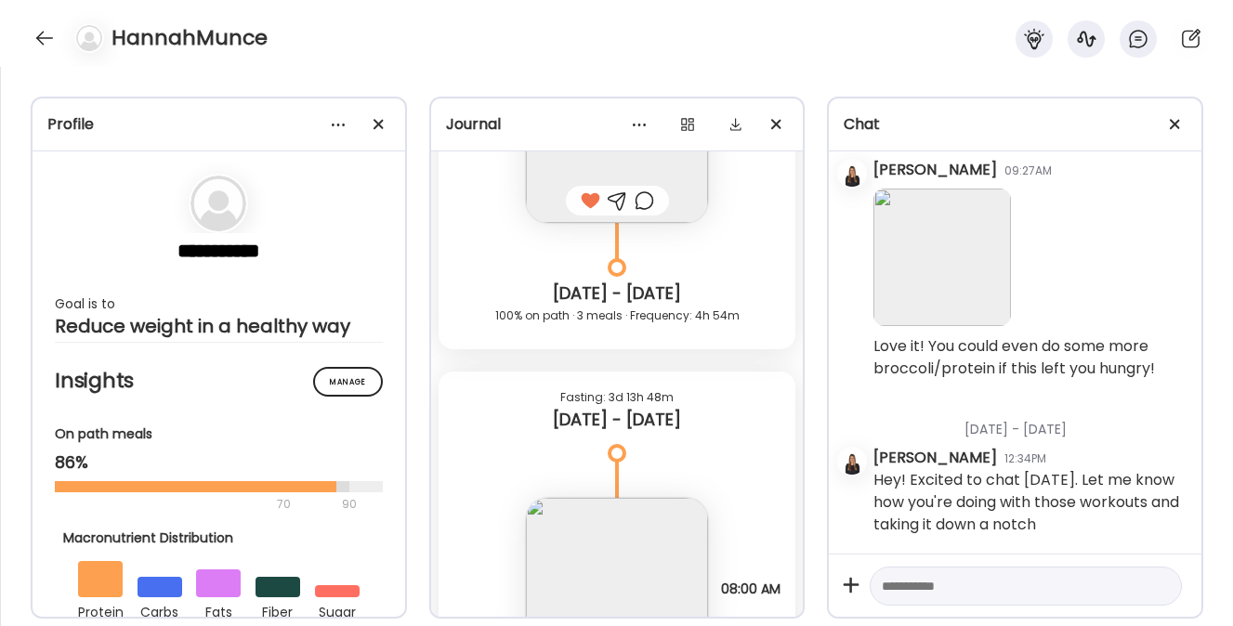
scroll to position [12805, 0]
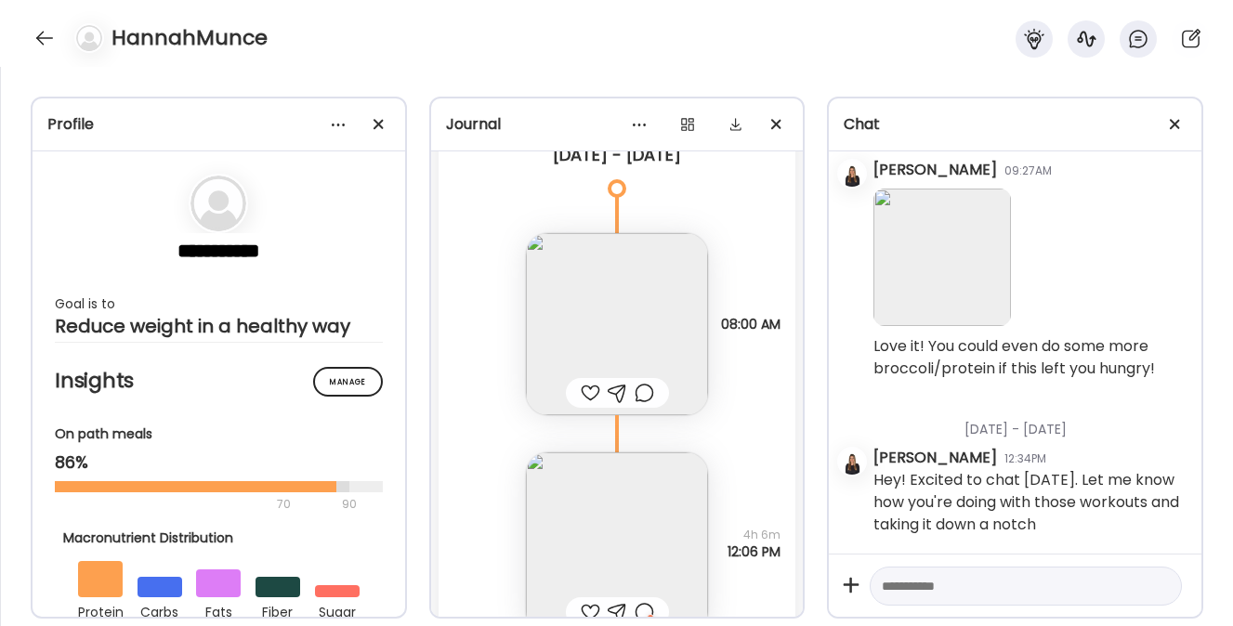
click at [582, 388] on div at bounding box center [591, 393] width 20 height 22
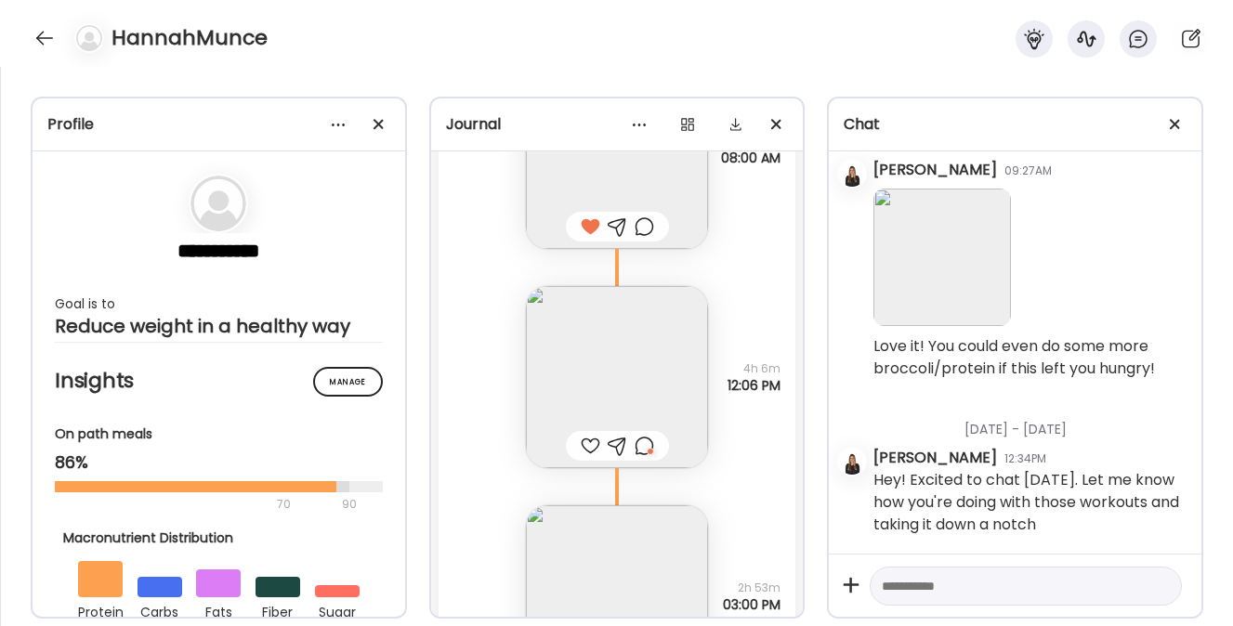
click at [586, 372] on img at bounding box center [617, 377] width 182 height 182
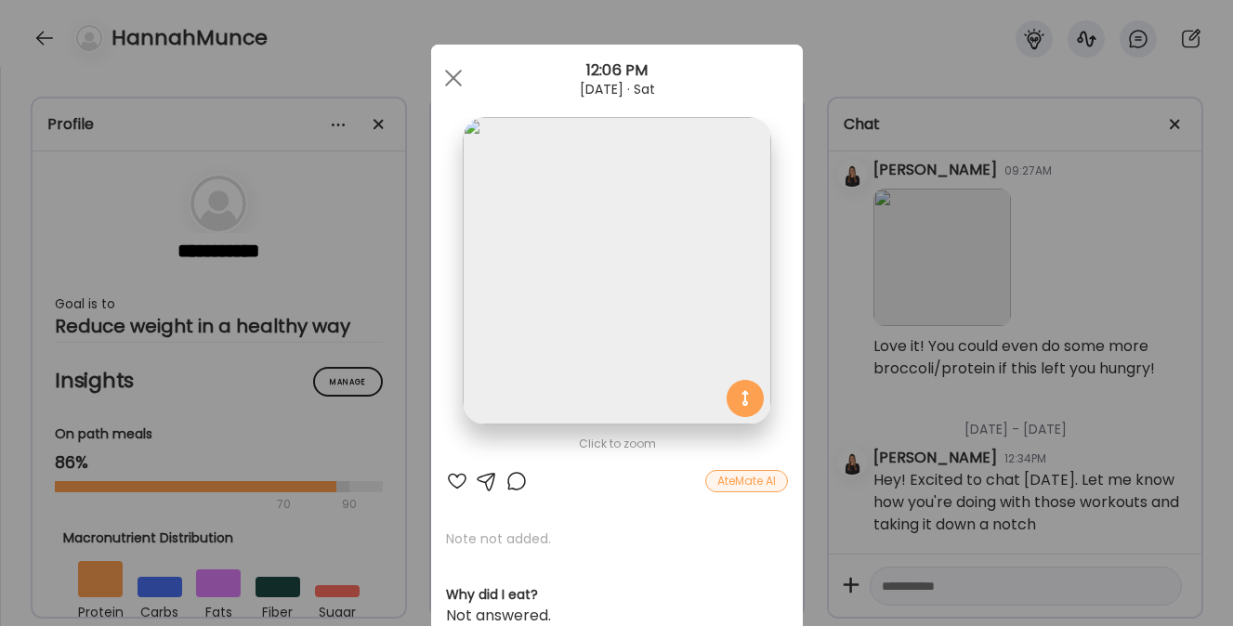
click at [451, 487] on div at bounding box center [457, 481] width 22 height 22
click at [443, 70] on div at bounding box center [453, 77] width 37 height 37
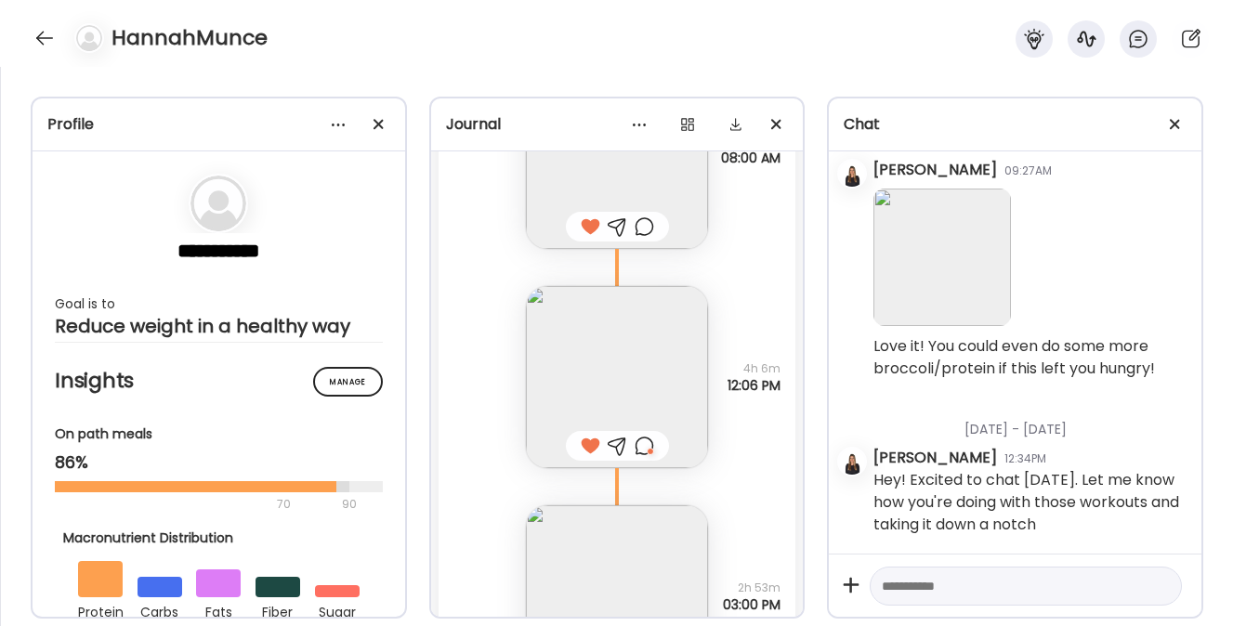
scroll to position [13281, 0]
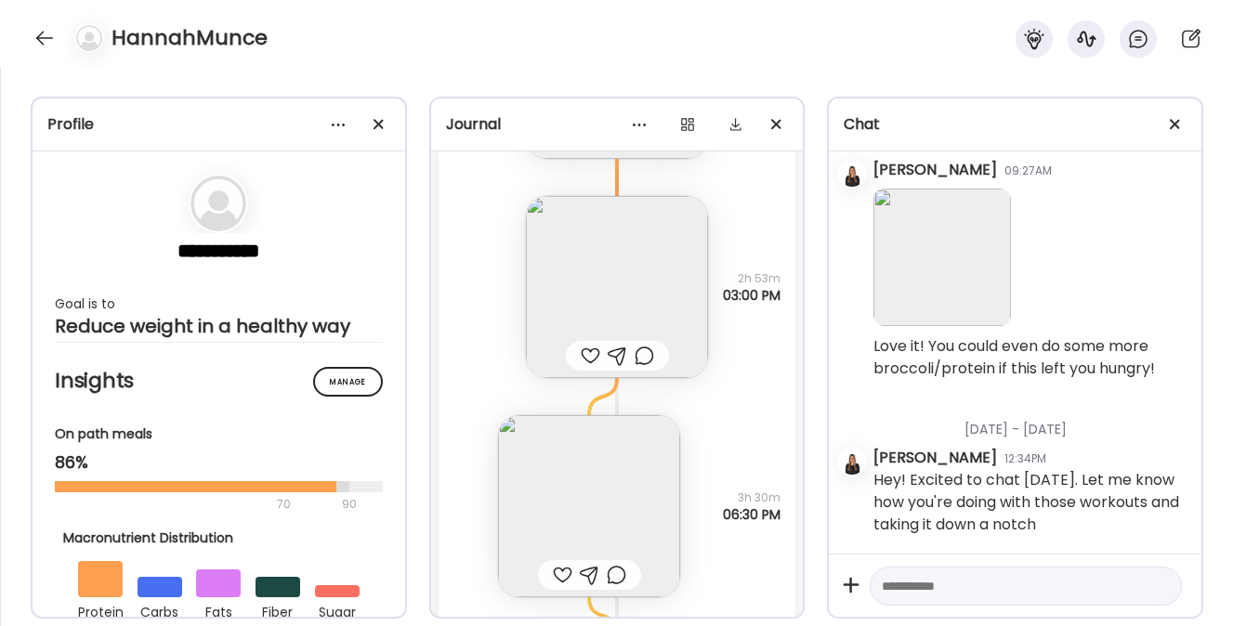
click at [585, 354] on div at bounding box center [591, 356] width 20 height 22
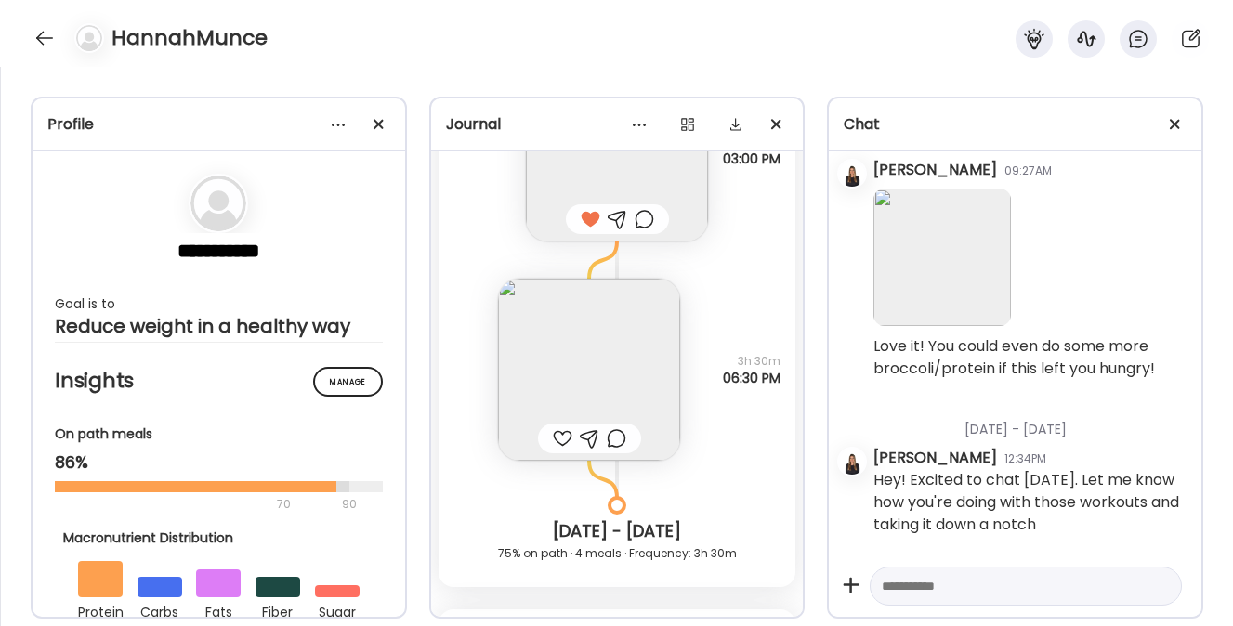
click at [583, 355] on img at bounding box center [589, 370] width 182 height 182
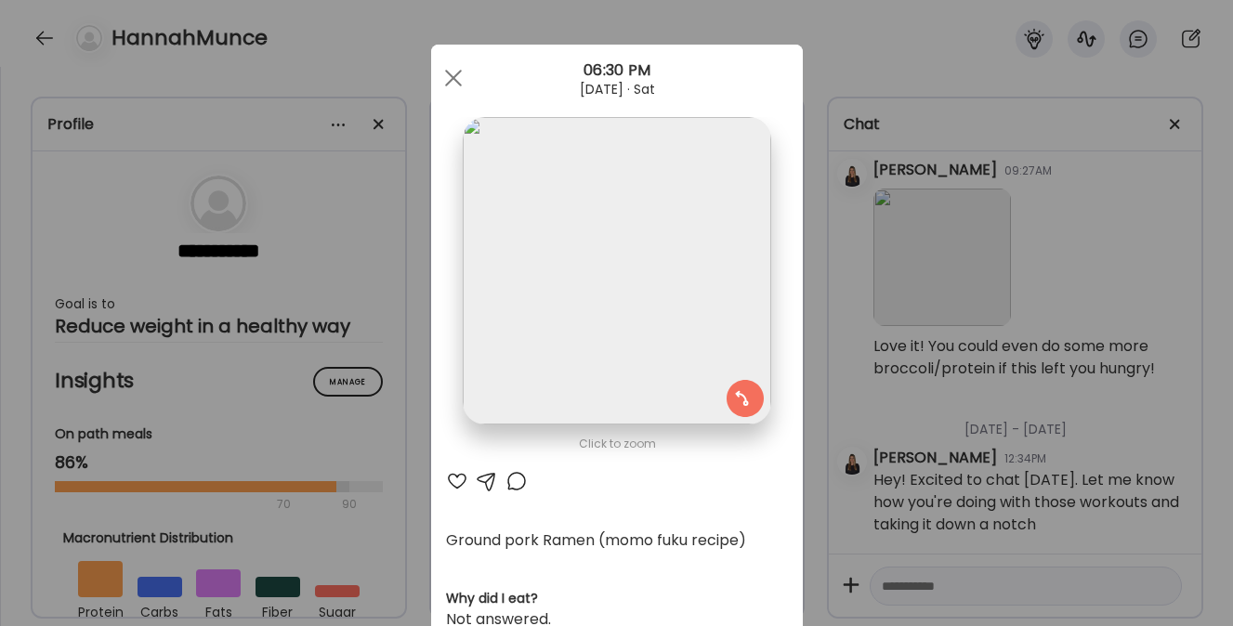
click at [452, 475] on div at bounding box center [457, 481] width 22 height 22
click at [477, 475] on div at bounding box center [487, 481] width 22 height 22
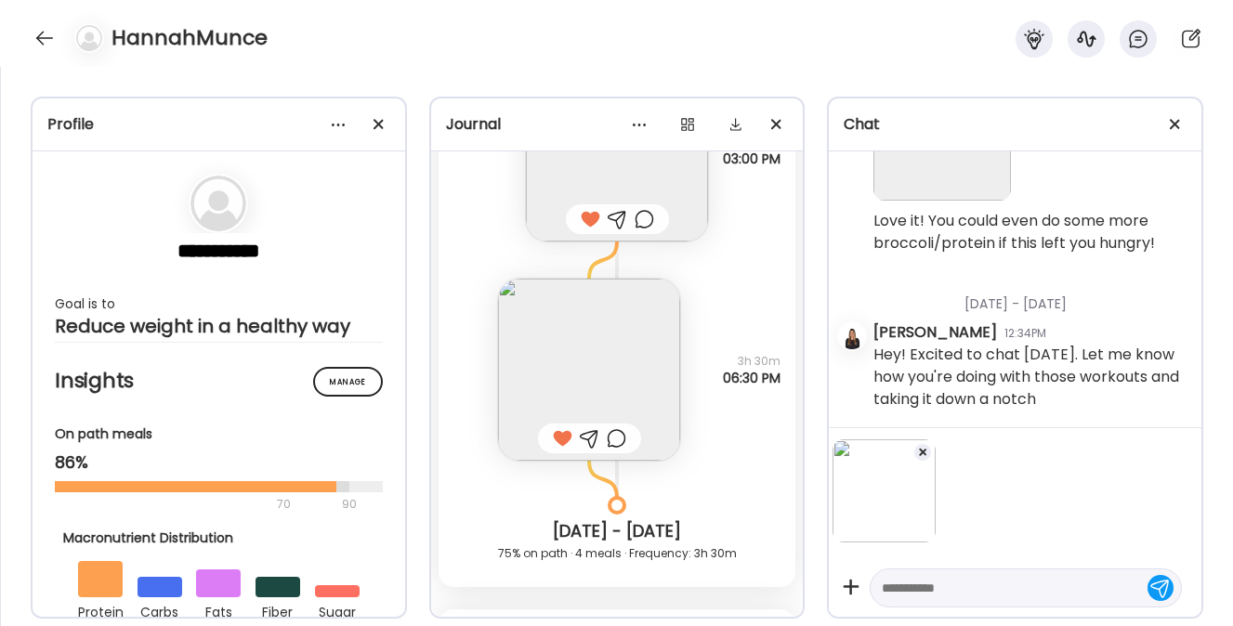
click at [947, 584] on textarea at bounding box center [1009, 588] width 255 height 22
type textarea "**********"
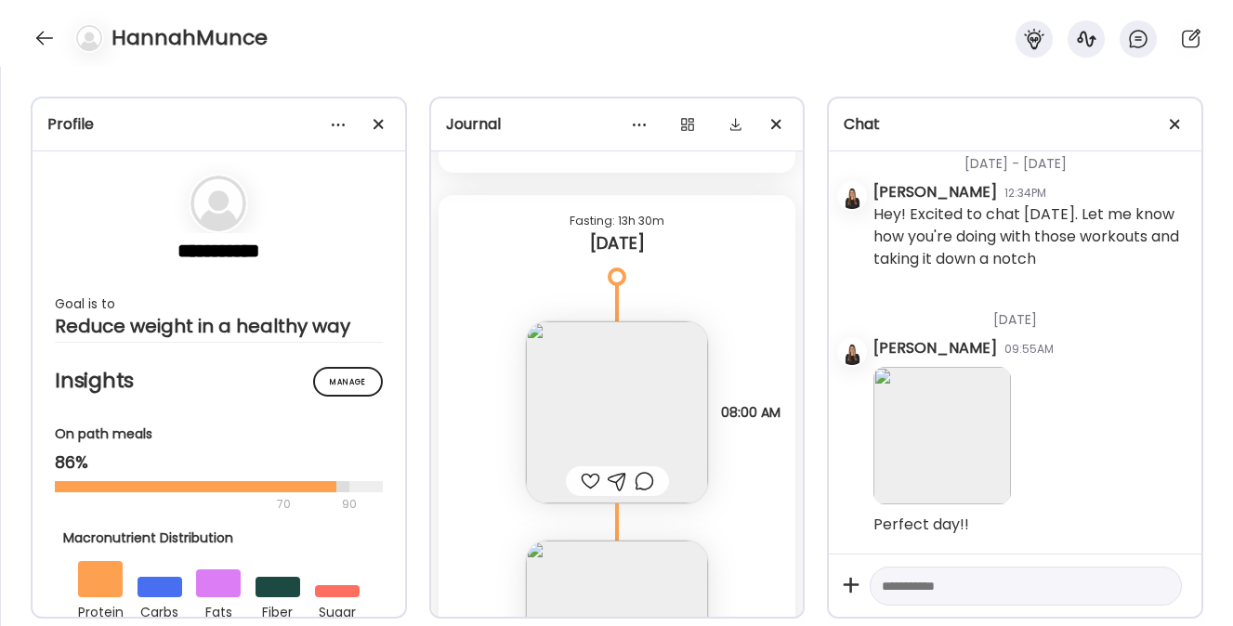
scroll to position [13844, 0]
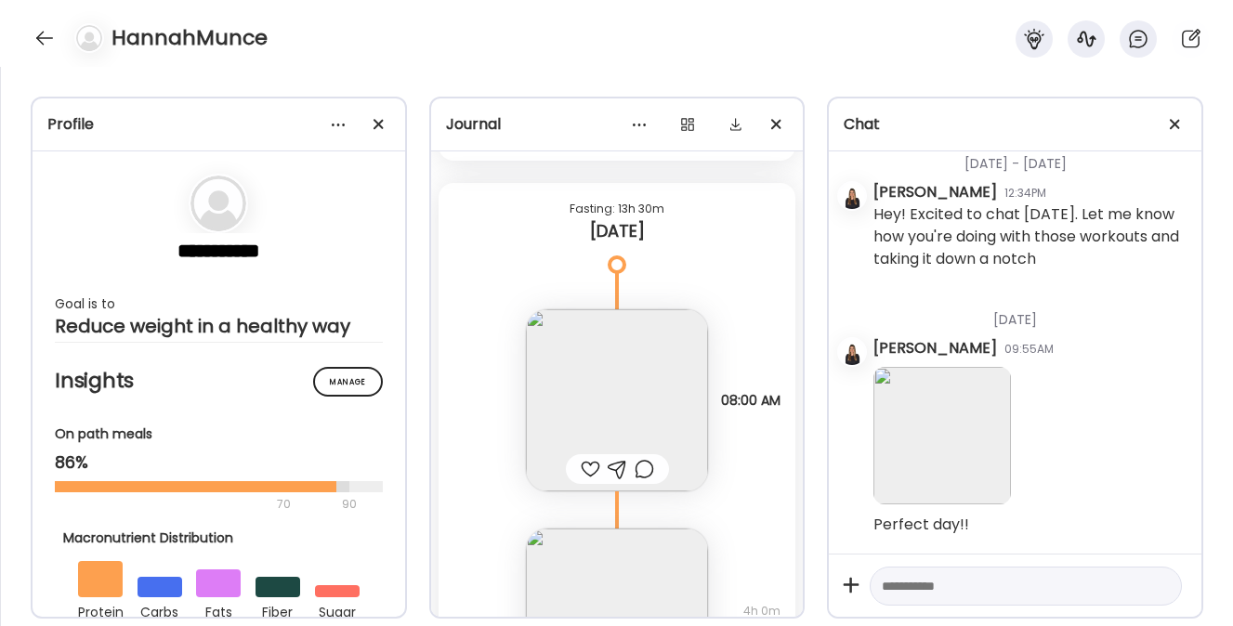
click at [607, 423] on img at bounding box center [617, 400] width 182 height 182
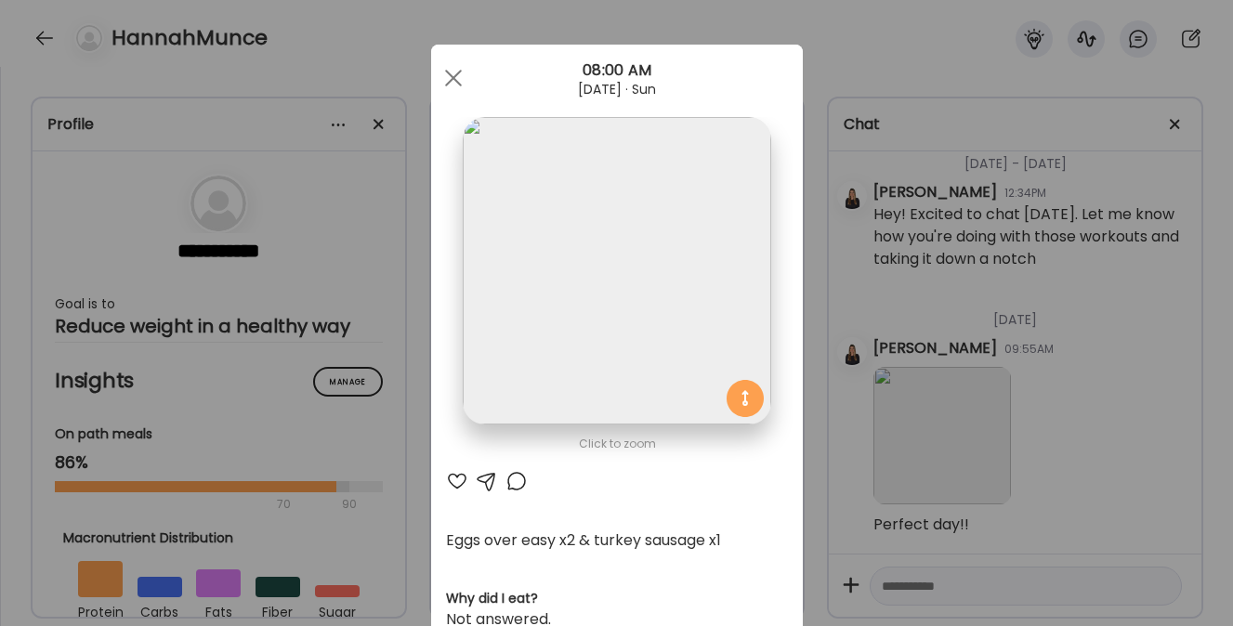
click at [450, 478] on div at bounding box center [457, 481] width 22 height 22
click at [444, 73] on span at bounding box center [452, 78] width 17 height 17
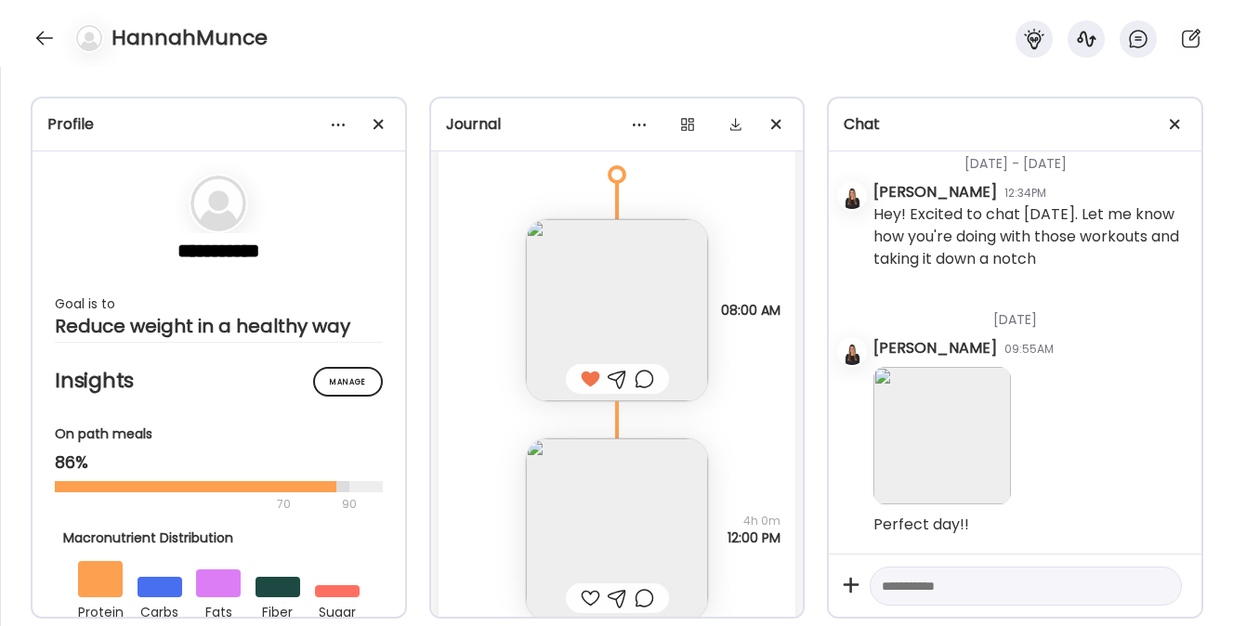
scroll to position [14015, 0]
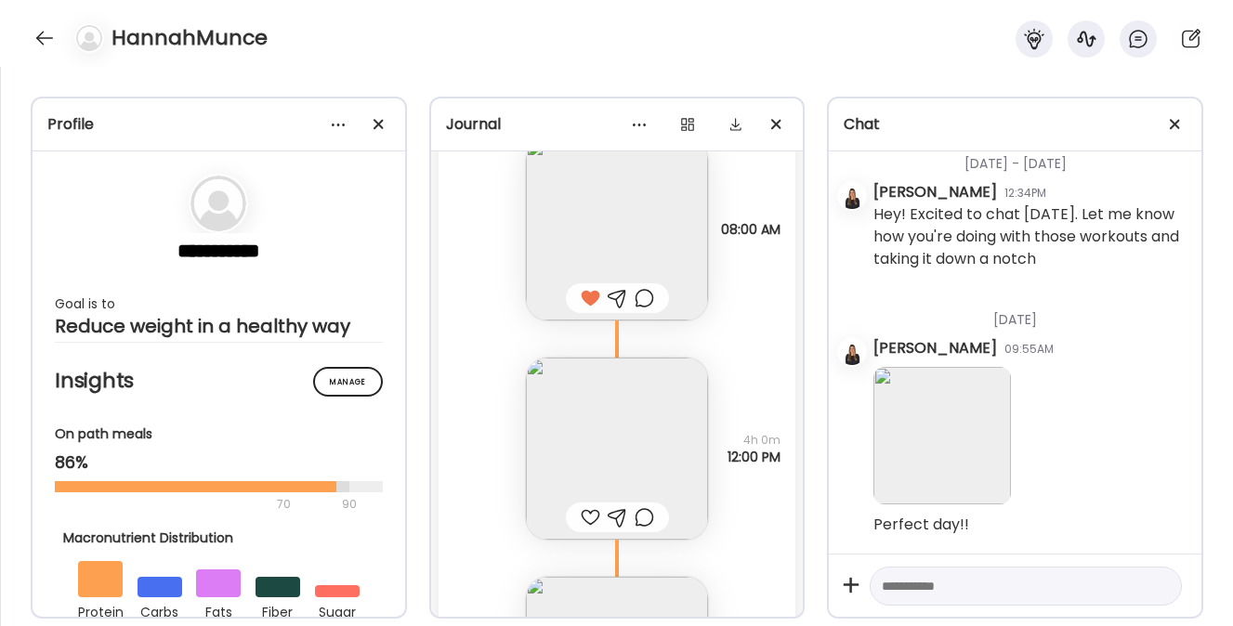
click at [582, 517] on div at bounding box center [591, 517] width 20 height 22
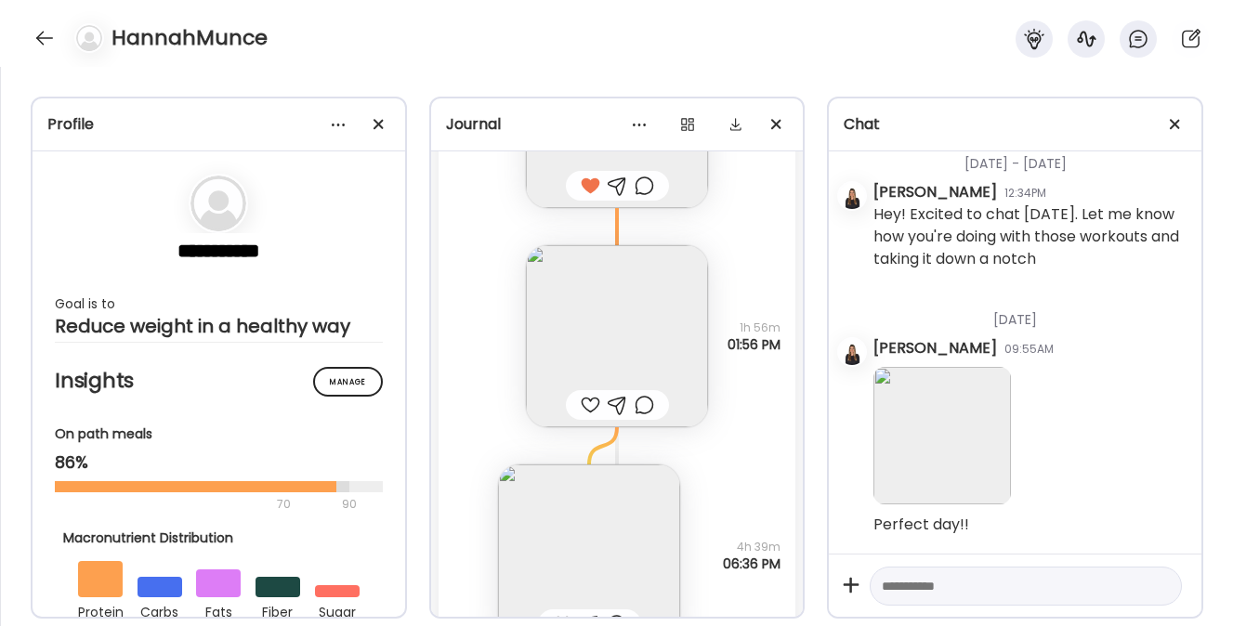
click at [599, 377] on img at bounding box center [617, 336] width 182 height 182
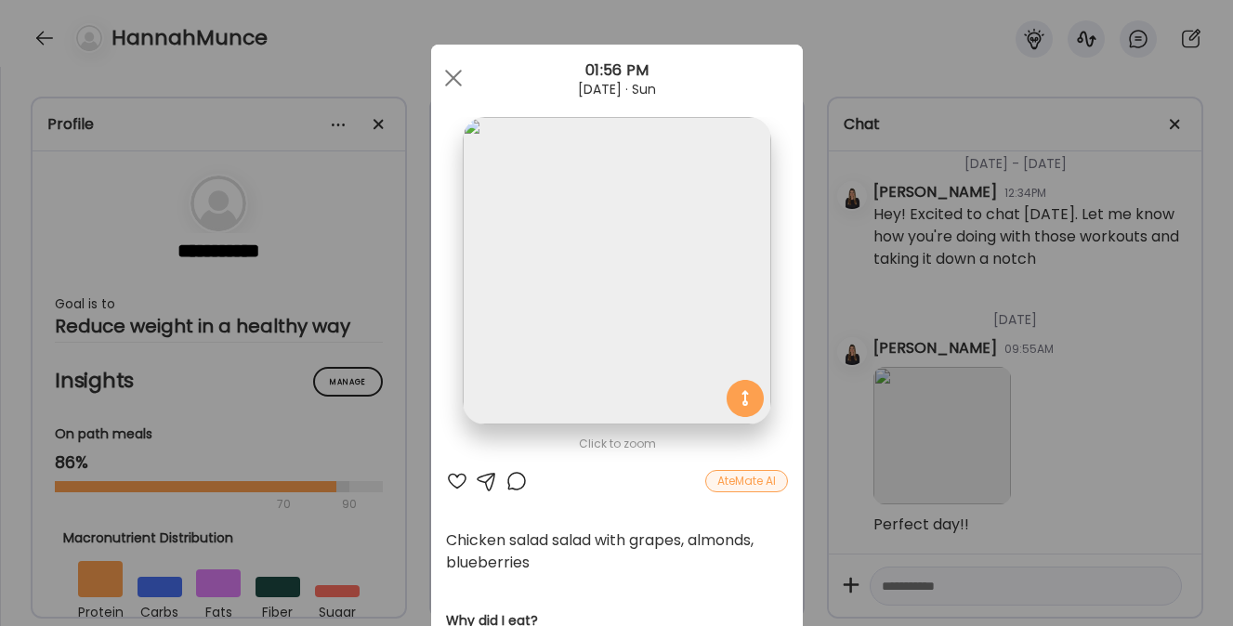
click at [446, 480] on div at bounding box center [457, 481] width 22 height 22
click at [453, 85] on span at bounding box center [452, 78] width 17 height 17
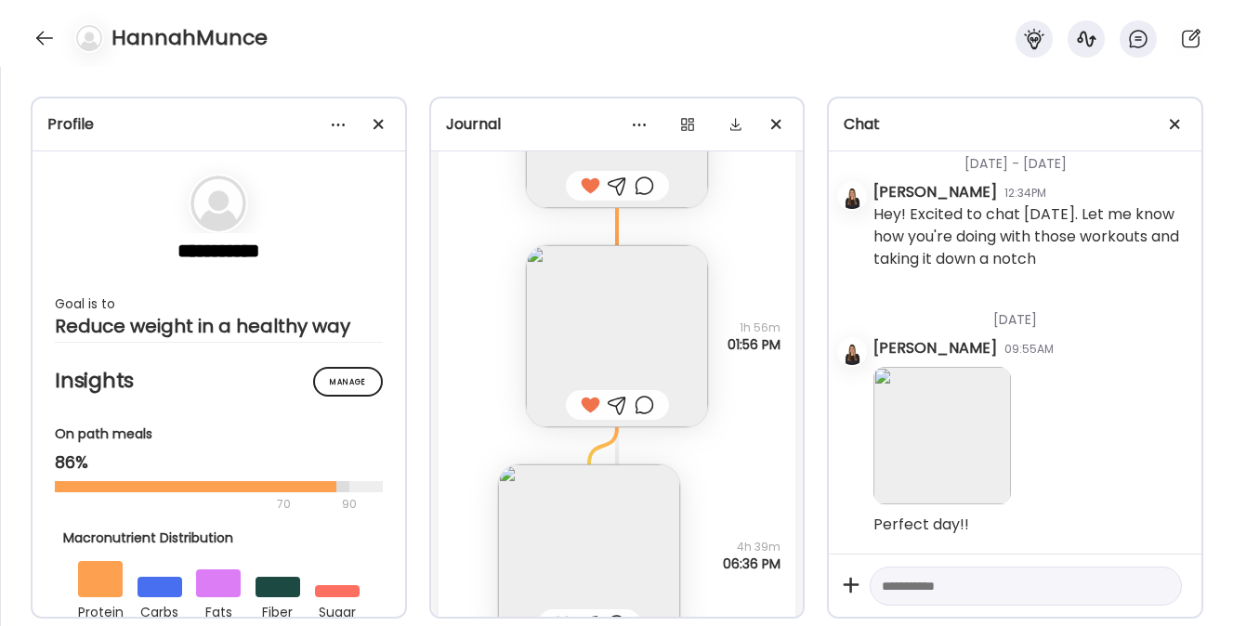
scroll to position [14494, 0]
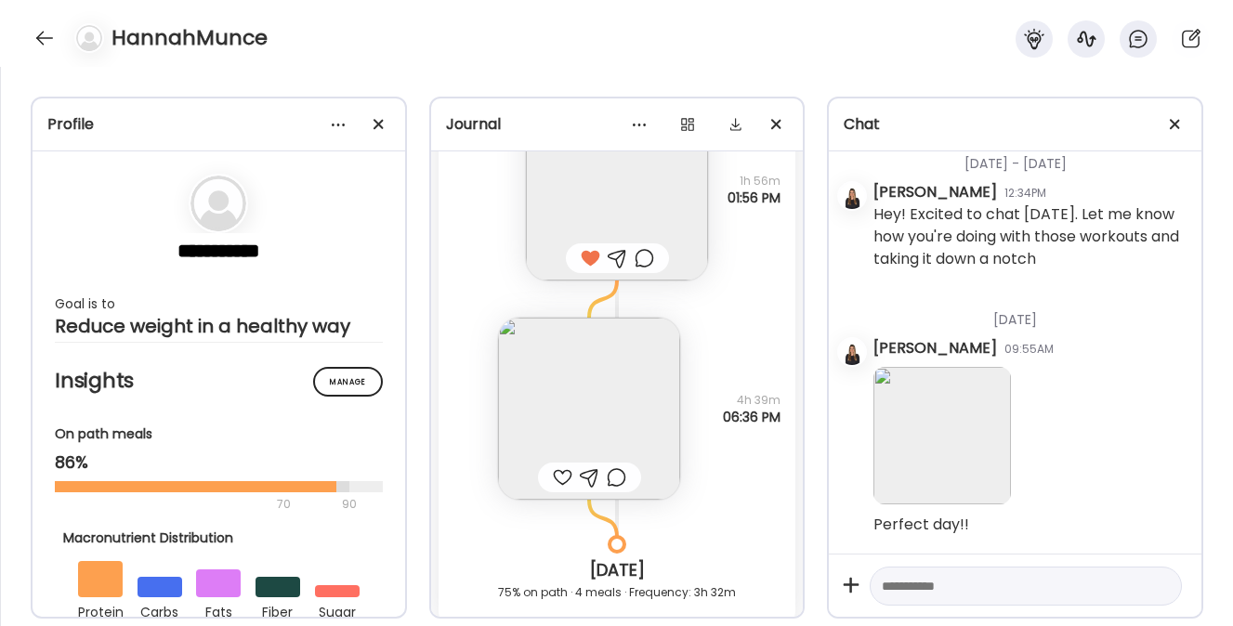
click at [607, 399] on img at bounding box center [589, 409] width 182 height 182
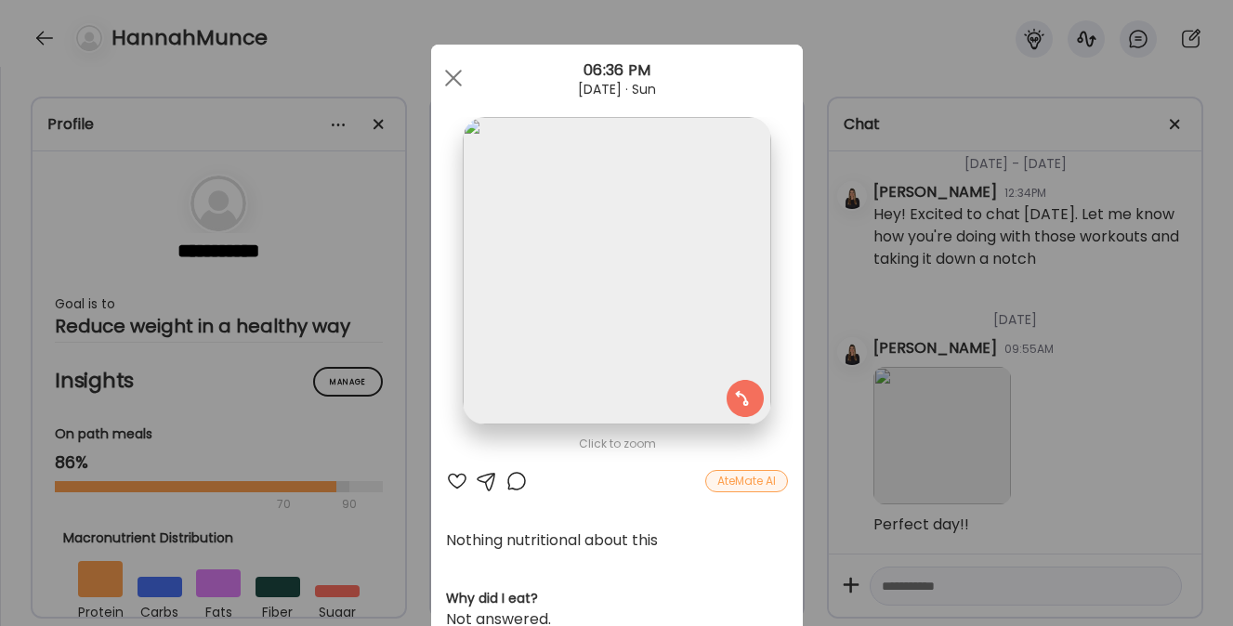
click at [481, 478] on div at bounding box center [487, 481] width 22 height 22
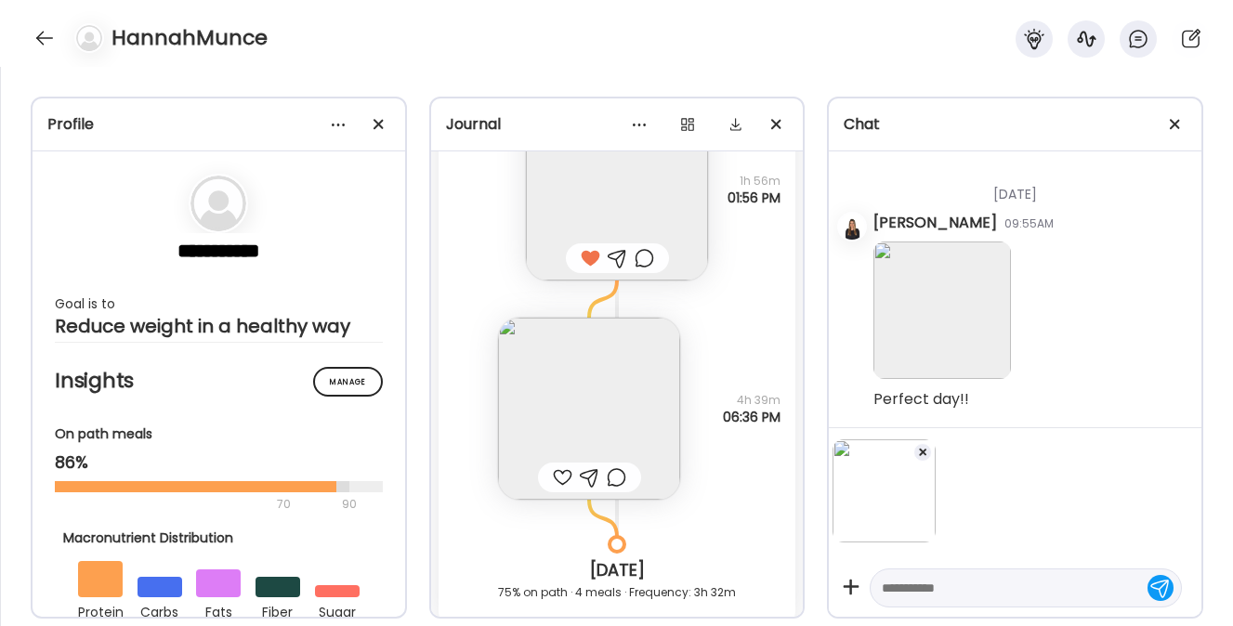
scroll to position [9555, 0]
click at [982, 590] on textarea at bounding box center [1009, 588] width 255 height 22
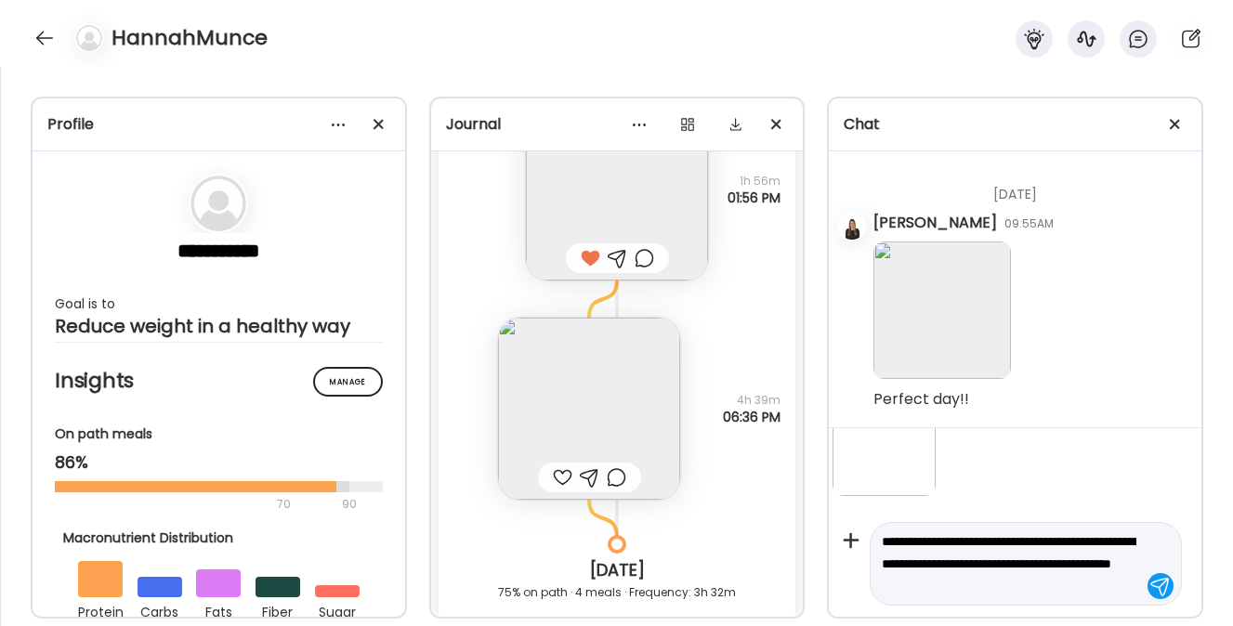
scroll to position [69, 0]
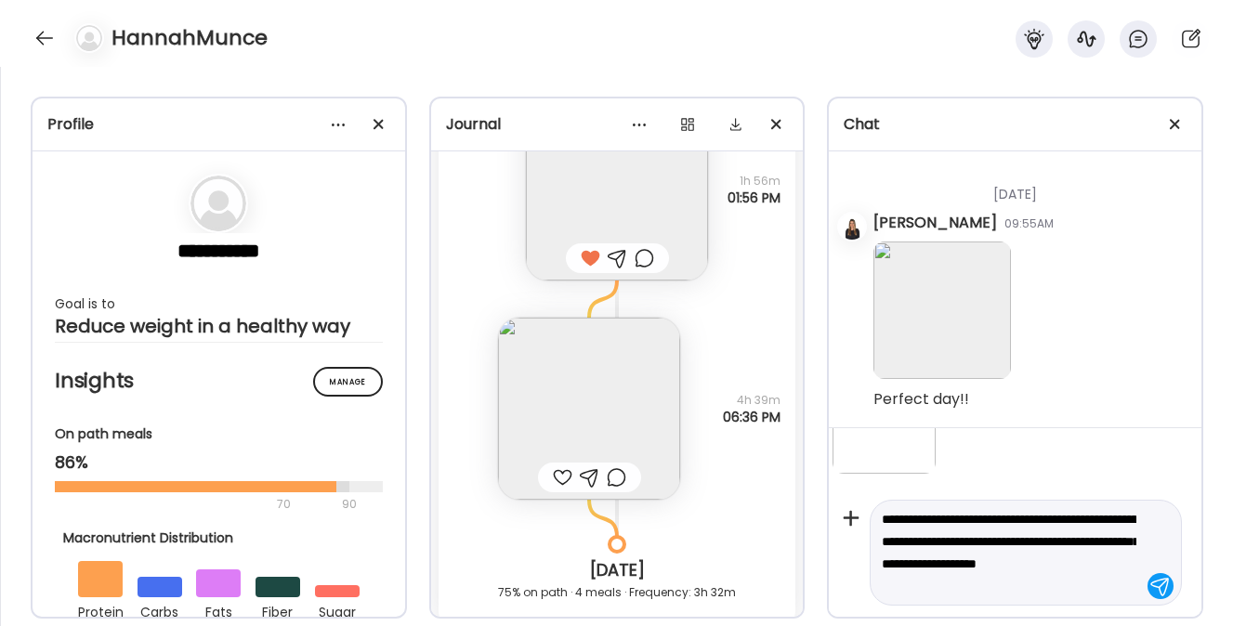
drag, startPoint x: 970, startPoint y: 563, endPoint x: 910, endPoint y: 563, distance: 60.4
click at [910, 563] on textarea "**********" at bounding box center [1009, 552] width 255 height 89
type textarea "**********"
click at [1001, 586] on textarea "**********" at bounding box center [1009, 552] width 255 height 89
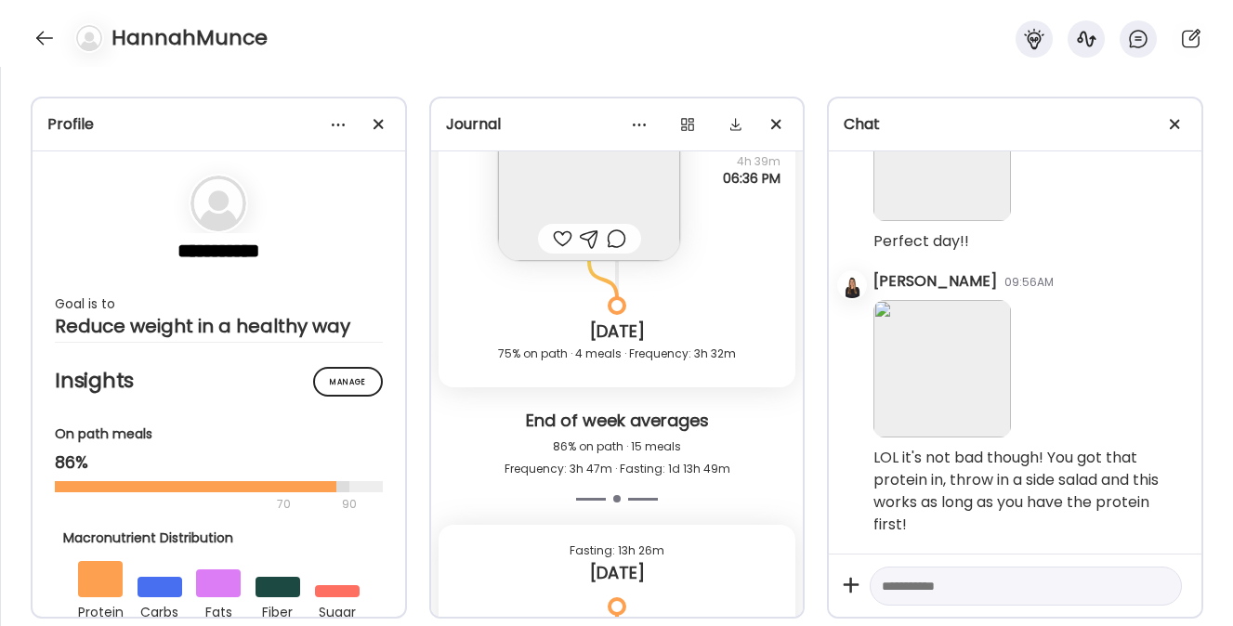
scroll to position [14735, 0]
click at [559, 232] on div at bounding box center [563, 236] width 20 height 22
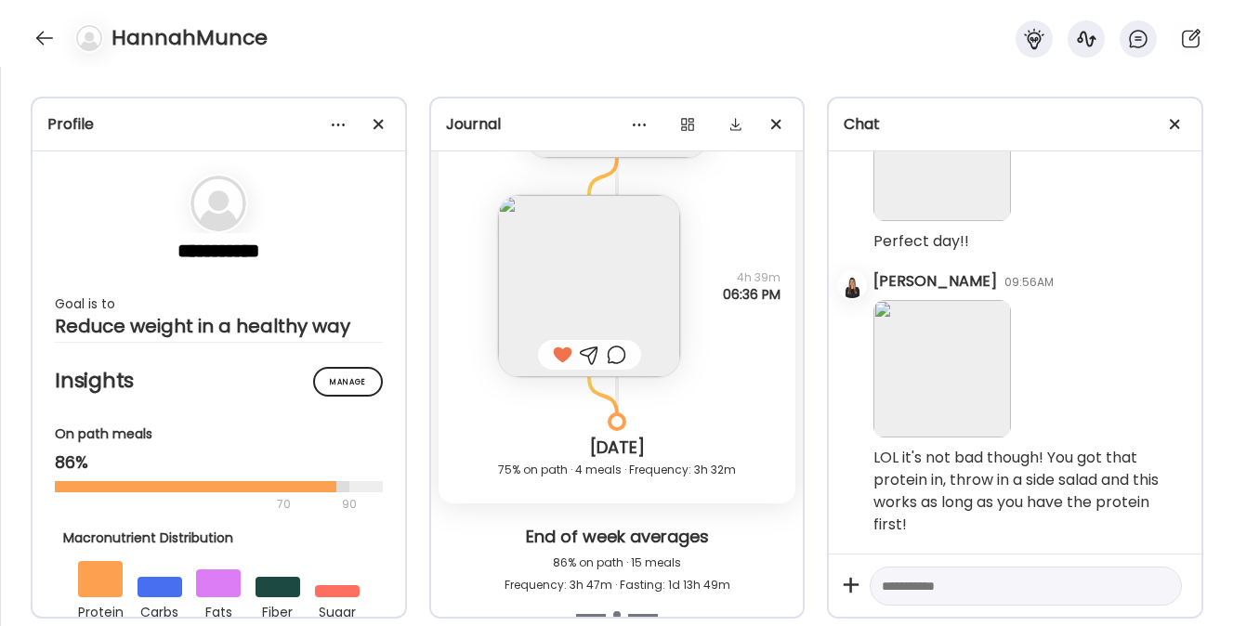
click at [545, 298] on img at bounding box center [589, 286] width 182 height 182
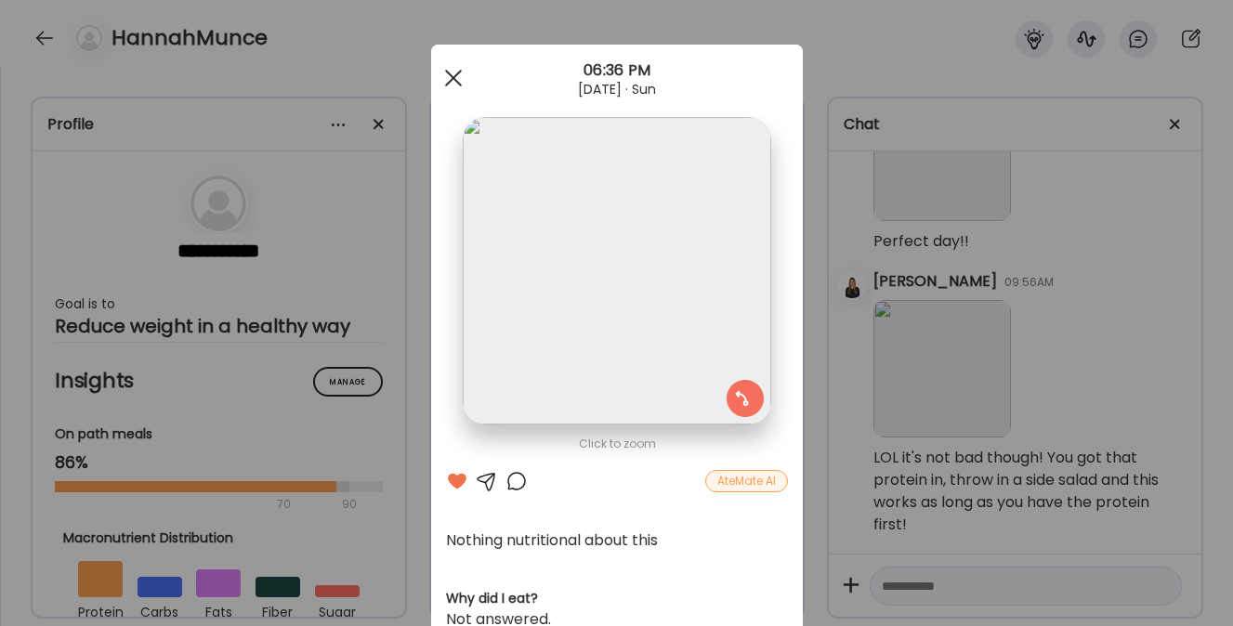
click at [449, 63] on div at bounding box center [453, 77] width 37 height 37
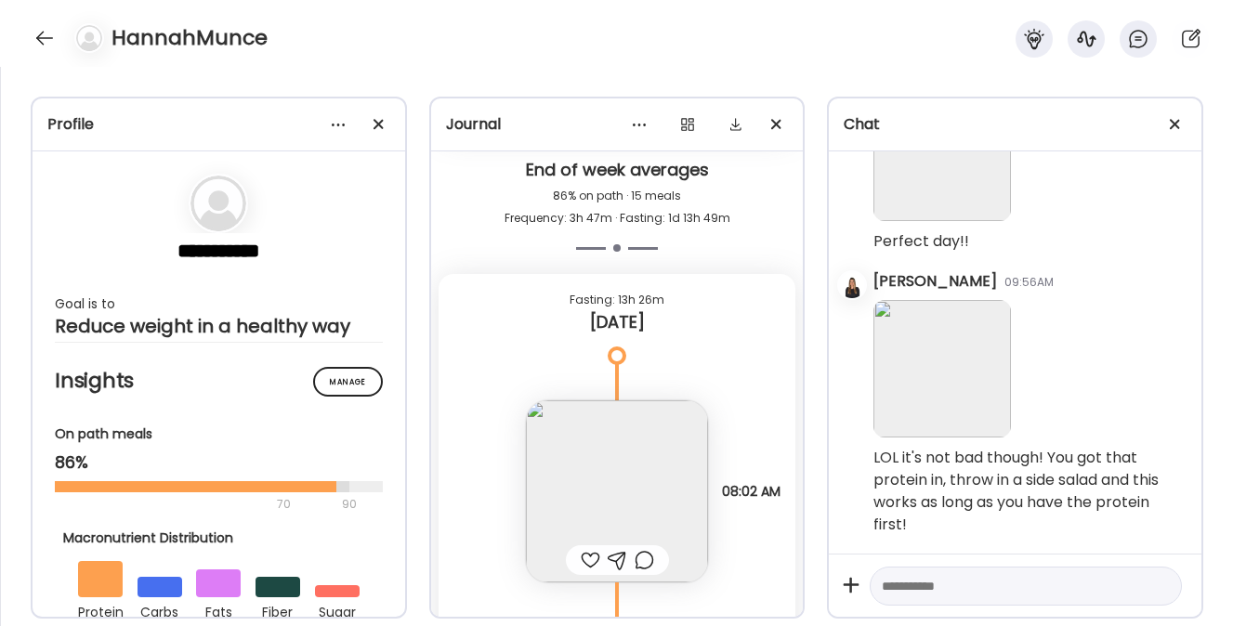
scroll to position [15105, 0]
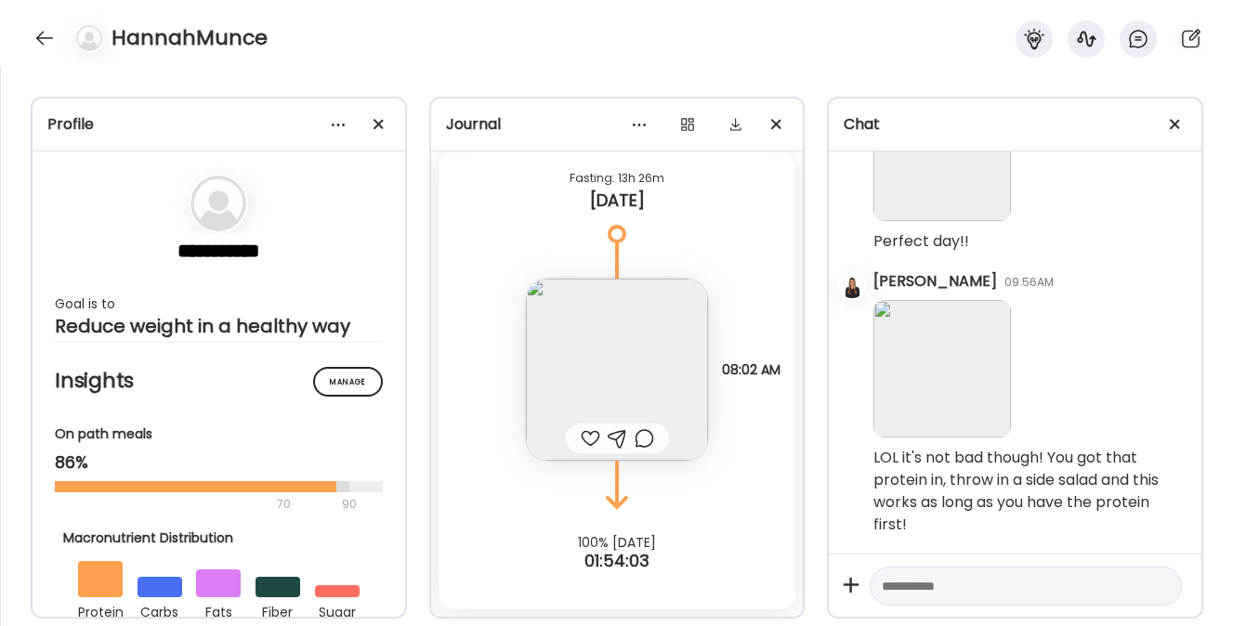
click at [556, 365] on img at bounding box center [617, 370] width 182 height 182
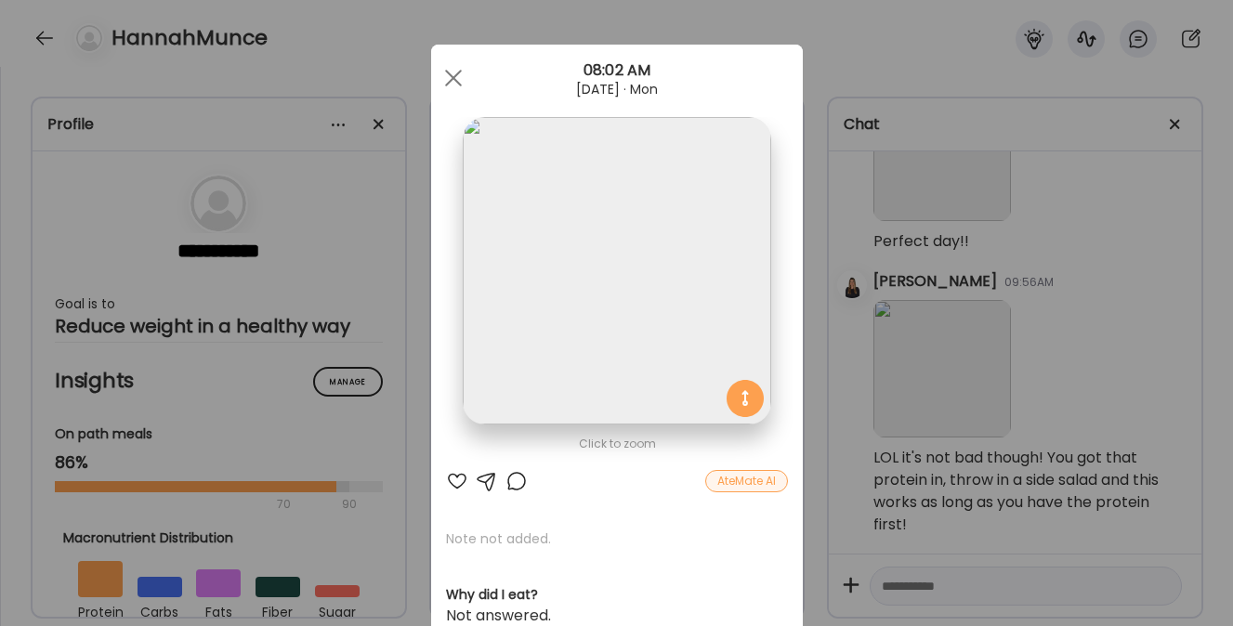
click at [452, 476] on div at bounding box center [457, 481] width 22 height 22
click at [452, 72] on div at bounding box center [453, 77] width 37 height 37
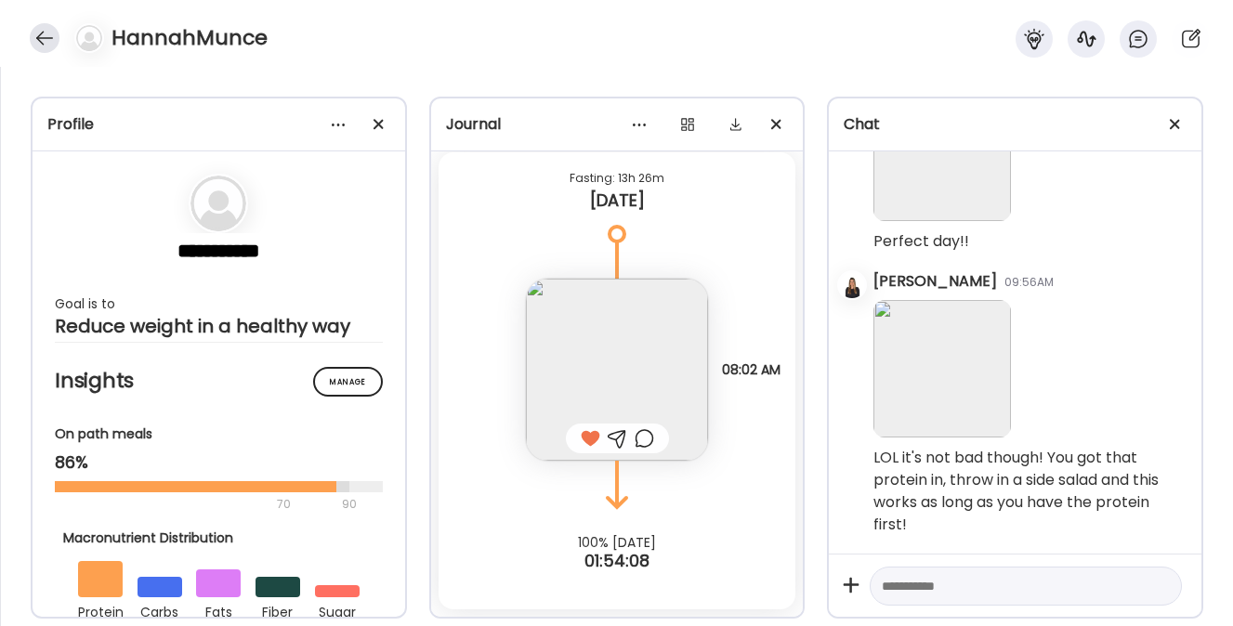
click at [54, 34] on div at bounding box center [45, 38] width 30 height 30
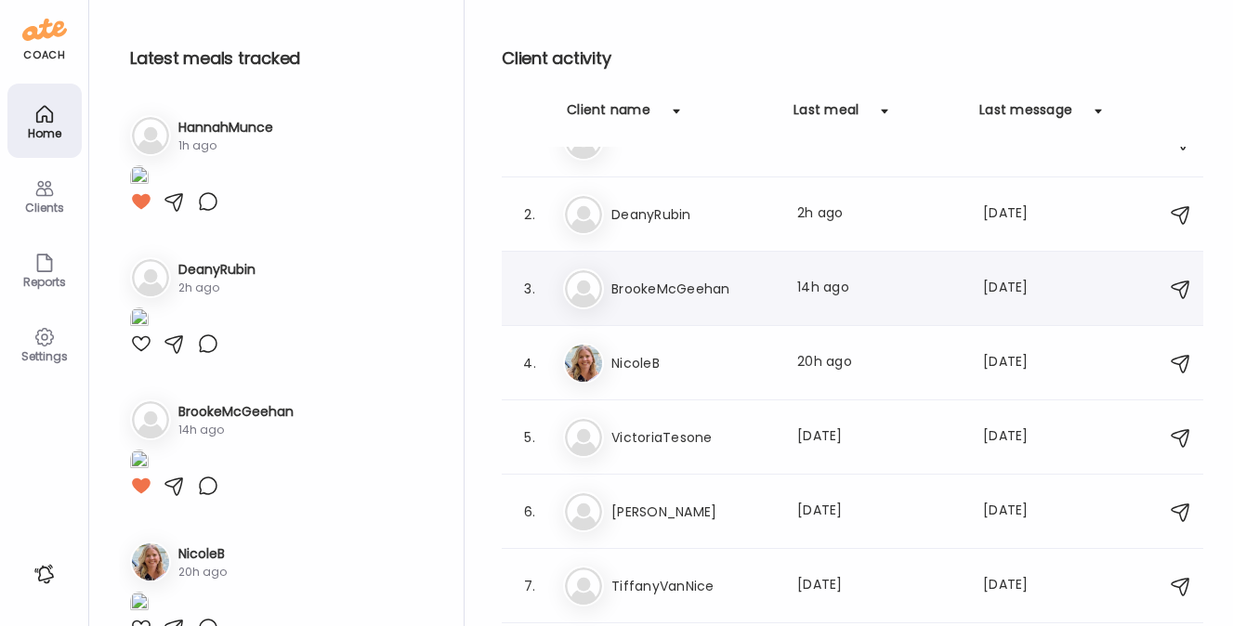
scroll to position [0, 0]
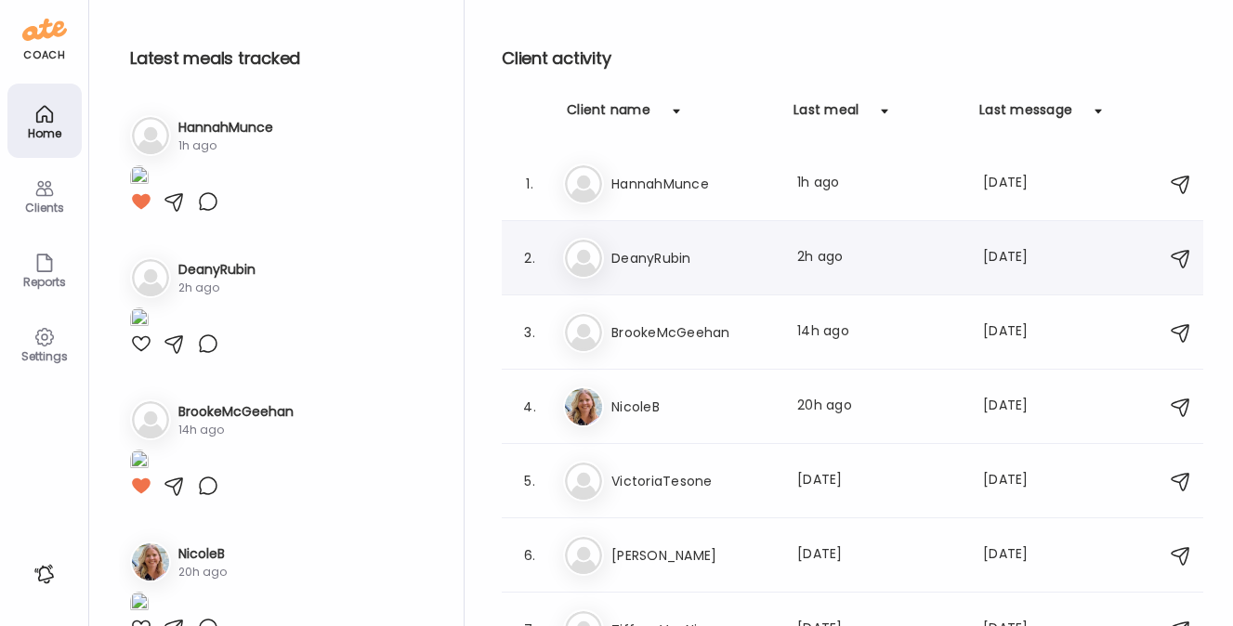
click at [677, 258] on h3 "DeanyRubin" at bounding box center [693, 258] width 164 height 22
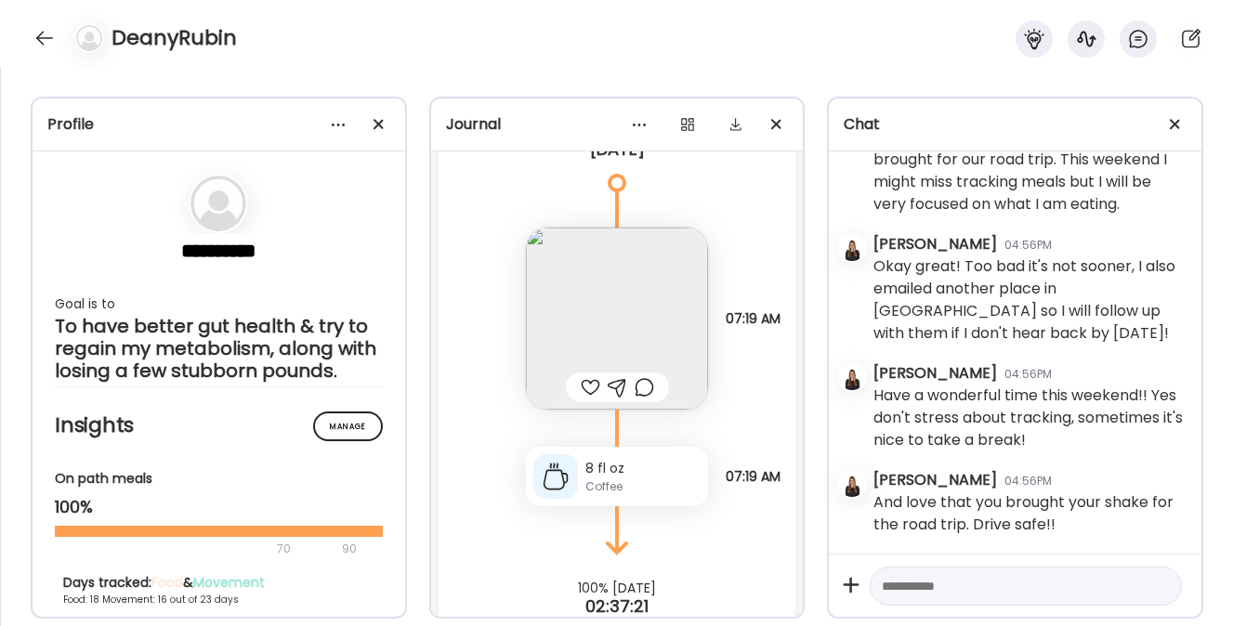
scroll to position [18084, 0]
click at [590, 364] on img at bounding box center [617, 317] width 182 height 182
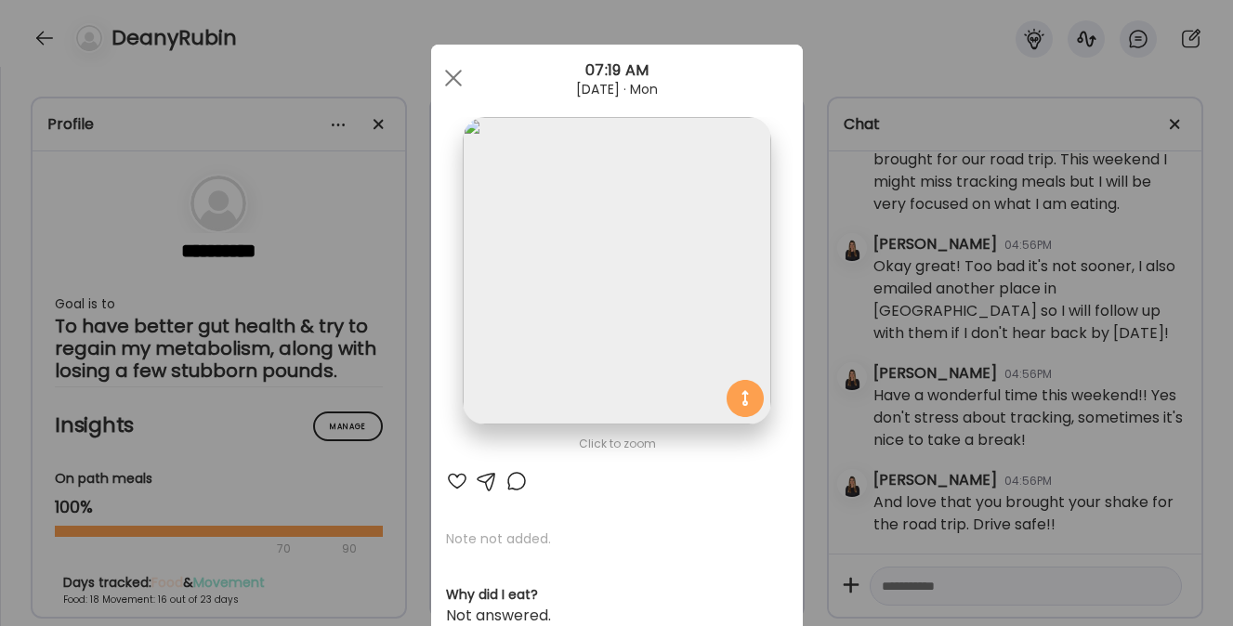
click at [450, 486] on div at bounding box center [457, 481] width 22 height 22
click at [448, 73] on span at bounding box center [452, 78] width 17 height 17
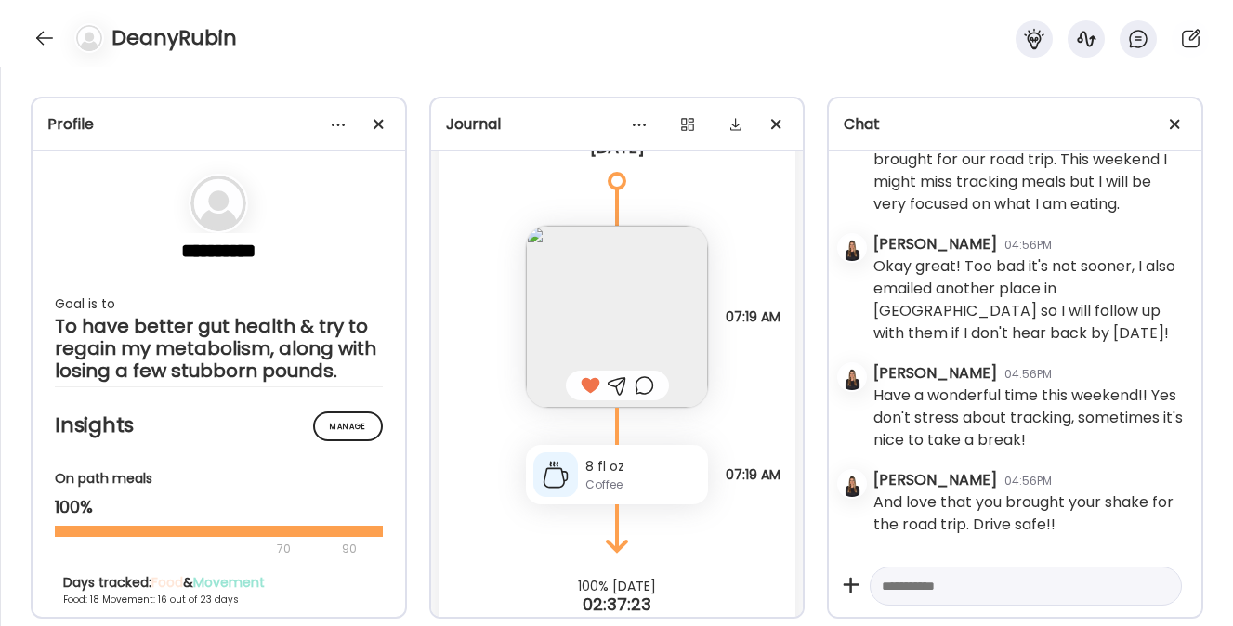
scroll to position [18150, 0]
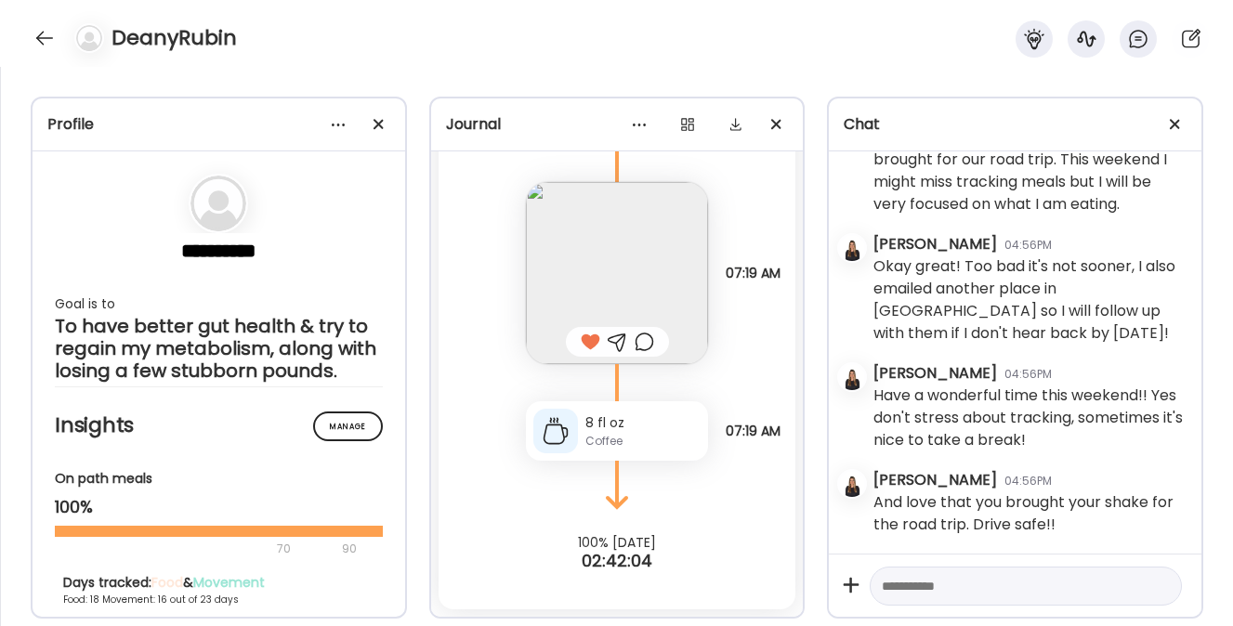
click at [931, 584] on textarea at bounding box center [1009, 586] width 255 height 22
paste textarea "**********"
type textarea "**********"
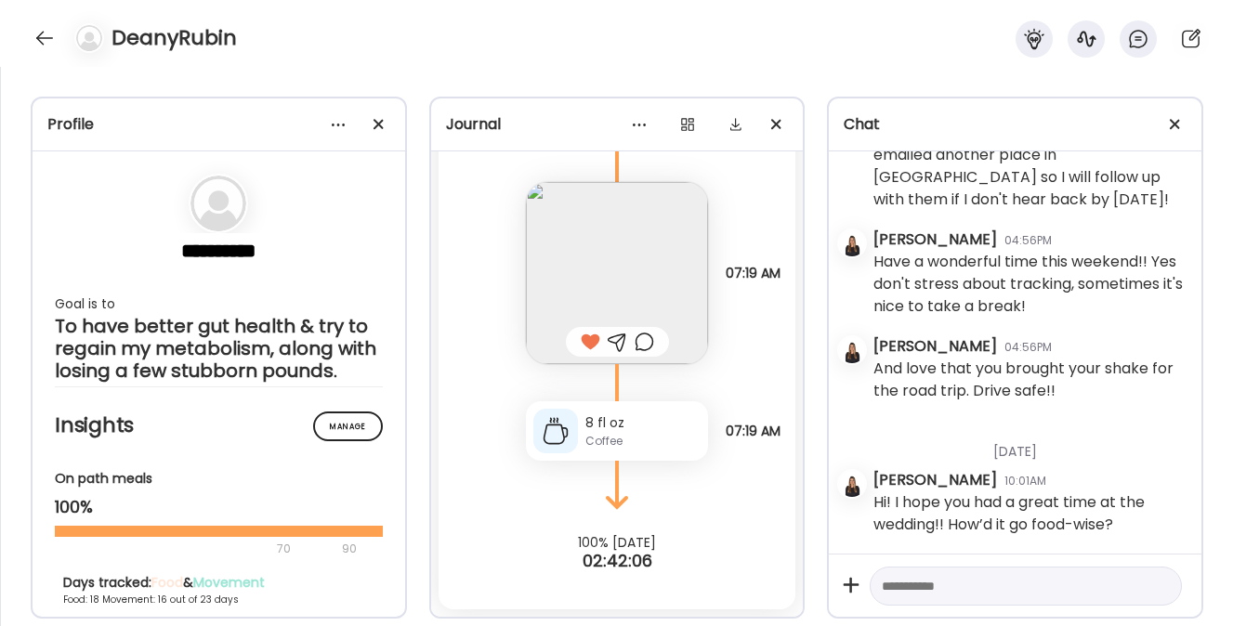
scroll to position [6821, 0]
click at [40, 33] on div at bounding box center [45, 38] width 30 height 30
